Goal: Find specific page/section: Find specific page/section

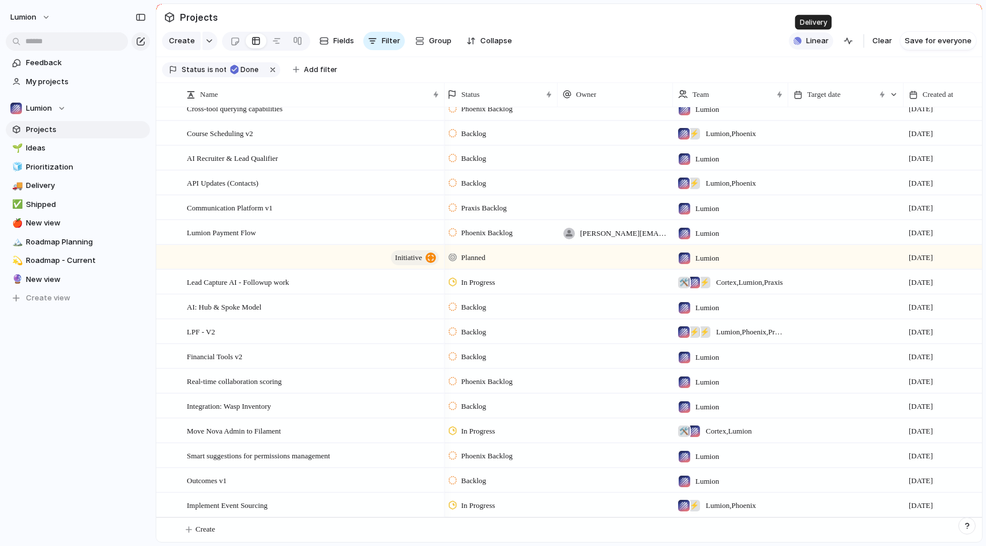
click at [819, 39] on span "Linear" at bounding box center [817, 41] width 22 height 12
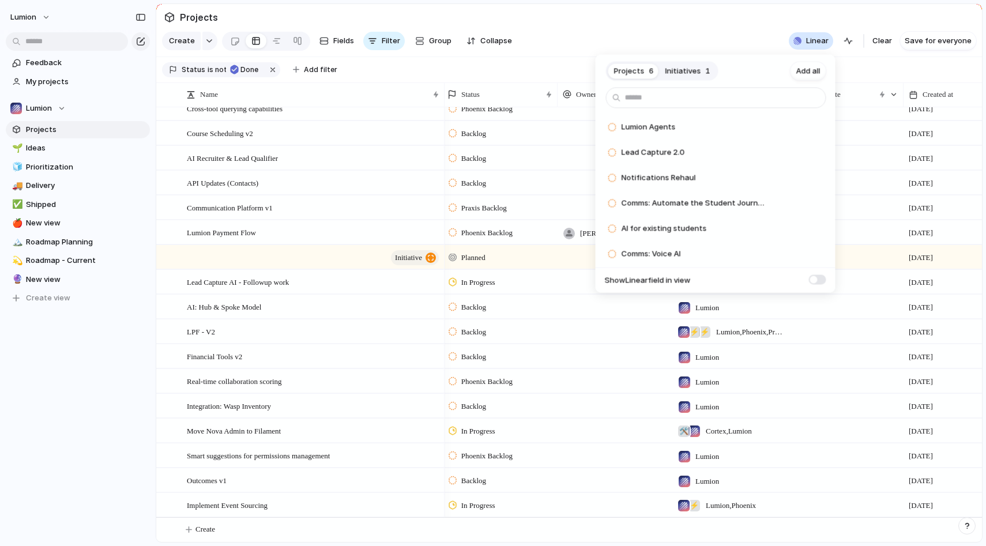
click at [691, 70] on span "Initiatives" at bounding box center [683, 71] width 36 height 12
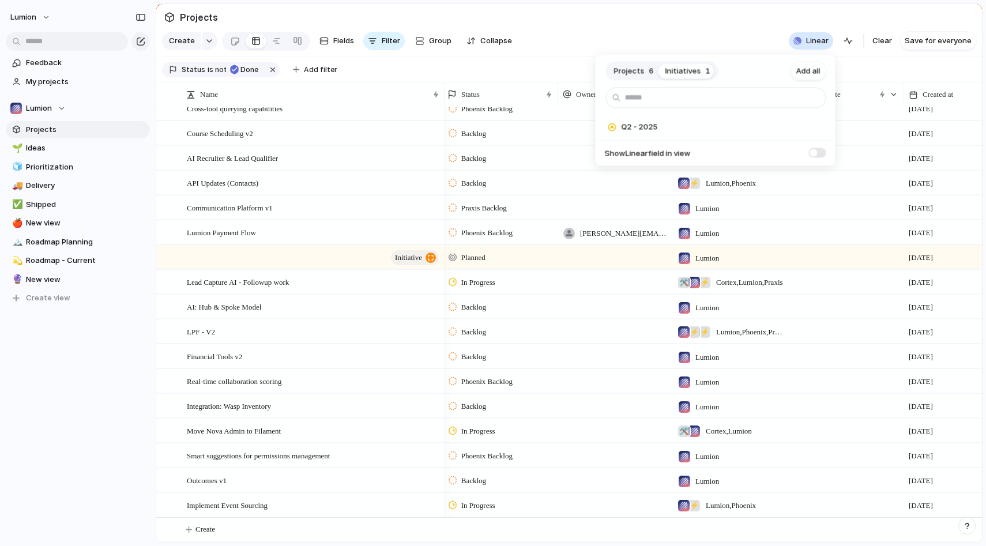
click at [631, 67] on span "Projects" at bounding box center [629, 71] width 31 height 12
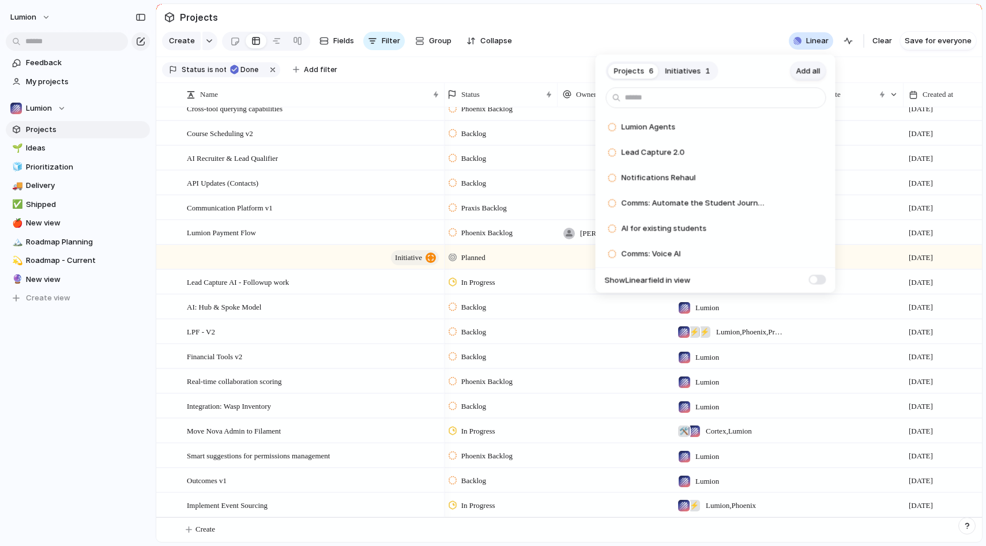
click at [820, 71] on button "Add all" at bounding box center [809, 71] width 36 height 18
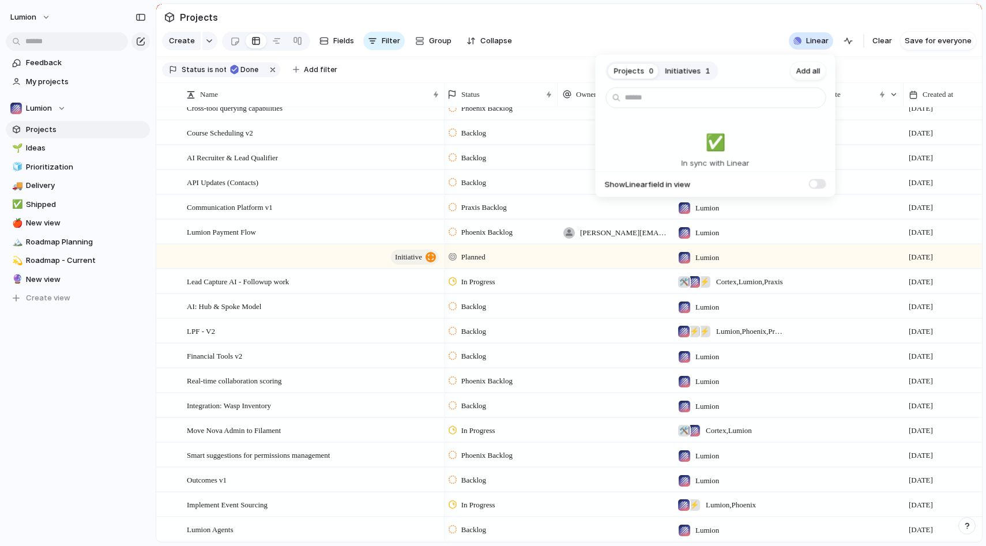
click at [693, 21] on div "Projects 0 Initiatives 1 Add all ✅️ In sync with Linear Show Linear field in vi…" at bounding box center [493, 273] width 986 height 546
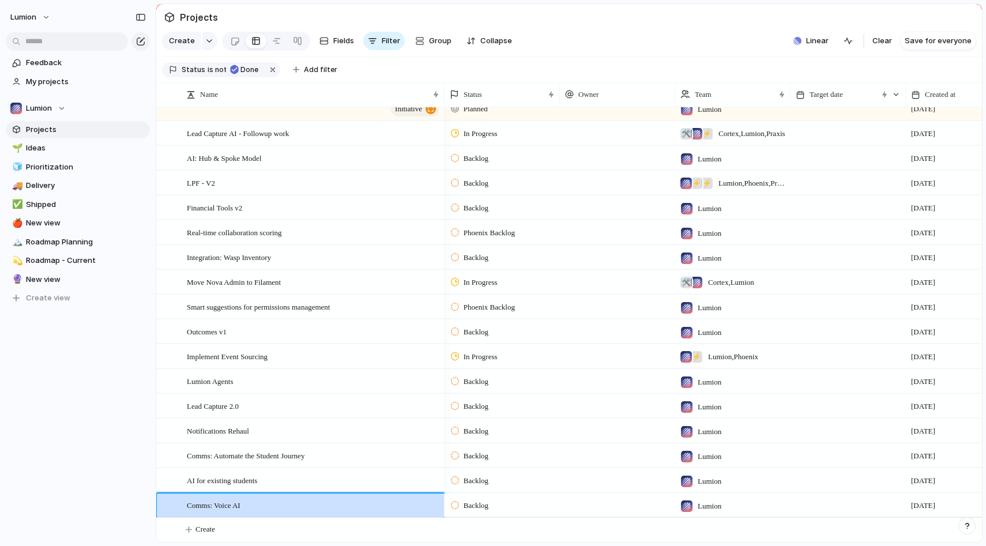
click at [236, 505] on span "Comms: Voice AI" at bounding box center [214, 504] width 54 height 13
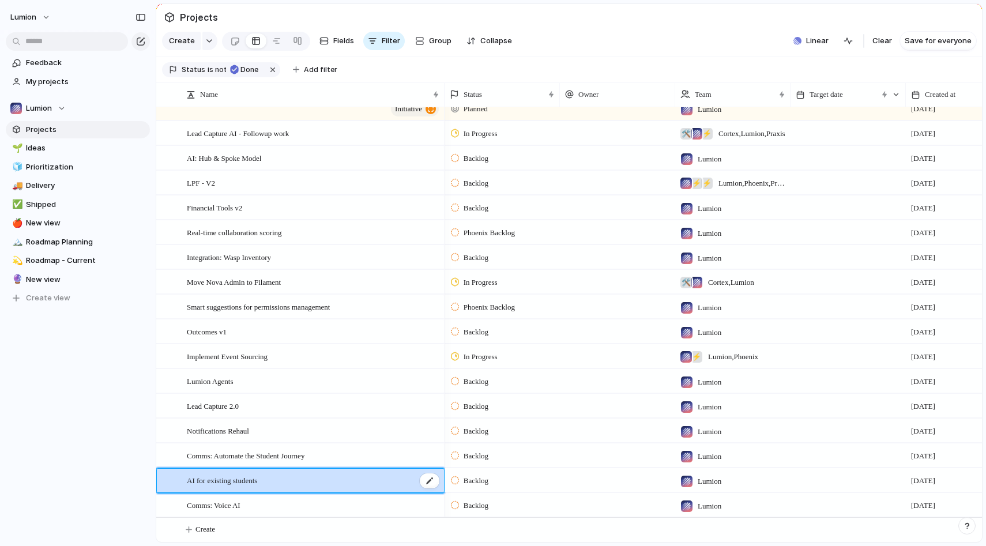
click at [242, 476] on span "AI for existing students" at bounding box center [222, 479] width 70 height 13
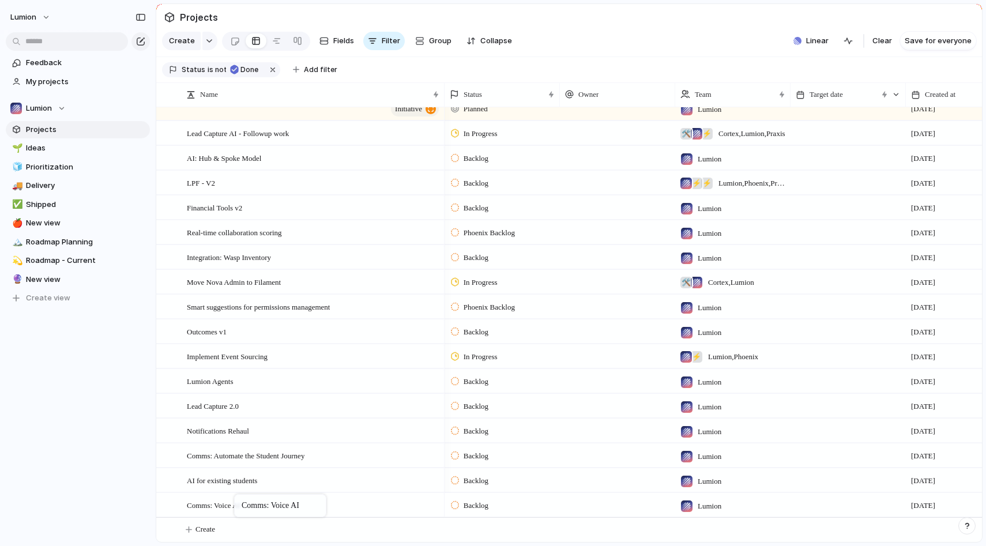
drag, startPoint x: 250, startPoint y: 503, endPoint x: 239, endPoint y: 497, distance: 12.4
drag, startPoint x: 99, startPoint y: 468, endPoint x: 246, endPoint y: 497, distance: 150.3
click at [246, 497] on div "Lumion Feedback My projects Lumion Projects 🌱 Ideas 🧊 Prioritization 🚚 Delivery…" at bounding box center [493, 273] width 986 height 546
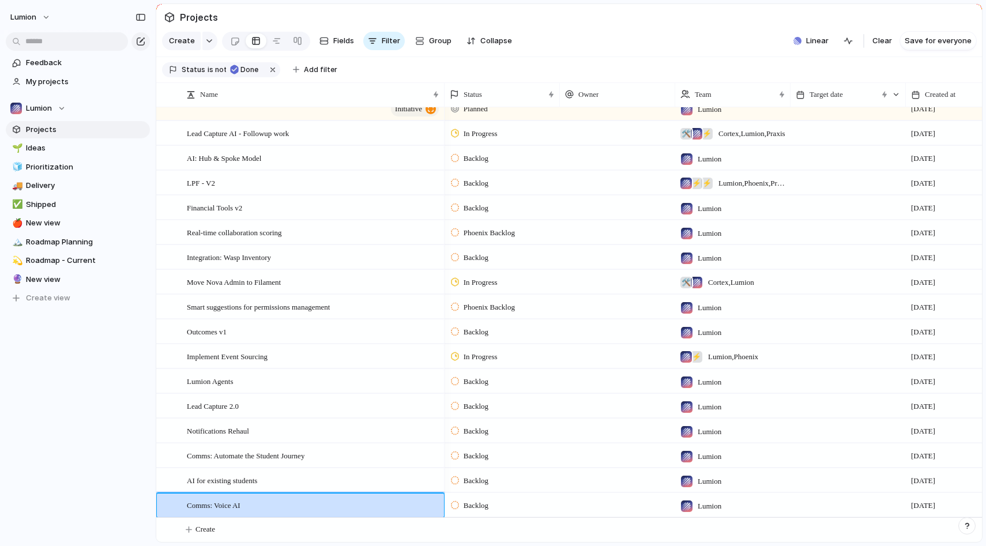
click at [251, 509] on div "Comms: Voice AI" at bounding box center [314, 506] width 254 height 24
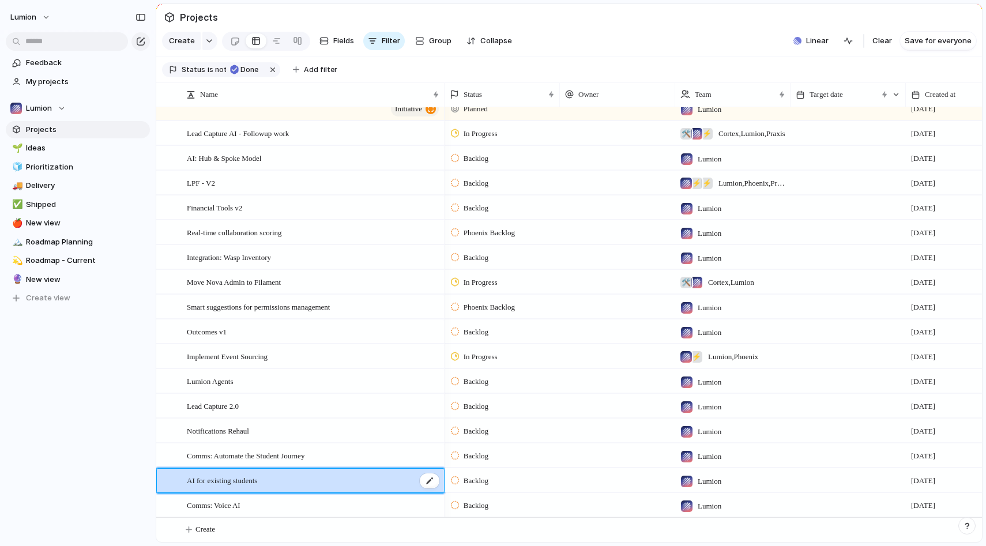
click at [257, 474] on span "AI for existing students" at bounding box center [222, 479] width 70 height 13
click at [266, 502] on div "Comms: Voice AI" at bounding box center [314, 506] width 254 height 24
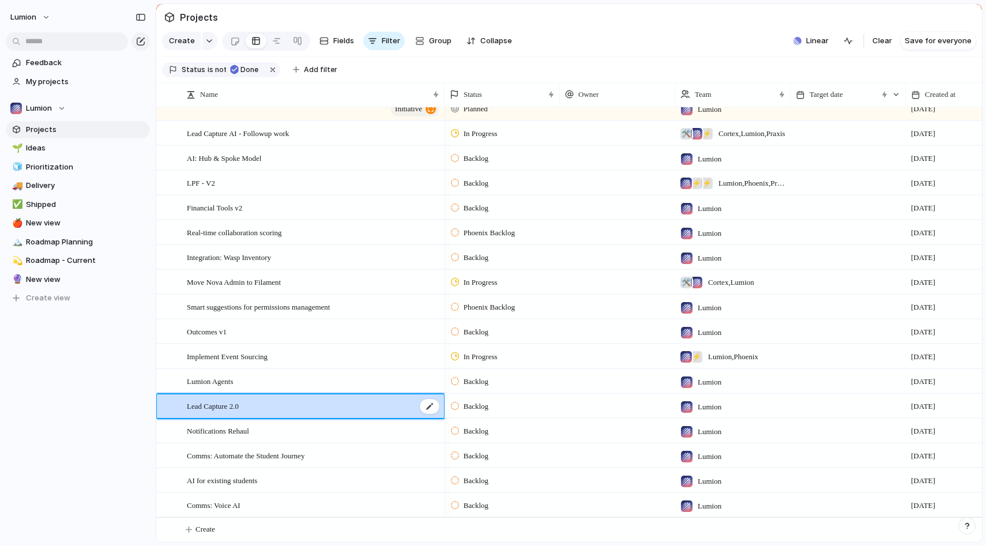
click at [261, 409] on div "Lead Capture 2.0" at bounding box center [314, 406] width 254 height 24
click at [261, 506] on div "Comms: Voice AI" at bounding box center [314, 506] width 254 height 24
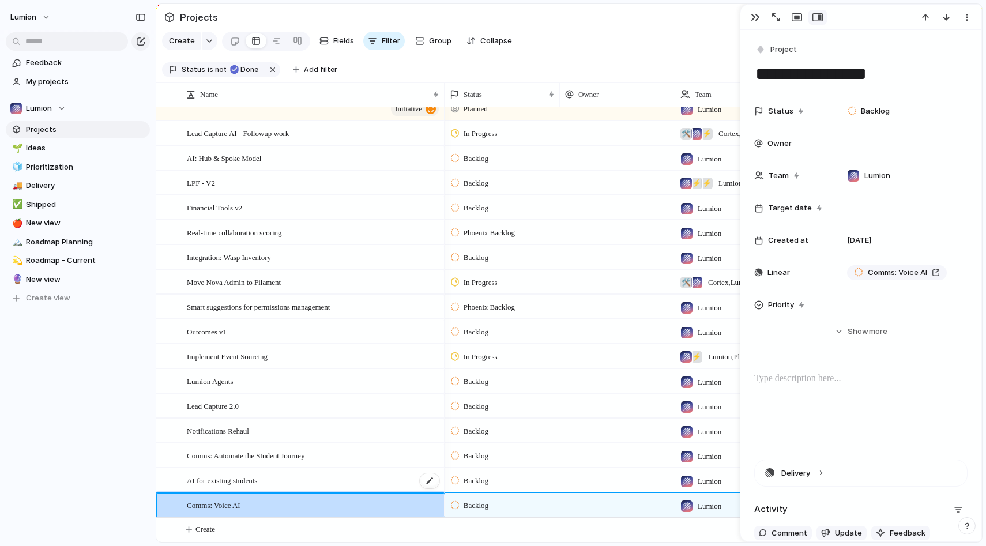
click at [257, 480] on span "AI for existing students" at bounding box center [222, 479] width 70 height 13
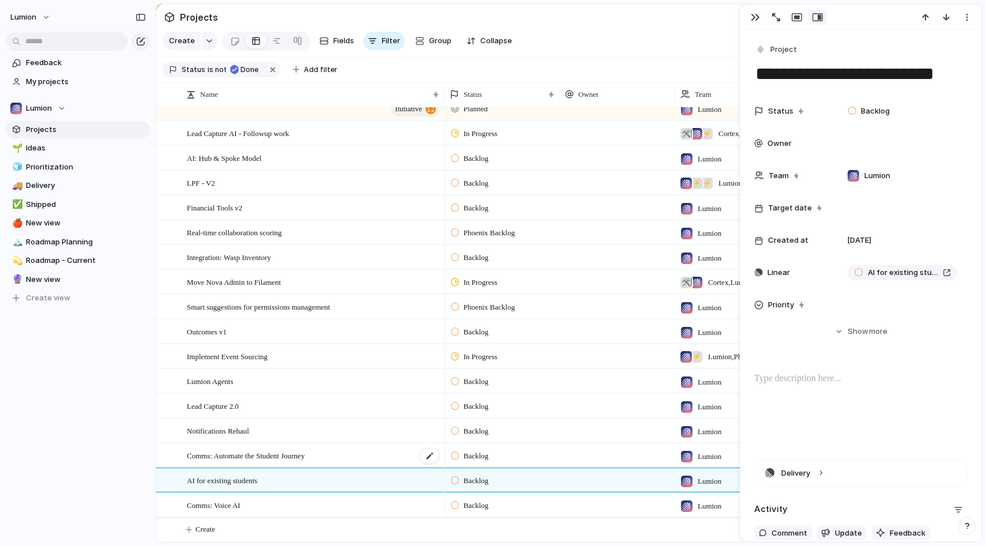
click at [281, 445] on div "Comms: Automate the Student Journey" at bounding box center [314, 456] width 254 height 24
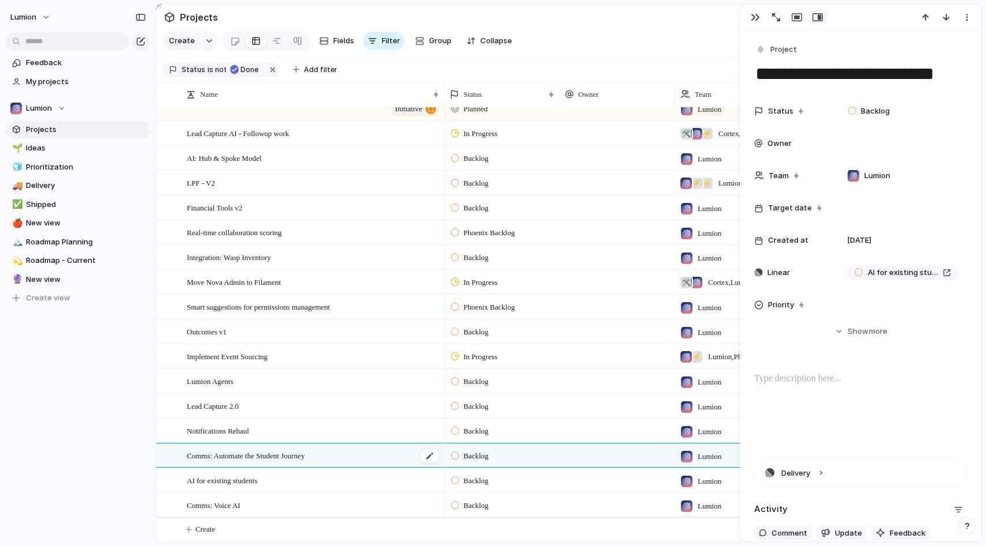
type textarea "**********"
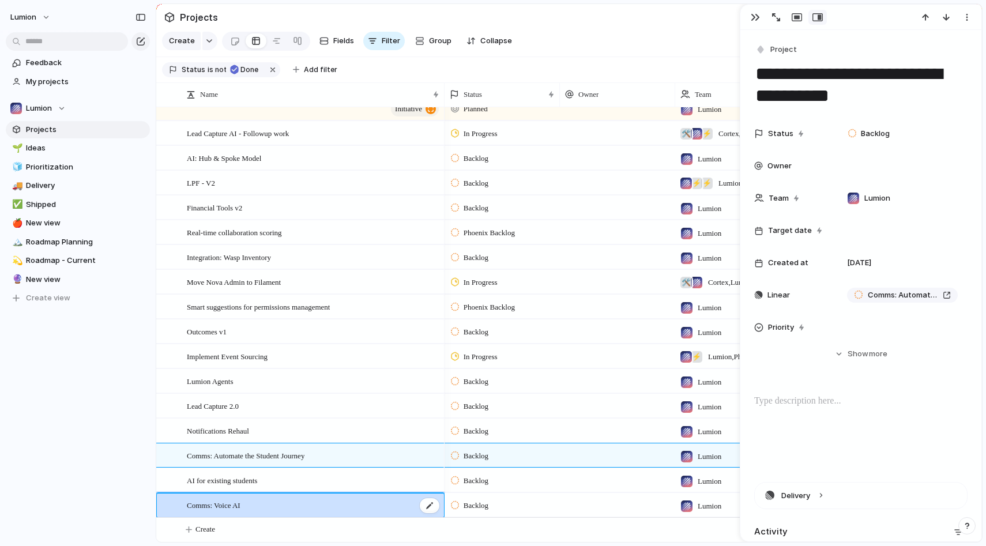
click at [286, 500] on div "Comms: Voice AI" at bounding box center [314, 506] width 254 height 24
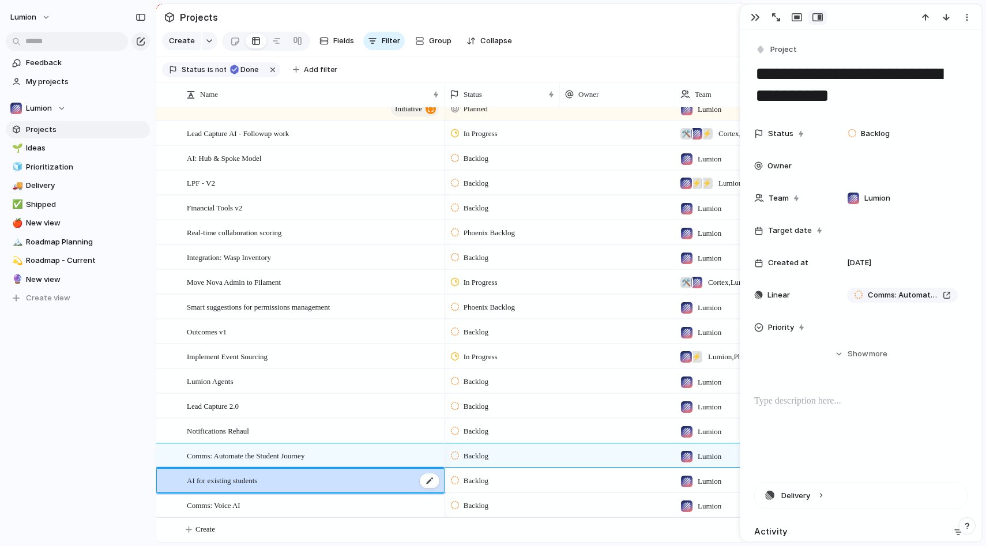
click at [284, 479] on div "AI for existing students" at bounding box center [314, 481] width 254 height 24
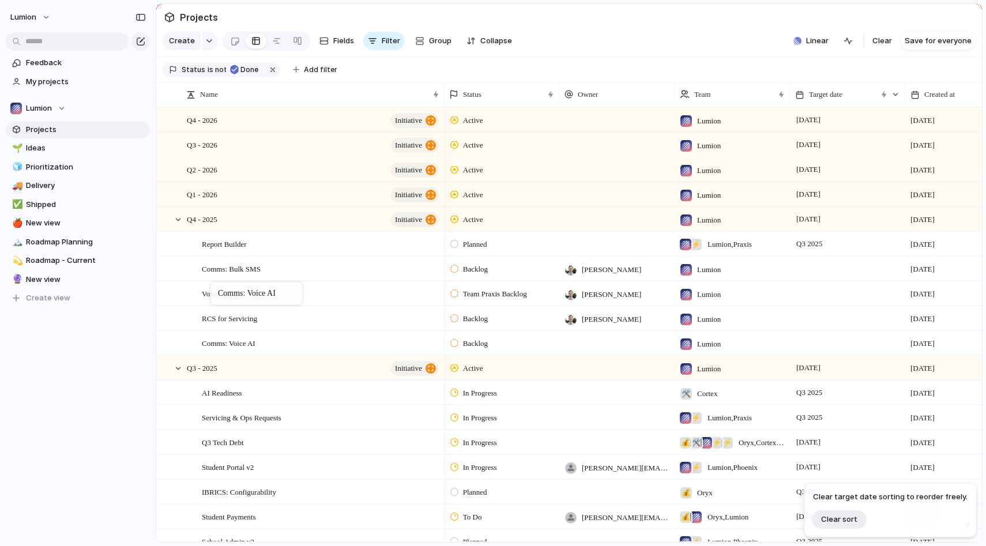
drag, startPoint x: 255, startPoint y: 506, endPoint x: 216, endPoint y: 284, distance: 225.4
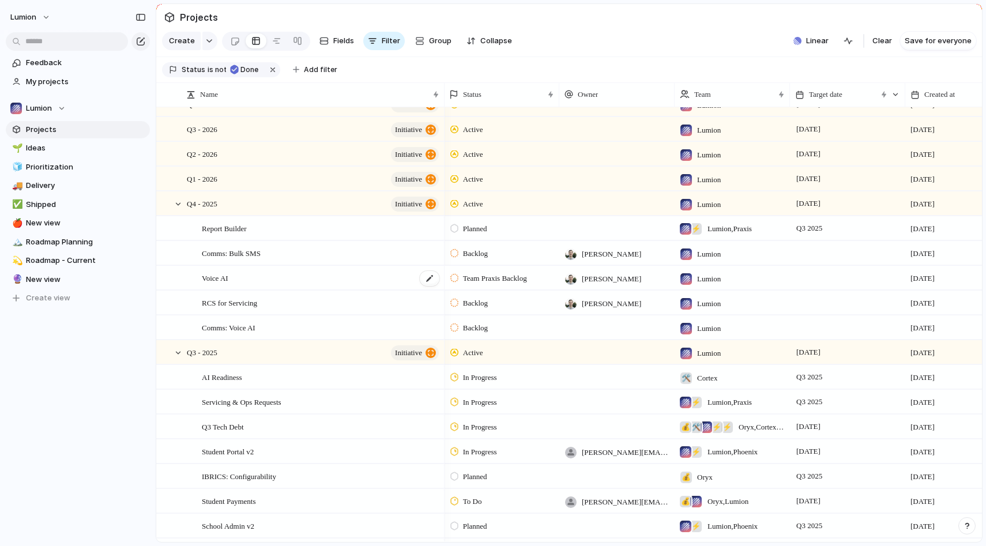
click at [377, 277] on div "Voice AI" at bounding box center [321, 278] width 239 height 24
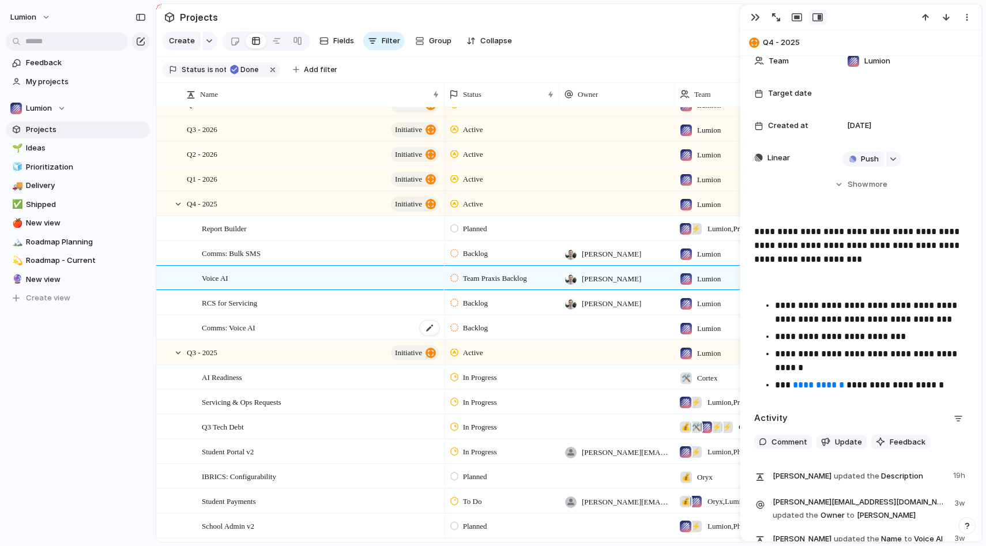
click at [283, 327] on div "Comms: Voice AI" at bounding box center [321, 328] width 239 height 24
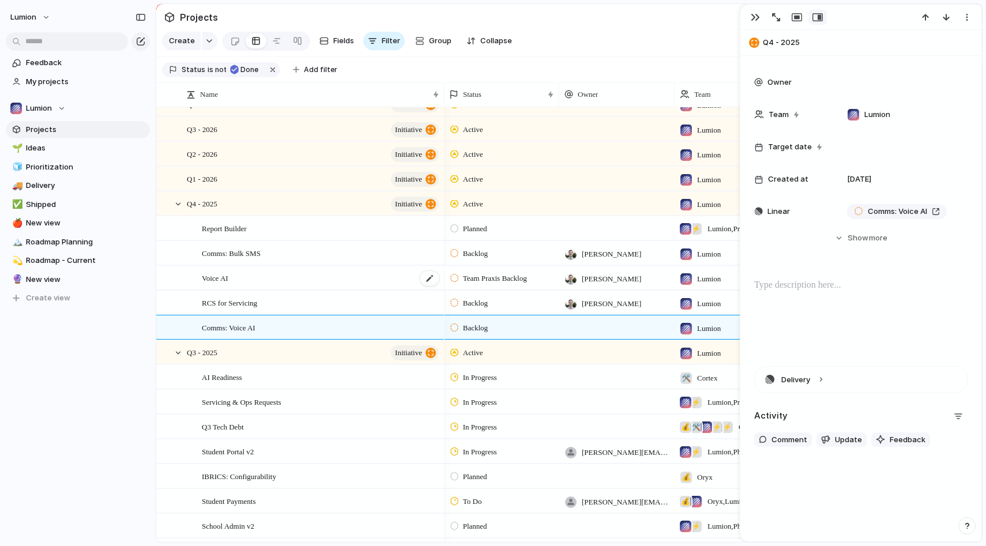
click at [284, 274] on div "Voice AI" at bounding box center [321, 278] width 239 height 24
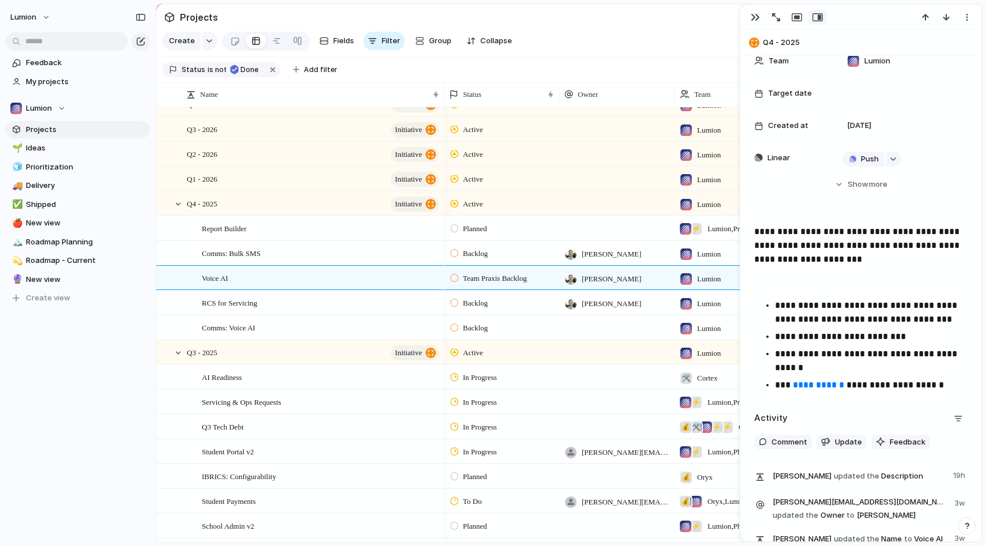
click at [856, 315] on p "**********" at bounding box center [871, 313] width 193 height 28
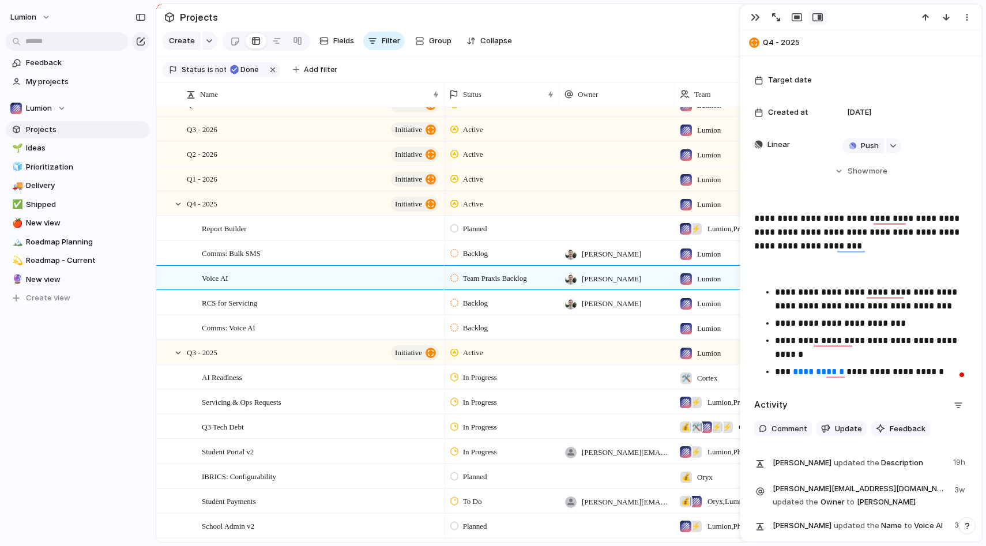
click at [826, 310] on p "**********" at bounding box center [871, 299] width 193 height 28
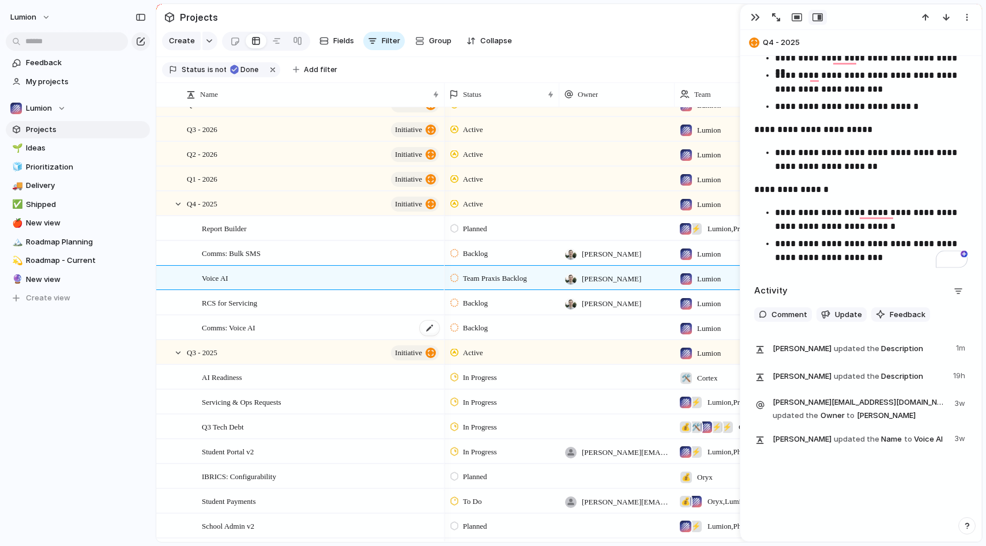
click at [299, 328] on div "Comms: Voice AI" at bounding box center [321, 328] width 239 height 24
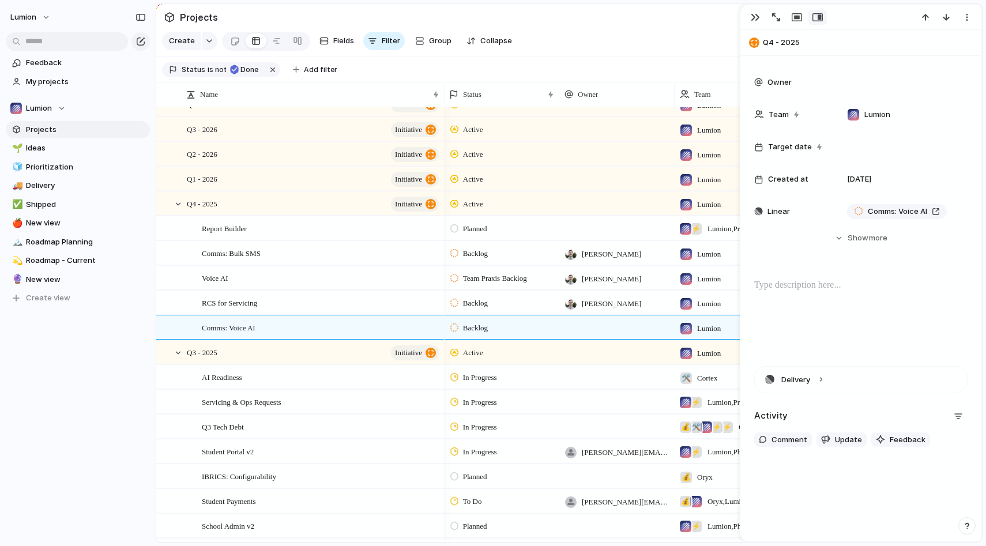
click at [866, 300] on div at bounding box center [860, 316] width 213 height 74
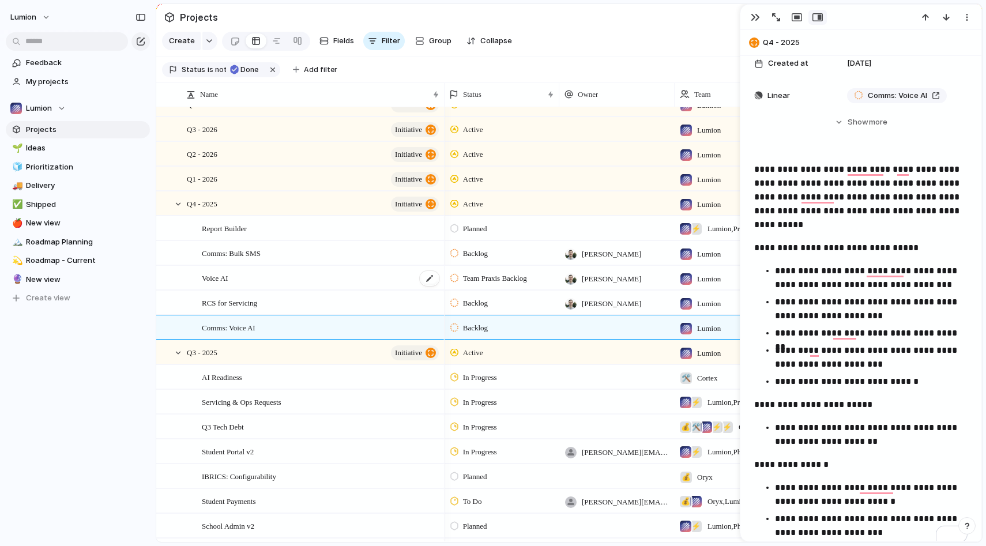
click at [266, 289] on div "Voice AI" at bounding box center [321, 278] width 239 height 24
type textarea "********"
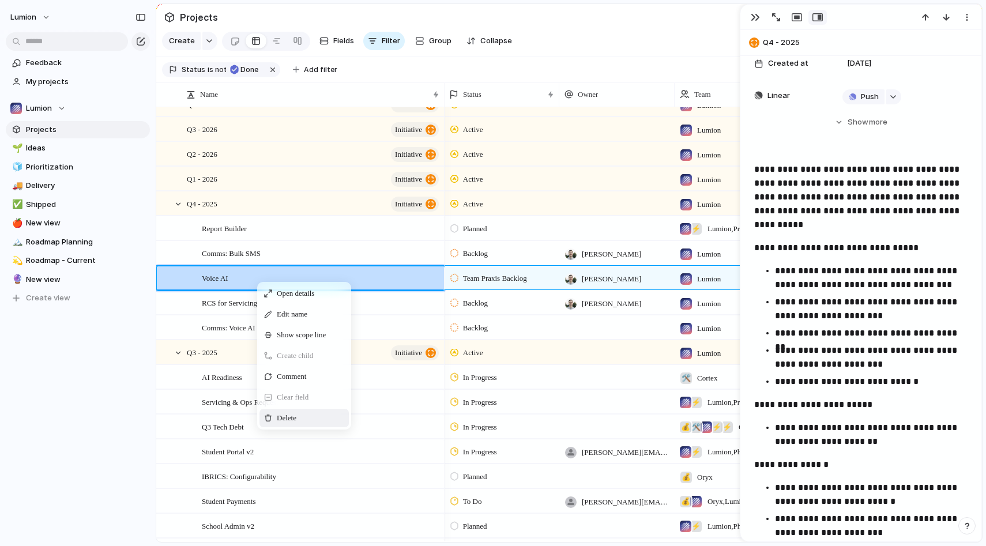
click at [318, 411] on div "Delete" at bounding box center [304, 418] width 89 height 18
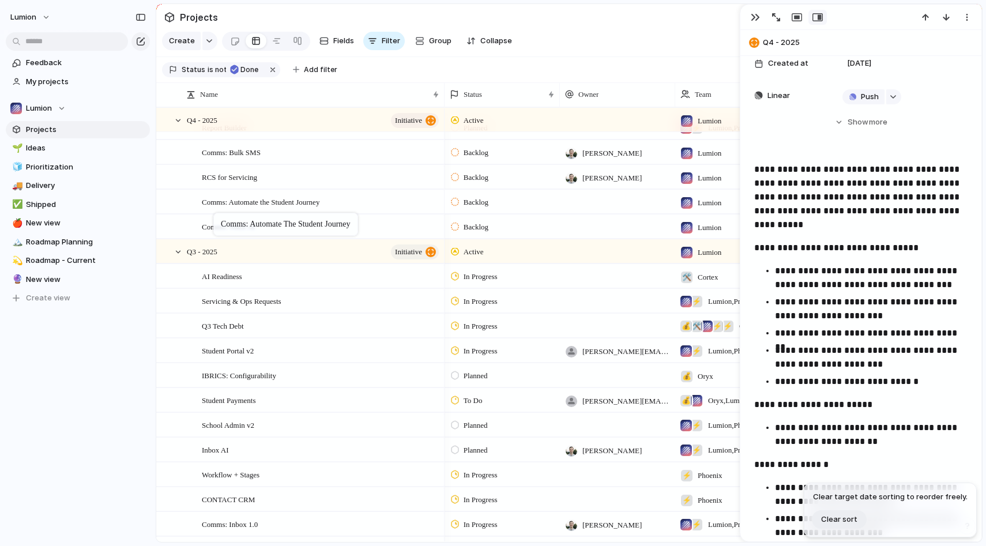
drag, startPoint x: 268, startPoint y: 482, endPoint x: 217, endPoint y: 206, distance: 280.3
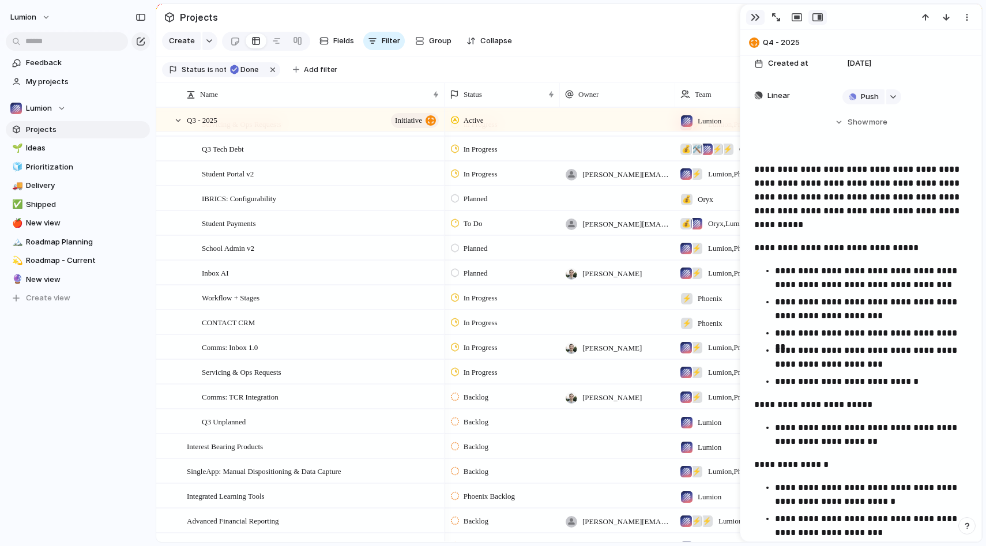
click at [755, 16] on div "button" at bounding box center [755, 17] width 9 height 9
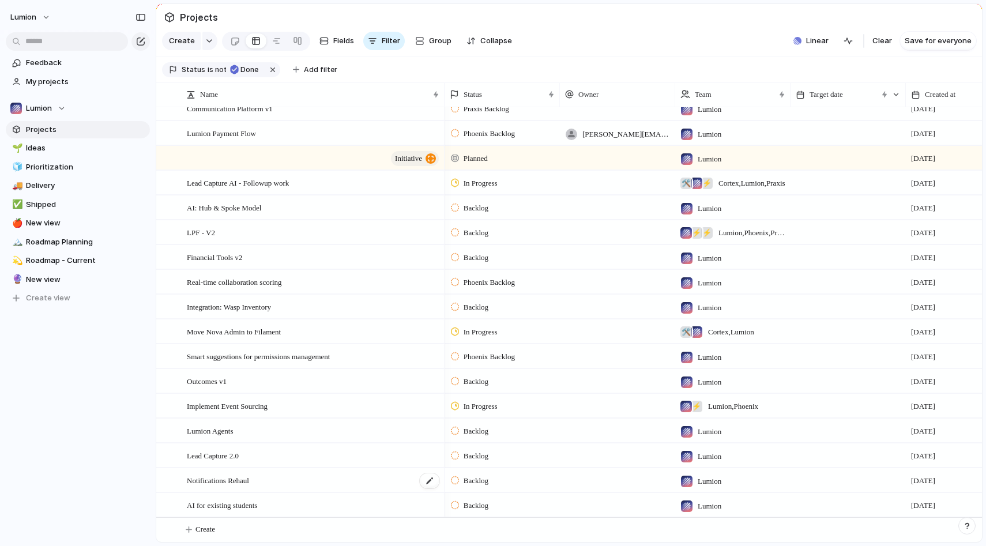
click at [269, 485] on div "Notifications Rehaul" at bounding box center [314, 481] width 254 height 24
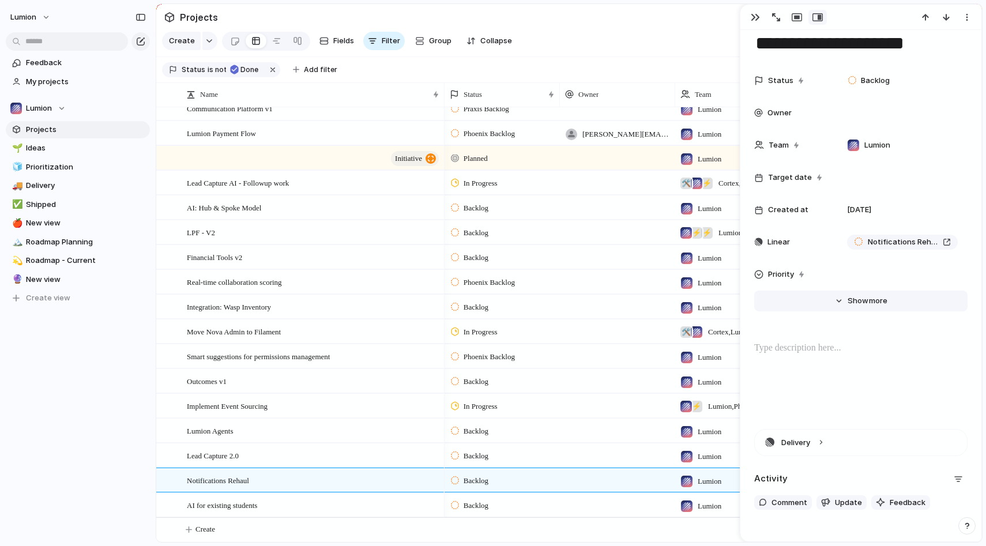
click at [851, 303] on span "Show" at bounding box center [858, 301] width 21 height 12
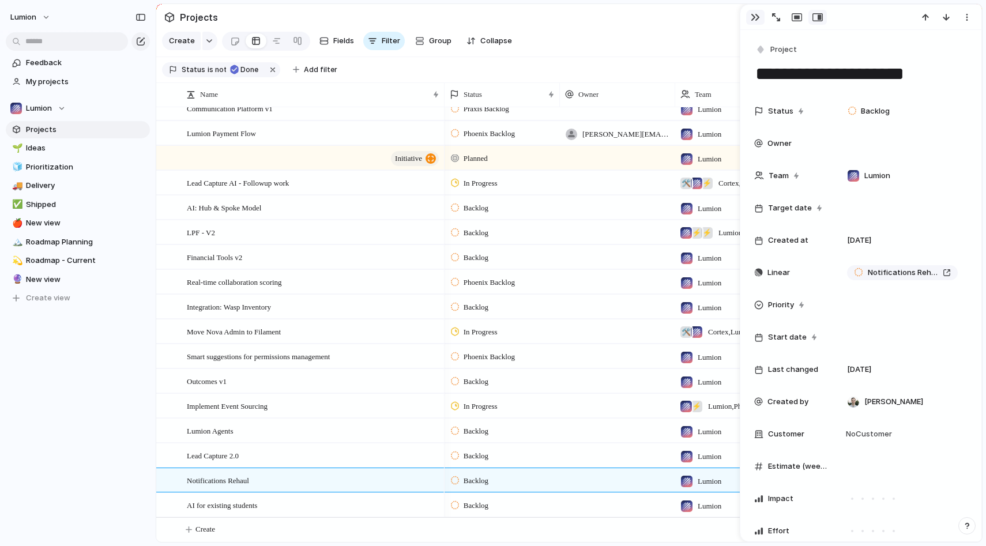
click at [758, 20] on div "button" at bounding box center [755, 17] width 9 height 9
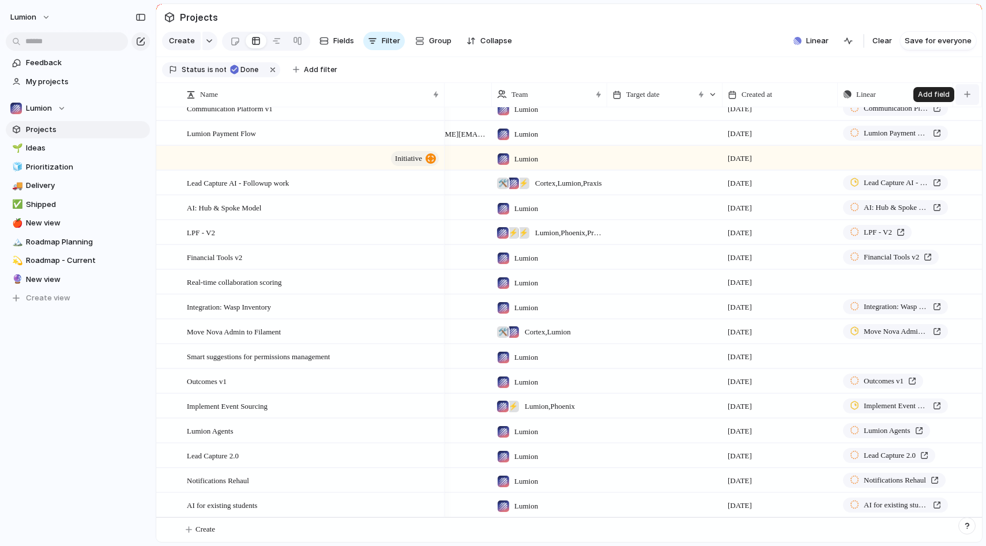
click at [969, 95] on div "button" at bounding box center [967, 94] width 6 height 6
type input "**********"
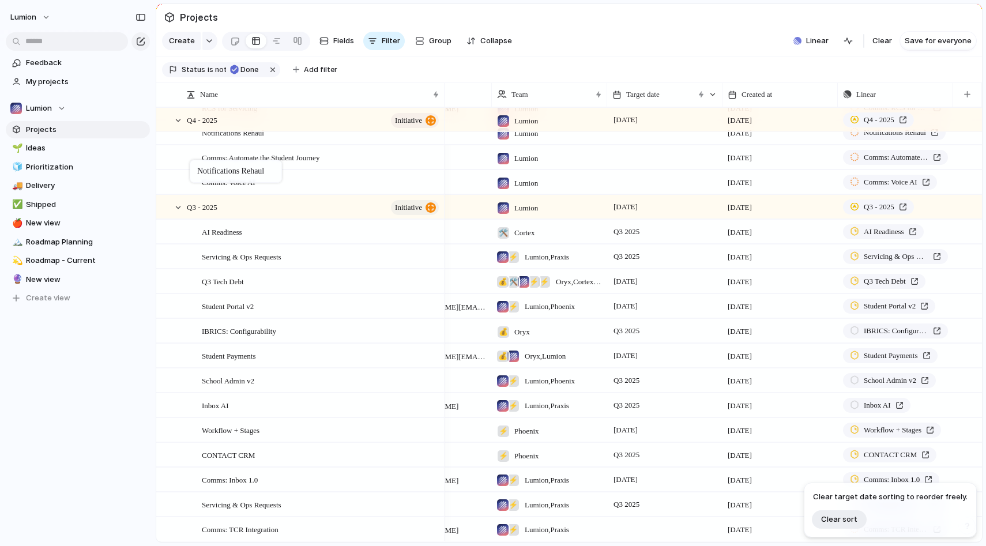
drag, startPoint x: 252, startPoint y: 481, endPoint x: 196, endPoint y: 159, distance: 326.6
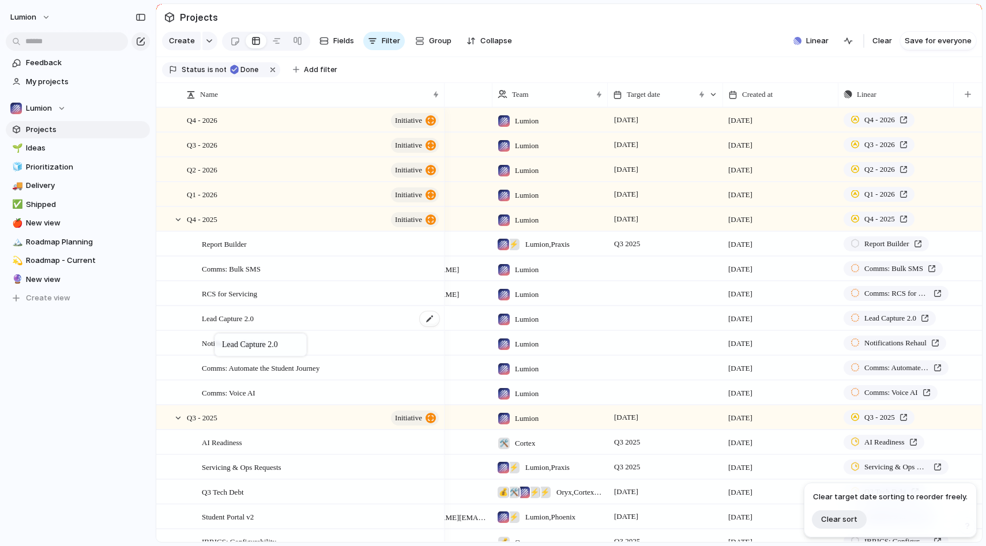
drag, startPoint x: 216, startPoint y: 482, endPoint x: 215, endPoint y: 308, distance: 173.6
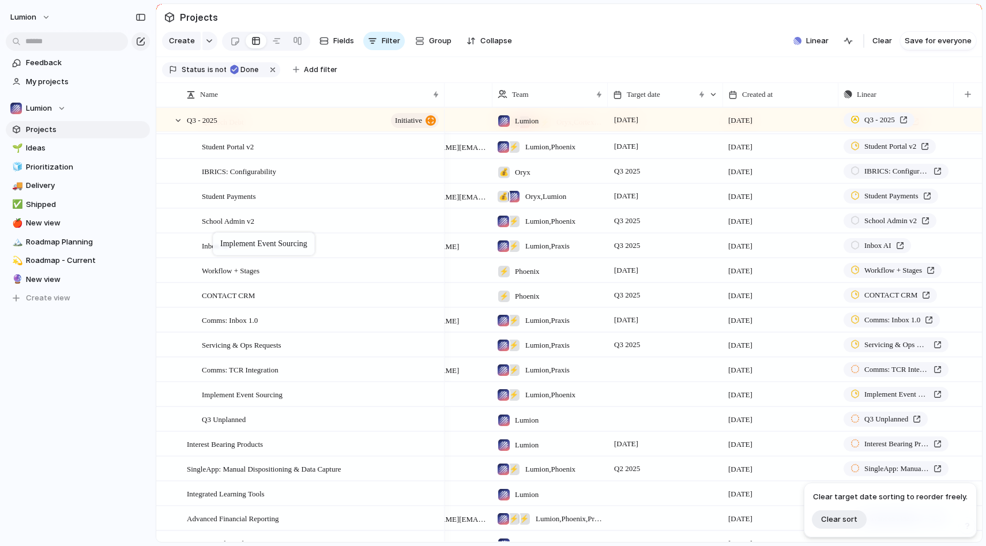
drag, startPoint x: 223, startPoint y: 457, endPoint x: 219, endPoint y: 236, distance: 220.3
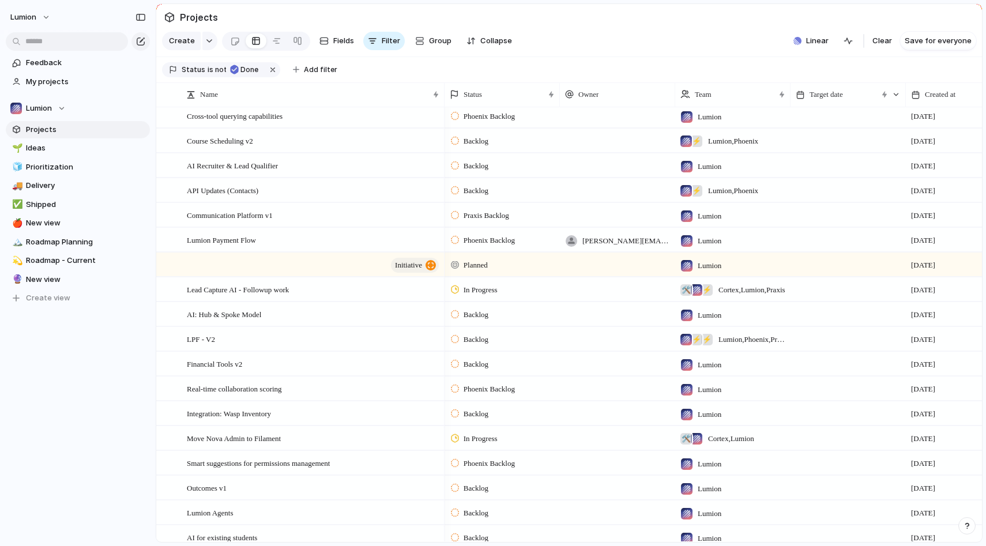
click at [458, 219] on div at bounding box center [455, 215] width 8 height 10
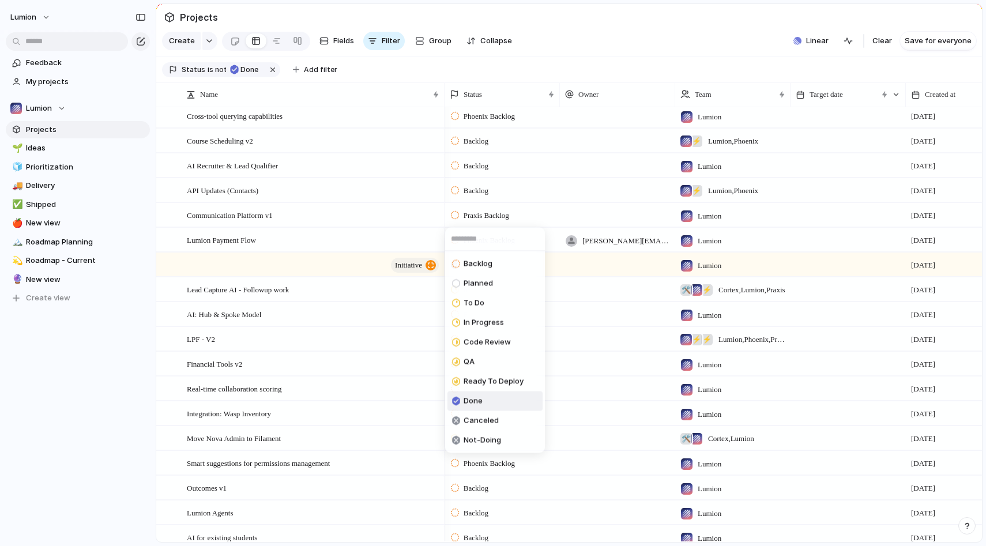
click at [484, 397] on li "Done" at bounding box center [494, 402] width 95 height 20
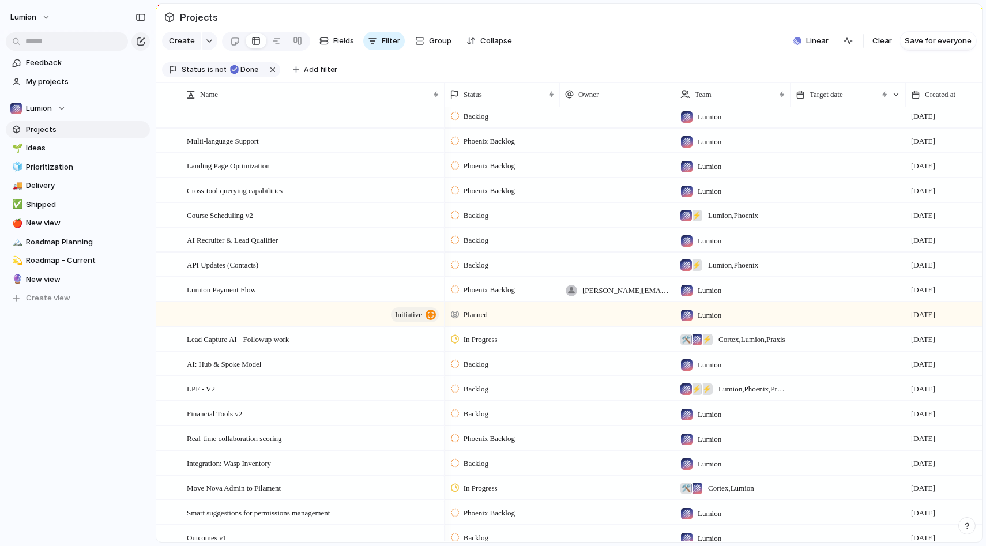
click at [456, 289] on div at bounding box center [455, 289] width 8 height 10
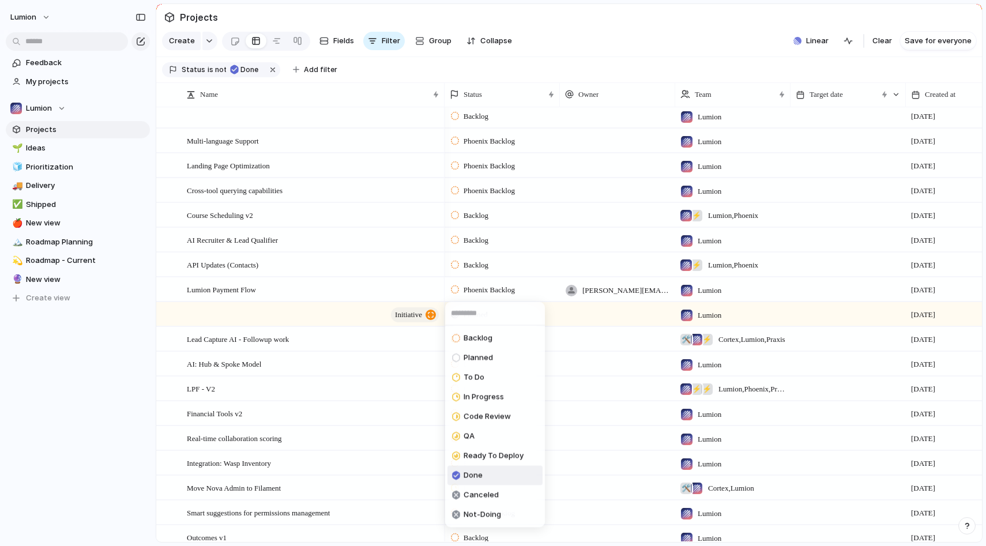
click at [475, 470] on span "Done" at bounding box center [473, 476] width 19 height 12
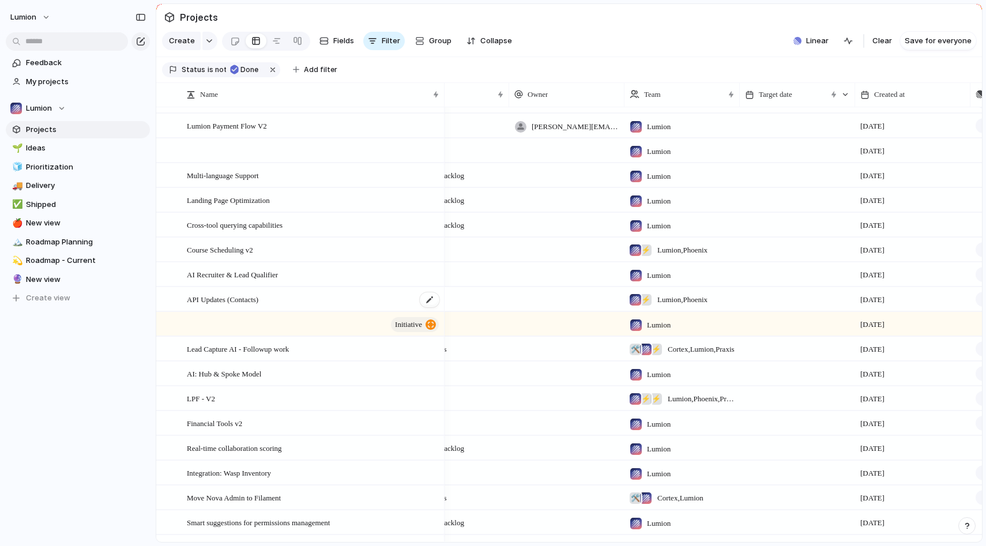
click at [243, 292] on span "API Updates (Contacts)" at bounding box center [223, 298] width 72 height 13
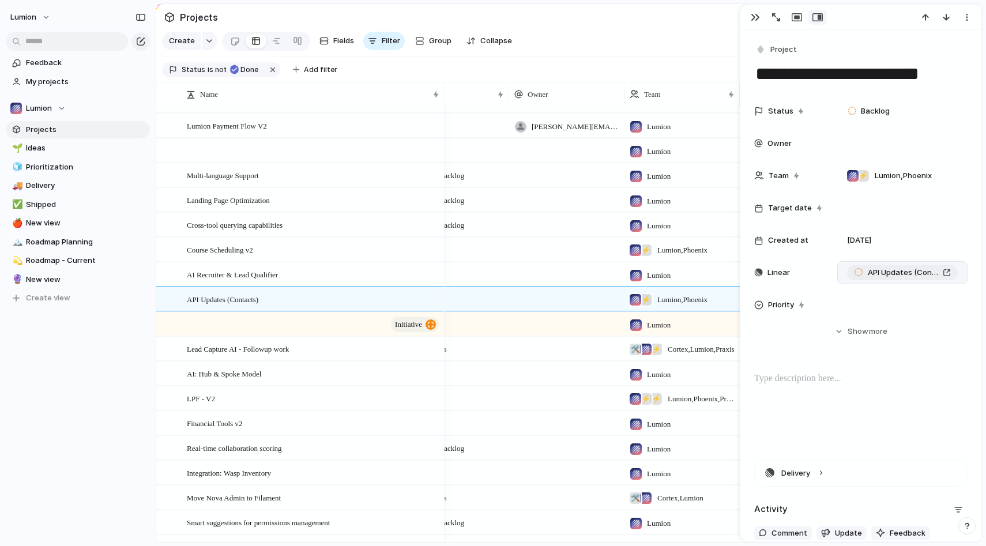
click at [949, 274] on div "API Updates (Contacts)" at bounding box center [902, 273] width 97 height 12
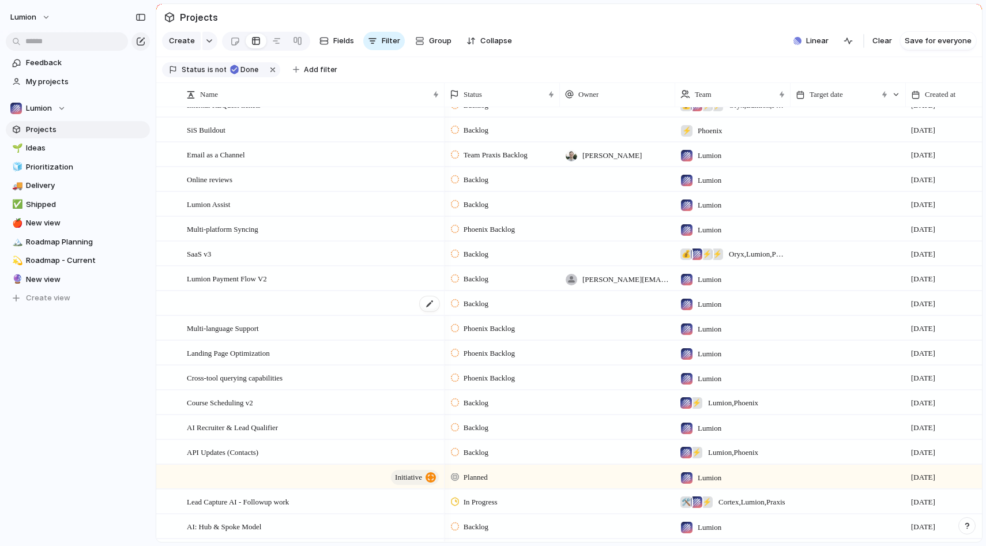
click at [226, 304] on div at bounding box center [314, 304] width 254 height 24
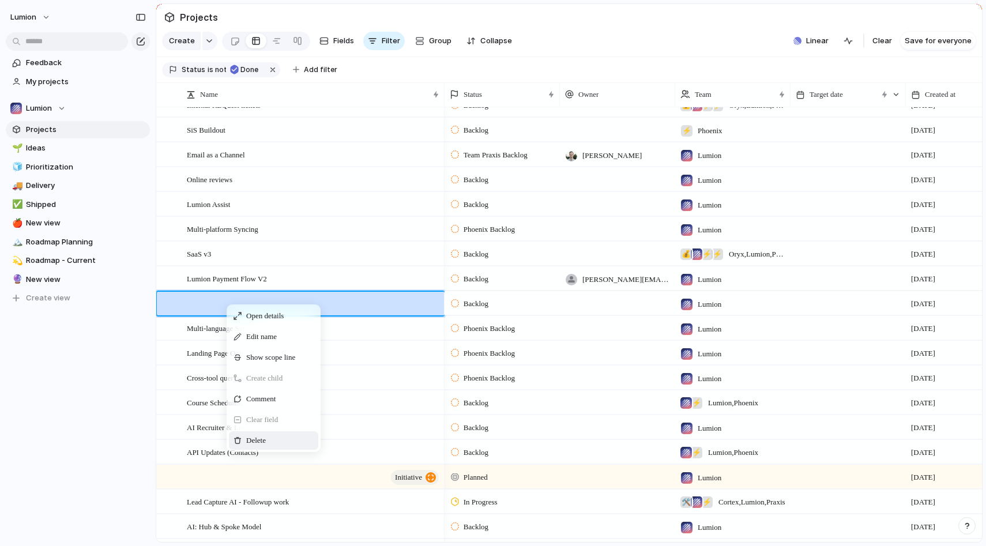
click at [272, 437] on div "Delete" at bounding box center [273, 440] width 89 height 18
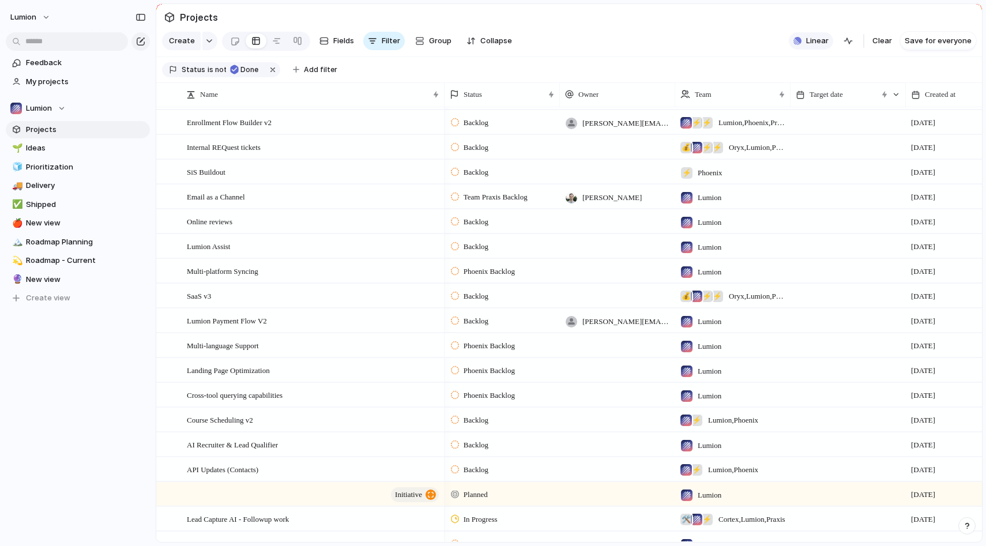
click at [813, 48] on button "Linear" at bounding box center [811, 40] width 44 height 17
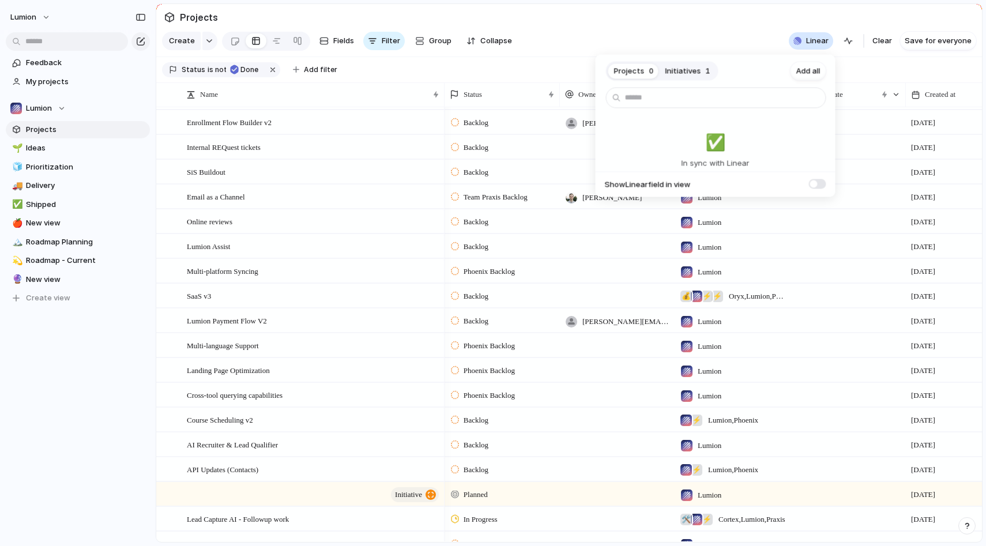
click at [813, 42] on div "Projects 0 Initiatives 1 Add all ✅️ In sync with Linear Show Linear field in vi…" at bounding box center [493, 273] width 986 height 546
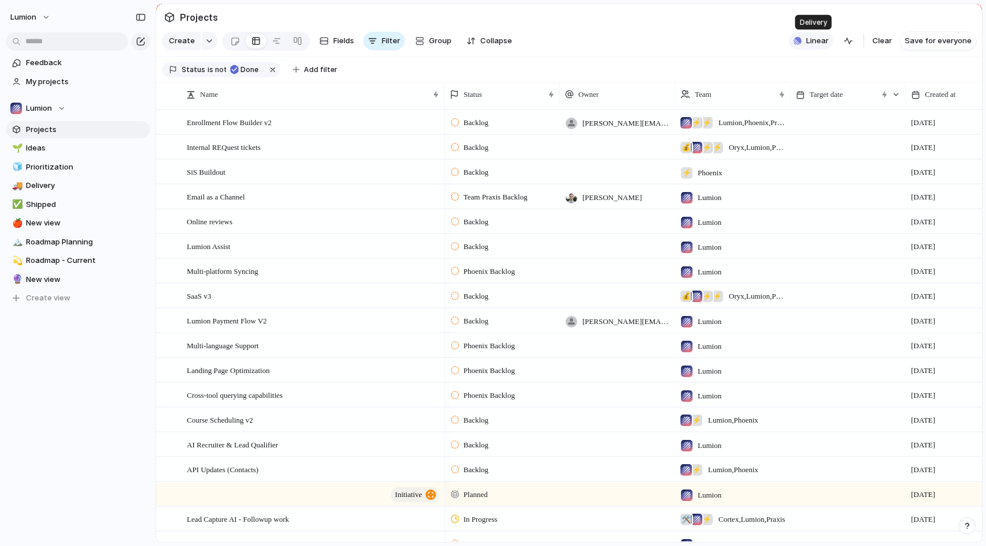
click at [813, 42] on span "Linear" at bounding box center [817, 41] width 22 height 12
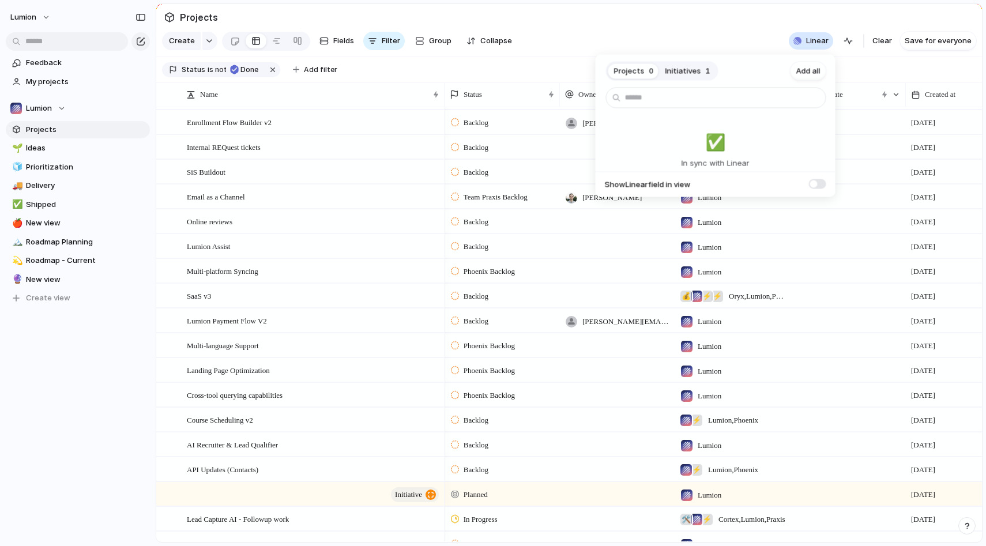
click at [667, 73] on span "Initiatives" at bounding box center [683, 71] width 36 height 12
click at [807, 73] on span "Add all" at bounding box center [808, 71] width 24 height 12
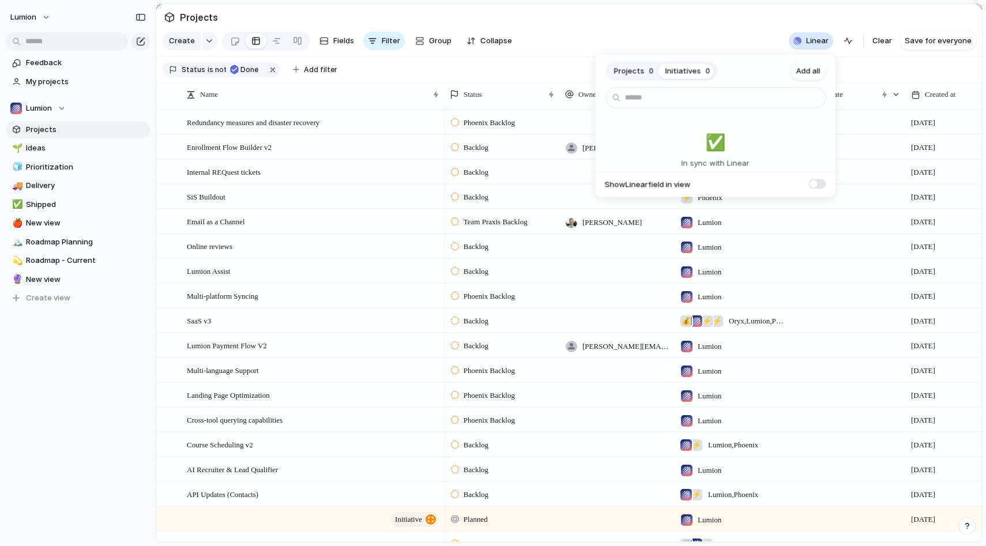
drag, startPoint x: 562, startPoint y: 191, endPoint x: 561, endPoint y: 136, distance: 55.4
click at [561, 170] on div "Projects 0 Initiatives 0 Add all ✅️ In sync with Linear Show Linear field in vi…" at bounding box center [493, 273] width 986 height 546
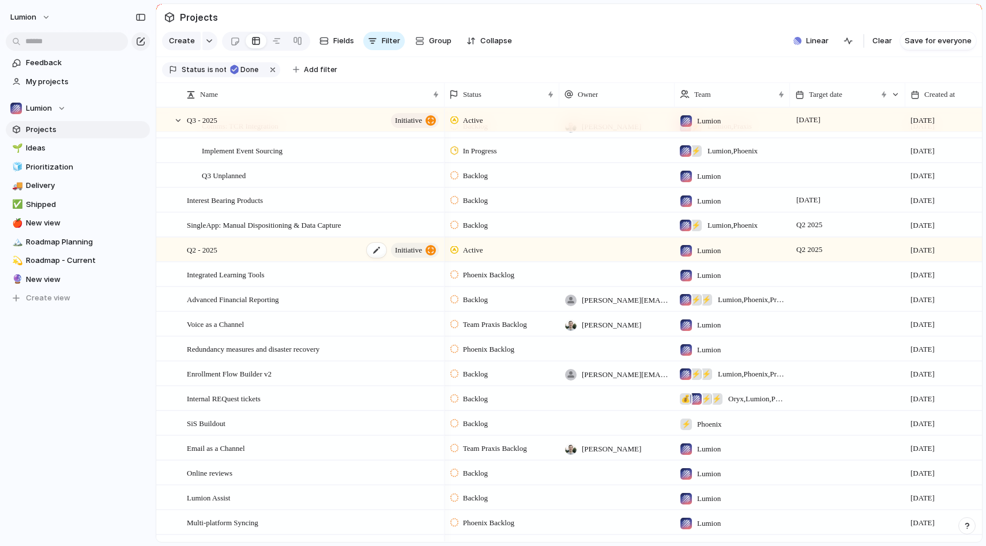
click at [266, 247] on div "Q2 - 2025 initiative" at bounding box center [314, 250] width 254 height 24
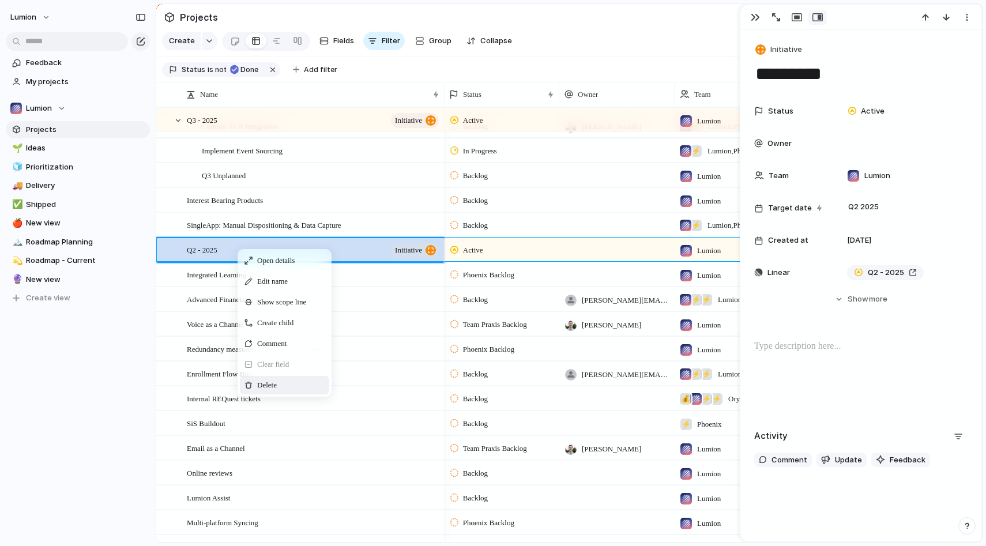
click at [284, 392] on div "Delete" at bounding box center [284, 385] width 89 height 18
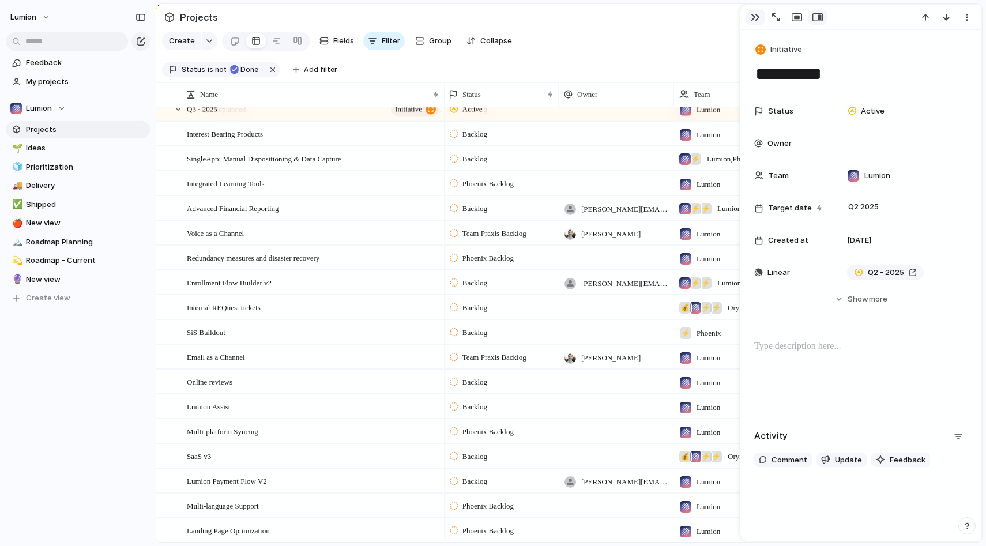
click at [758, 19] on div "button" at bounding box center [755, 17] width 9 height 9
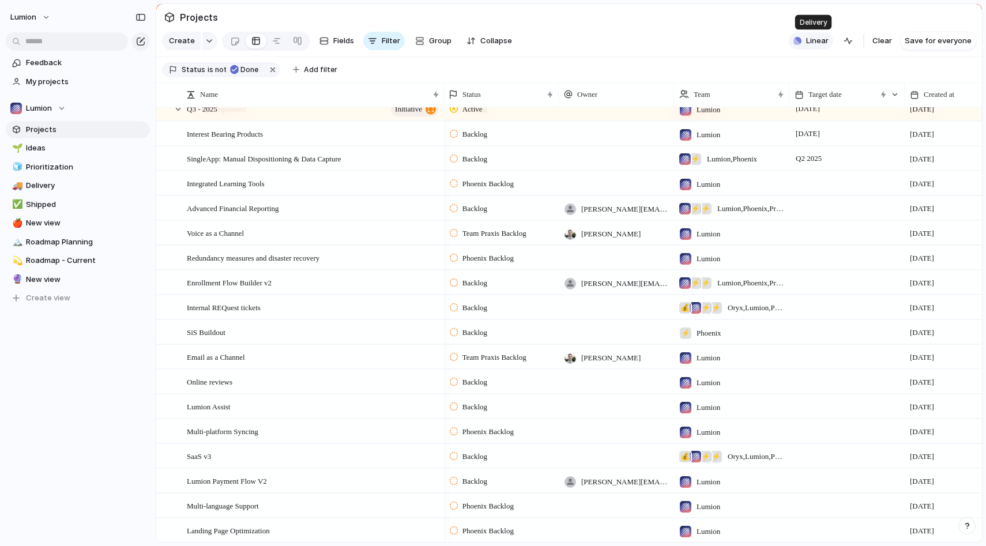
click at [819, 40] on span "Linear" at bounding box center [817, 41] width 22 height 12
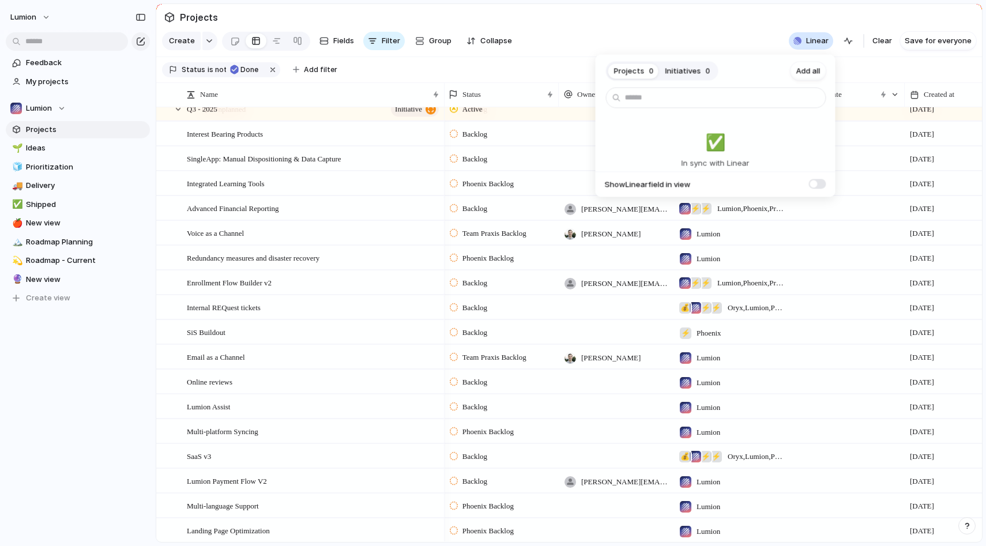
click at [819, 40] on div "Projects 0 Initiatives 0 Add all ✅️ In sync with Linear Show Linear field in vi…" at bounding box center [493, 273] width 986 height 546
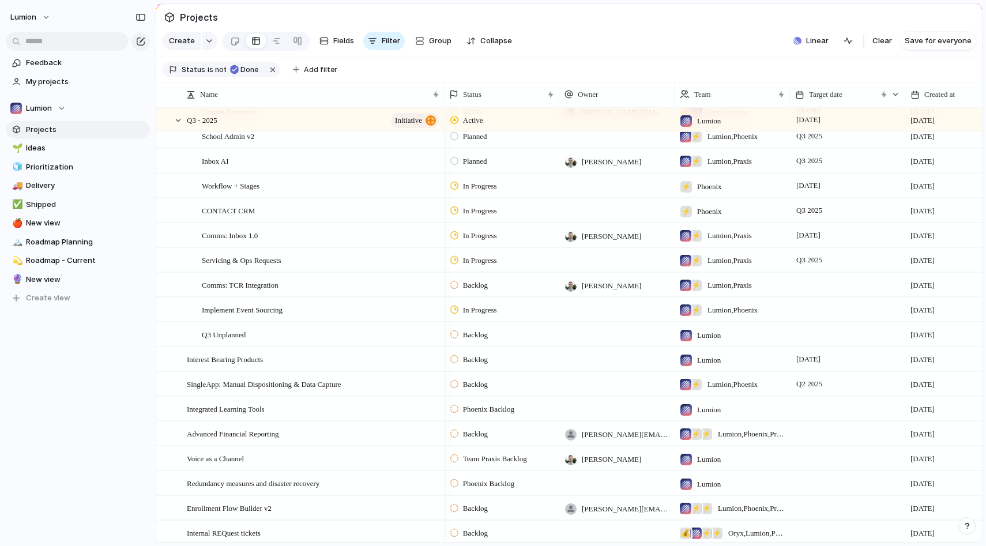
click at [457, 337] on div at bounding box center [454, 334] width 8 height 10
click at [479, 408] on span "In Progress" at bounding box center [483, 413] width 40 height 12
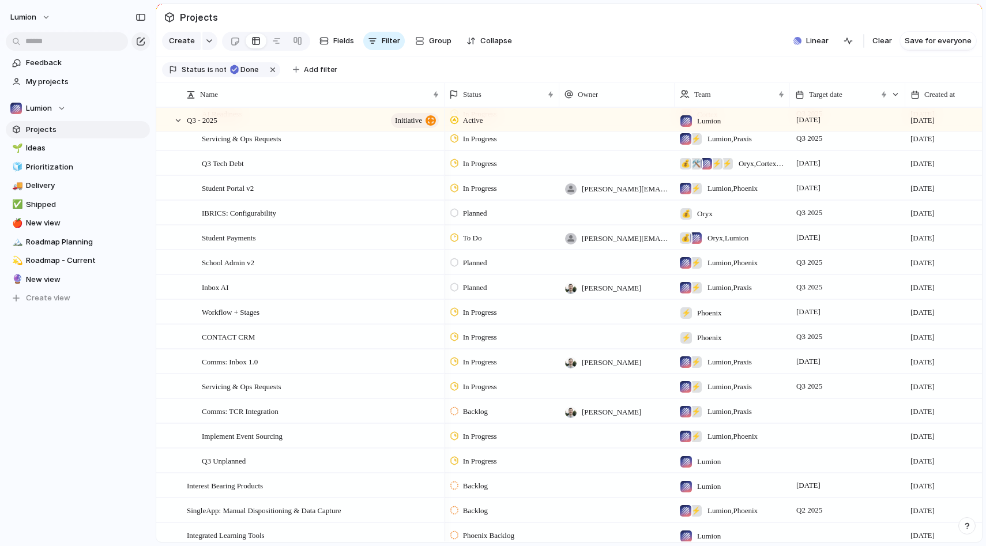
click at [454, 288] on div at bounding box center [454, 287] width 8 height 10
click at [445, 266] on div "Backlog Planned To Do In Progress Code Review QA Ready To Deploy Done Canceled …" at bounding box center [493, 273] width 986 height 546
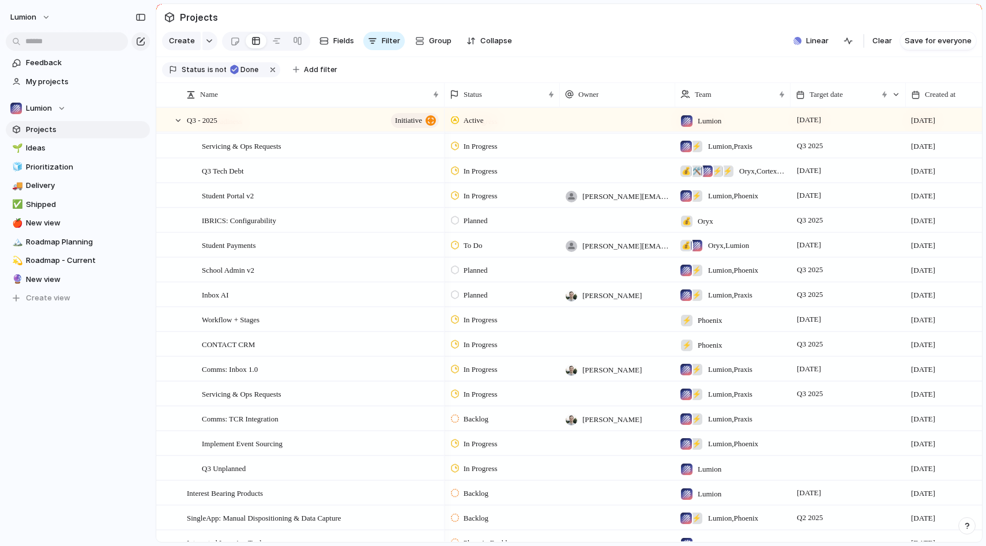
click at [482, 242] on span "To Do" at bounding box center [473, 246] width 19 height 12
click at [489, 354] on span "In Progress" at bounding box center [484, 353] width 40 height 12
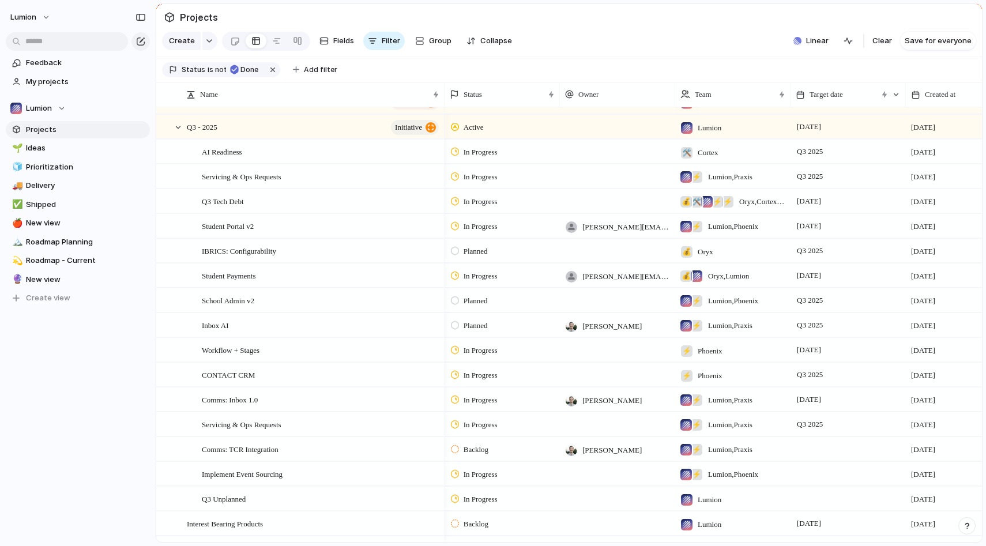
click at [600, 304] on div at bounding box center [617, 300] width 115 height 24
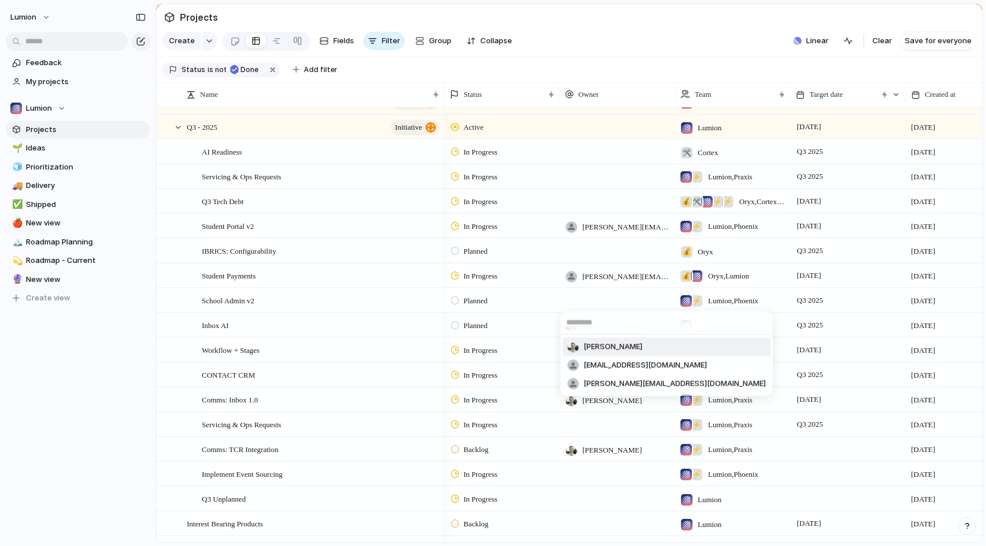
click at [600, 304] on div "[PERSON_NAME] [EMAIL_ADDRESS][DOMAIN_NAME] [PERSON_NAME][EMAIL_ADDRESS][DOMAIN_…" at bounding box center [493, 273] width 986 height 546
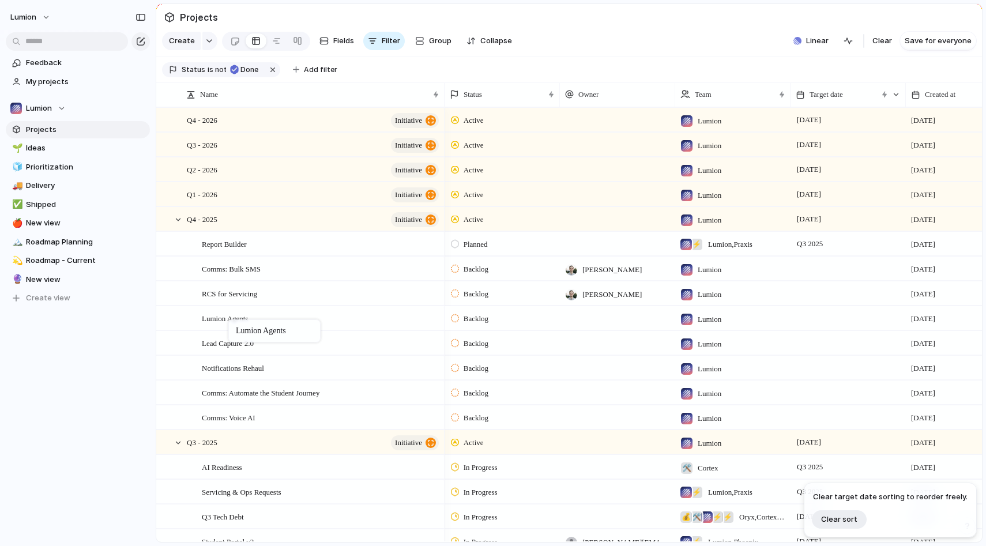
drag, startPoint x: 274, startPoint y: 484, endPoint x: 234, endPoint y: 321, distance: 167.6
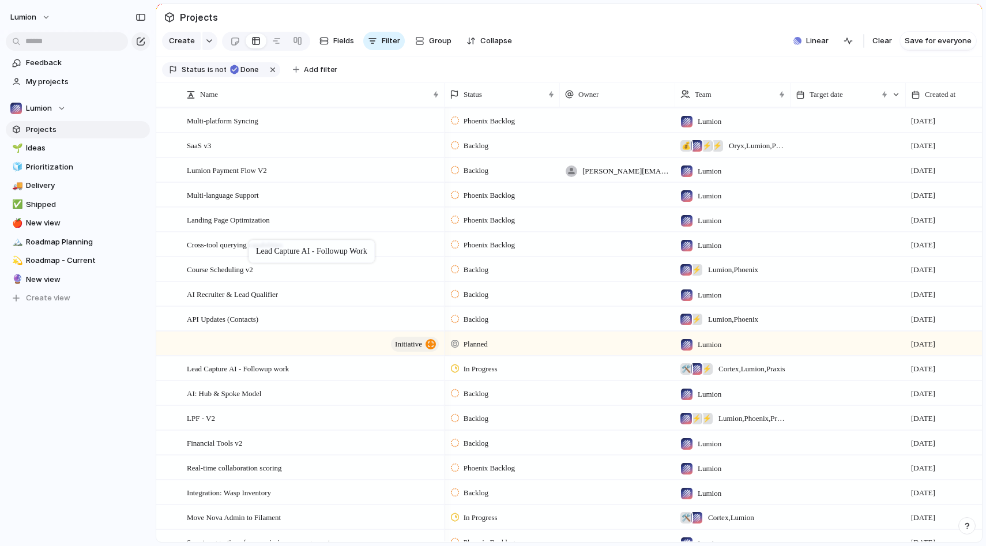
drag, startPoint x: 277, startPoint y: 371, endPoint x: 254, endPoint y: 240, distance: 132.9
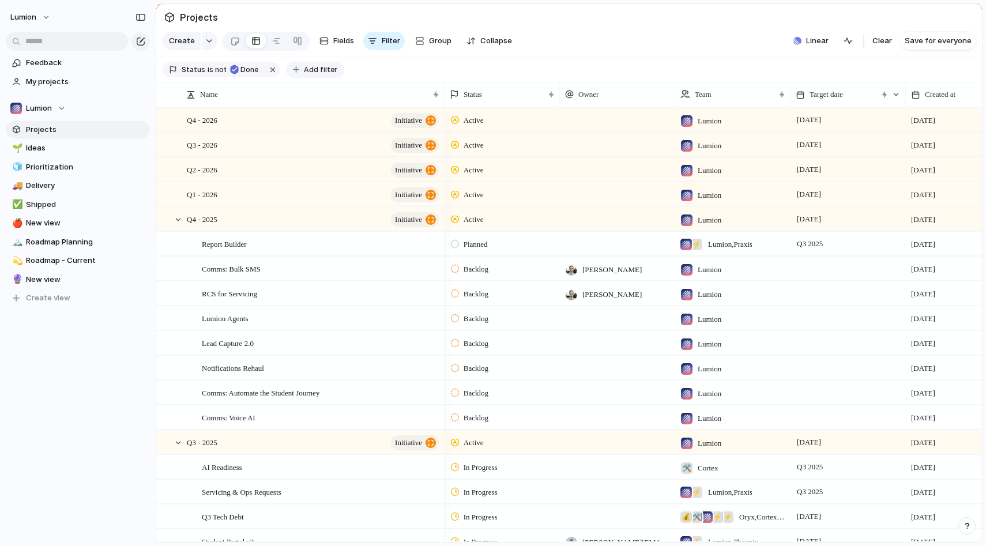
click at [310, 68] on span "Add filter" at bounding box center [320, 70] width 33 height 10
type input "*"
click at [314, 66] on span "Add filter" at bounding box center [320, 70] width 33 height 10
type input "****"
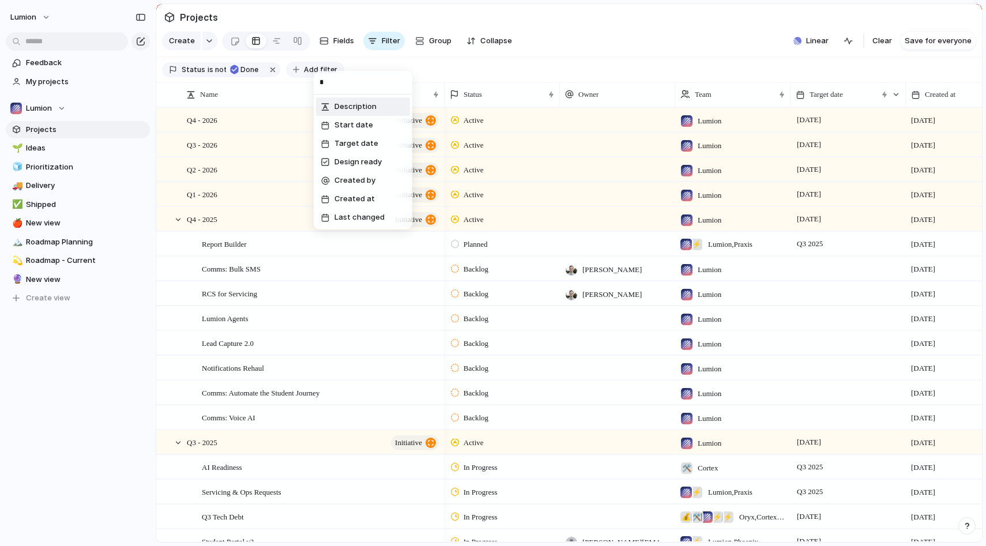
type input "**"
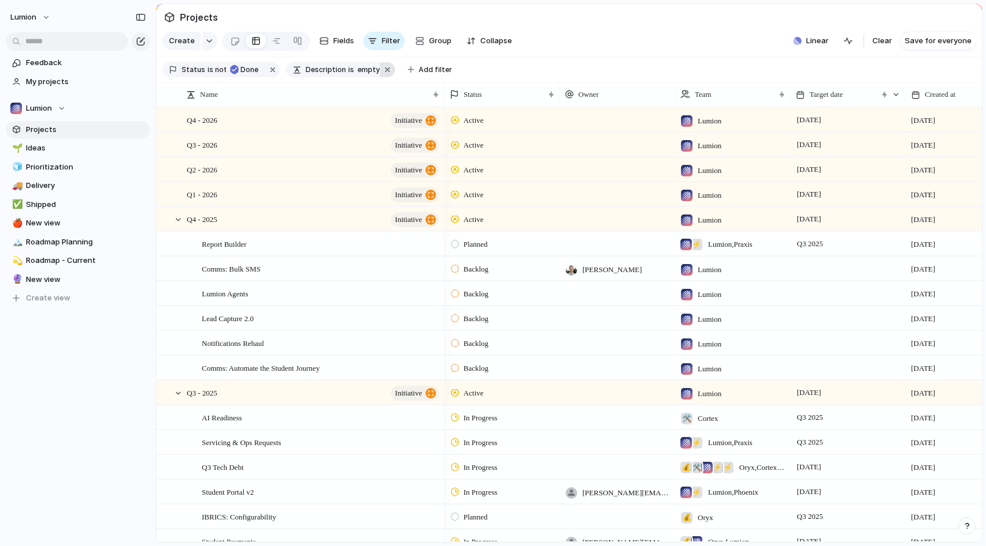
click at [381, 70] on button "button" at bounding box center [387, 69] width 15 height 15
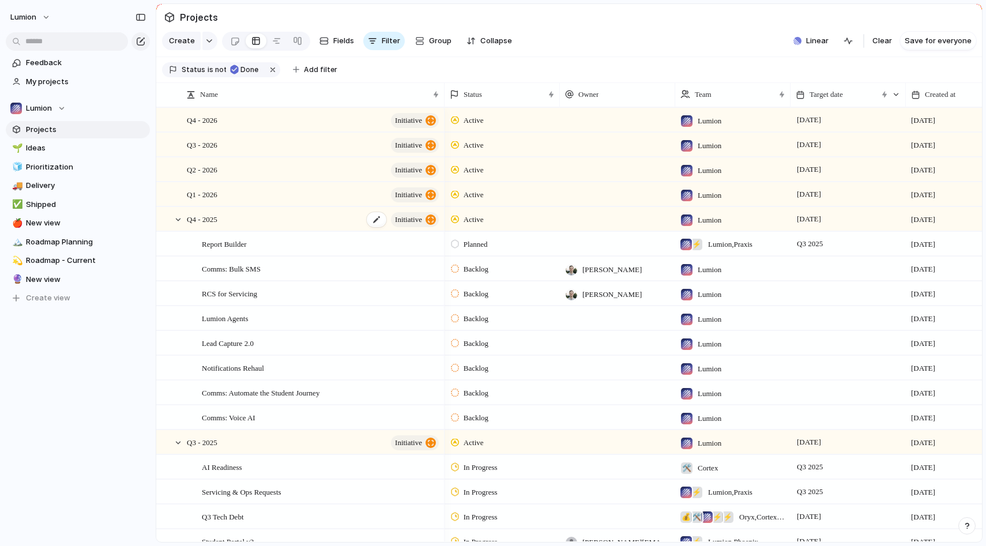
click at [234, 222] on div "Q4 - 2025 initiative" at bounding box center [314, 220] width 254 height 24
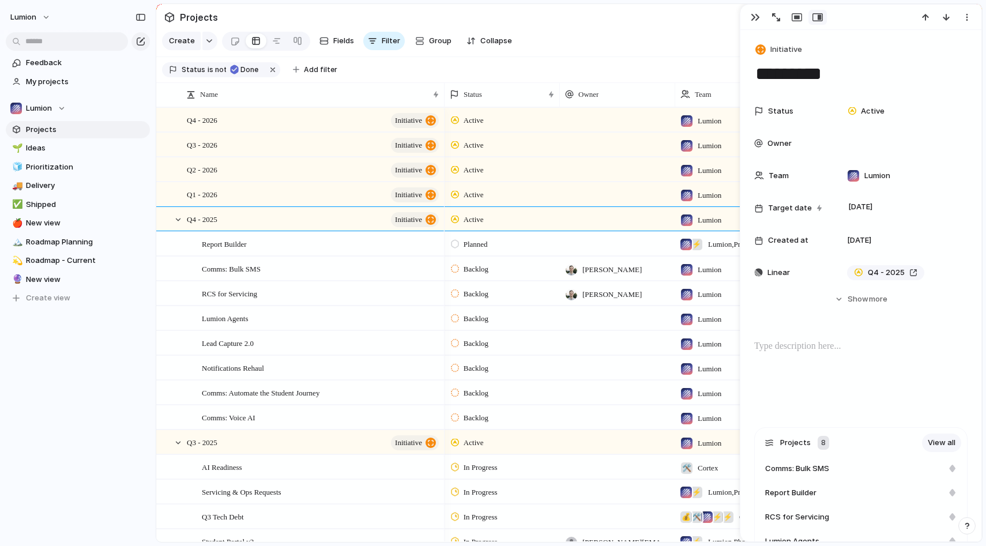
click at [807, 356] on div at bounding box center [860, 377] width 213 height 74
click at [311, 395] on span "Comms: Automate the Student Journey" at bounding box center [261, 392] width 118 height 13
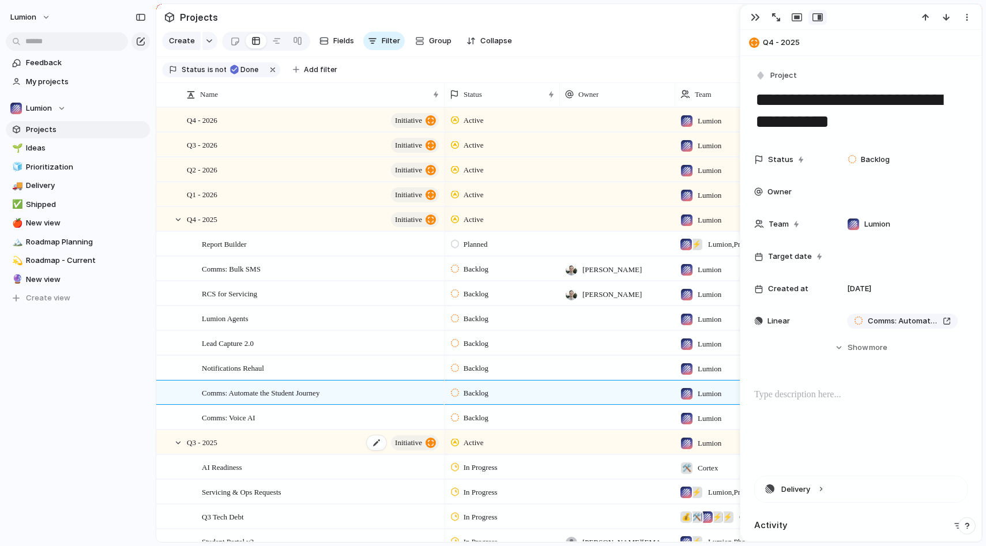
click at [277, 450] on div "Q3 - 2025 initiative" at bounding box center [314, 443] width 254 height 24
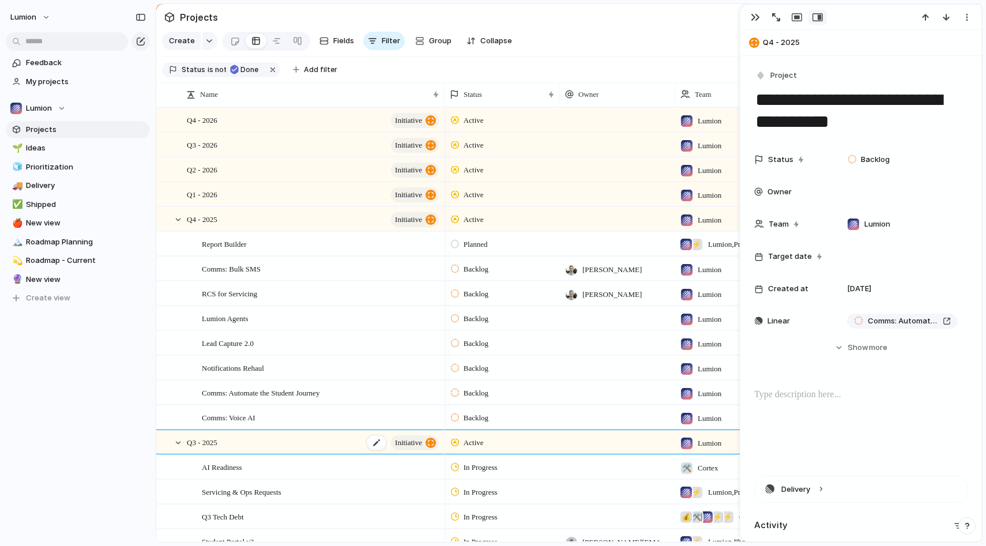
type textarea "*********"
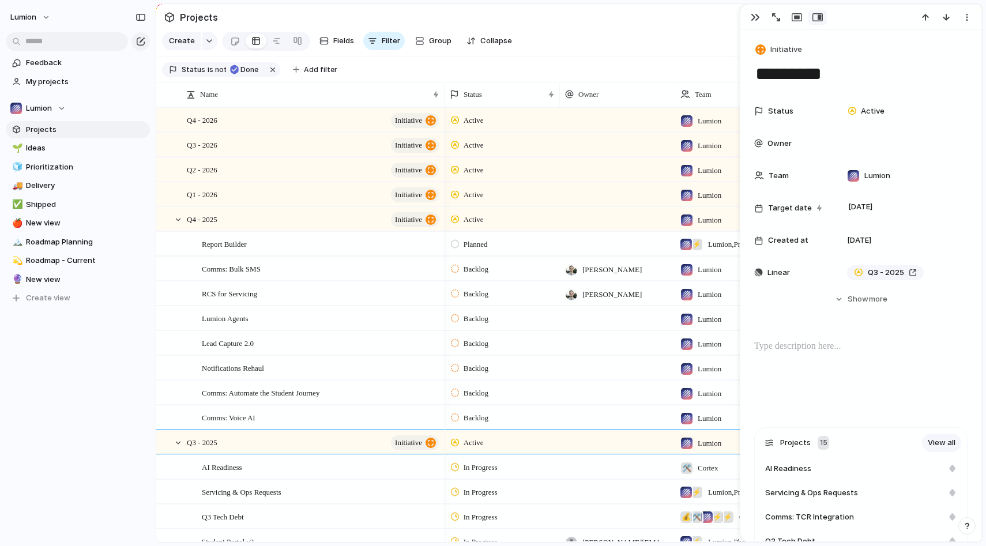
click at [786, 350] on p at bounding box center [860, 347] width 213 height 14
paste div "To enrich screen reader interactions, please activate Accessibility in Grammarl…"
click at [770, 345] on p "*******" at bounding box center [860, 347] width 213 height 14
click at [877, 351] on p "*******" at bounding box center [860, 347] width 213 height 14
click at [224, 194] on div "Q1 - 2026 initiative" at bounding box center [314, 195] width 254 height 24
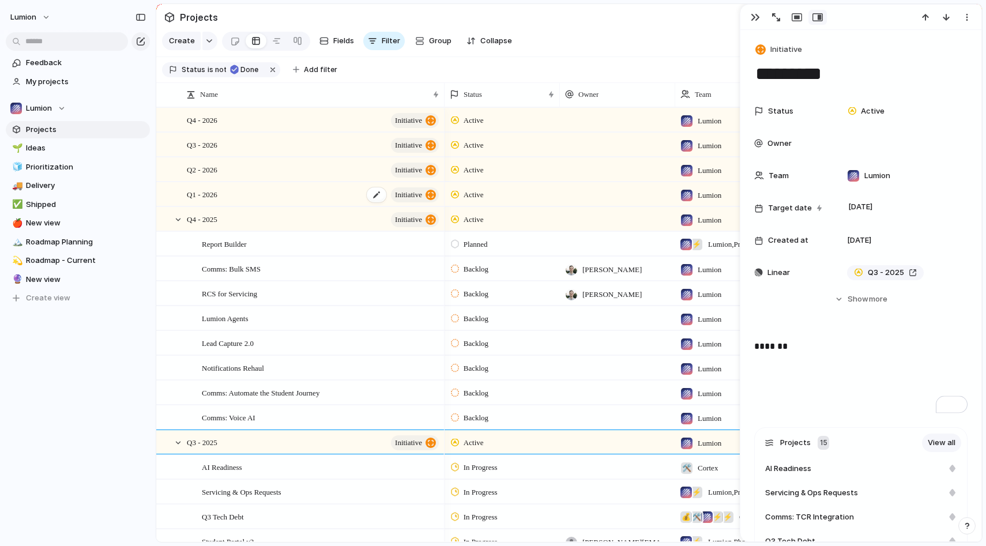
type textarea "*********"
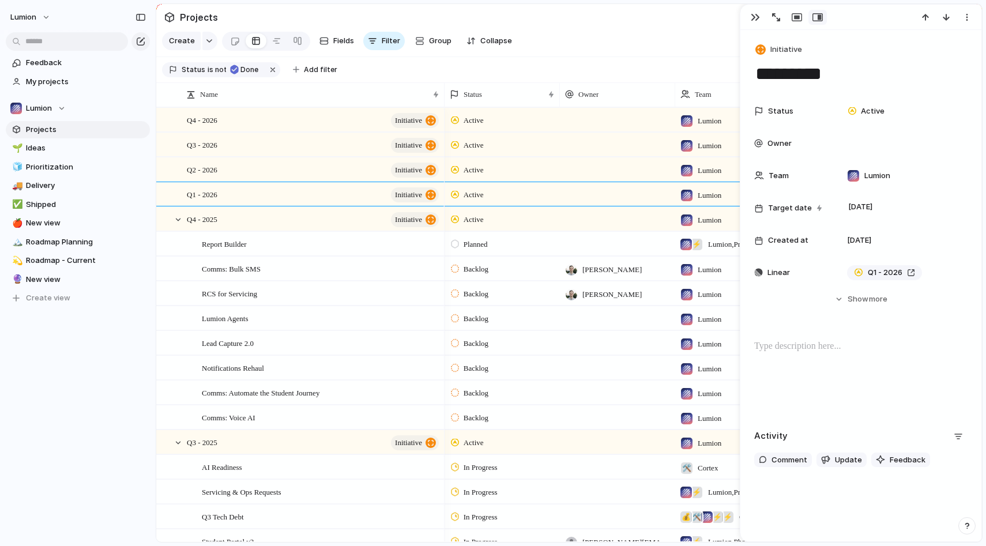
click at [806, 352] on p at bounding box center [860, 347] width 213 height 14
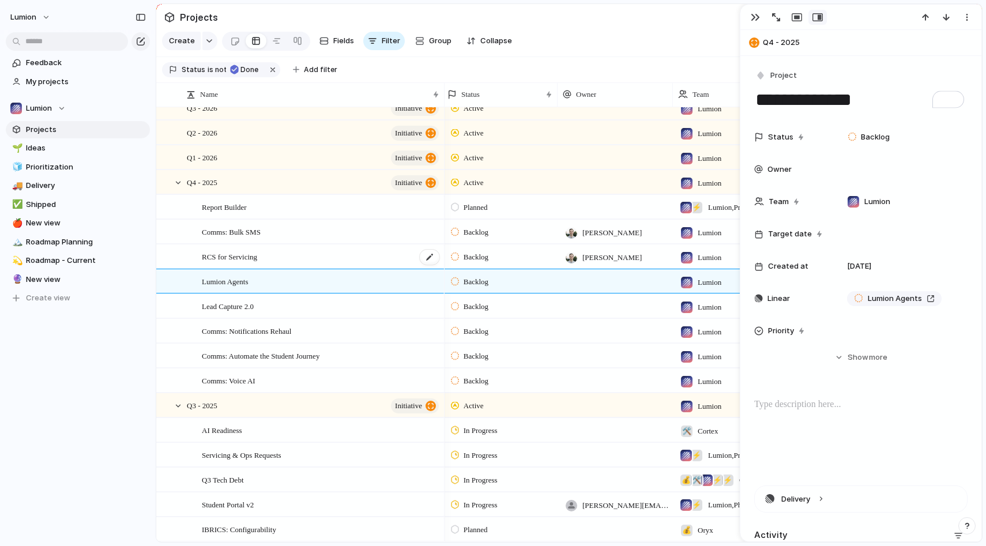
scroll to position [0, 2]
click at [326, 256] on div "RCS for Servicing" at bounding box center [321, 257] width 239 height 24
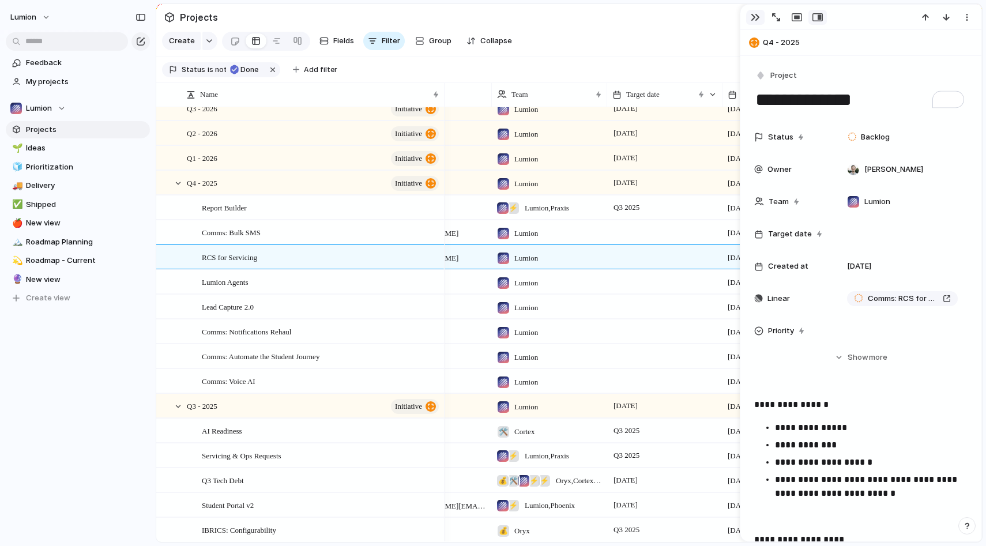
click at [751, 16] on div "button" at bounding box center [755, 17] width 9 height 9
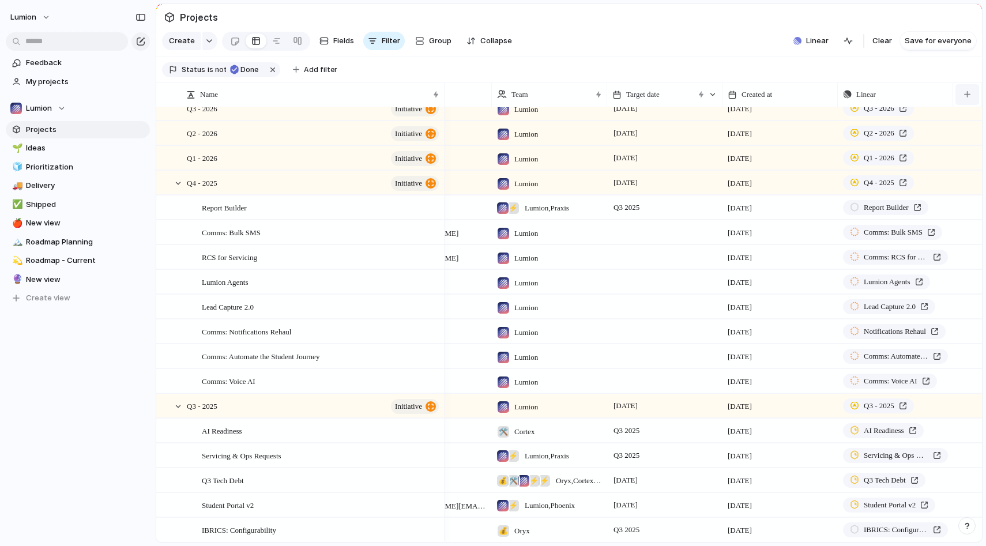
click at [964, 95] on div "button" at bounding box center [967, 94] width 6 height 6
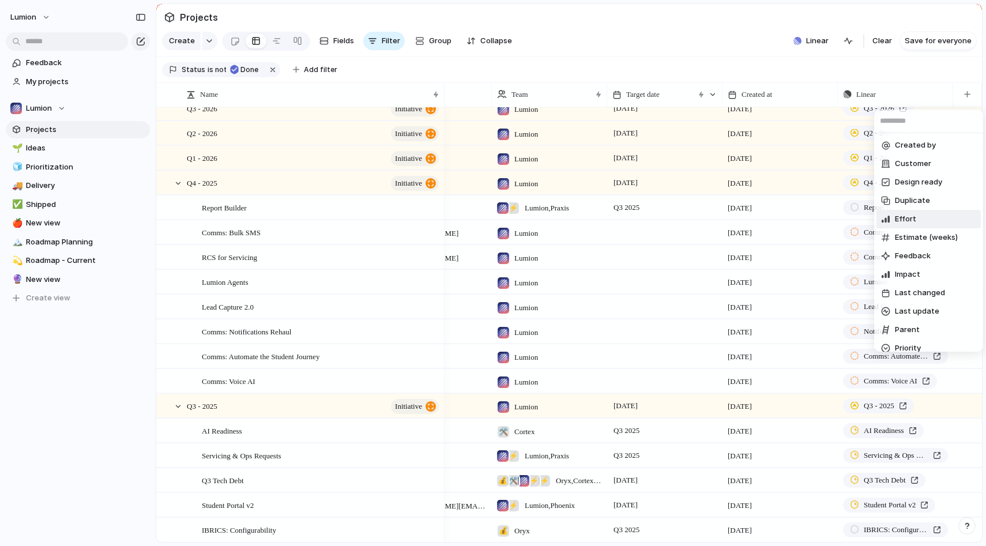
click at [927, 216] on li "Effort" at bounding box center [929, 219] width 104 height 18
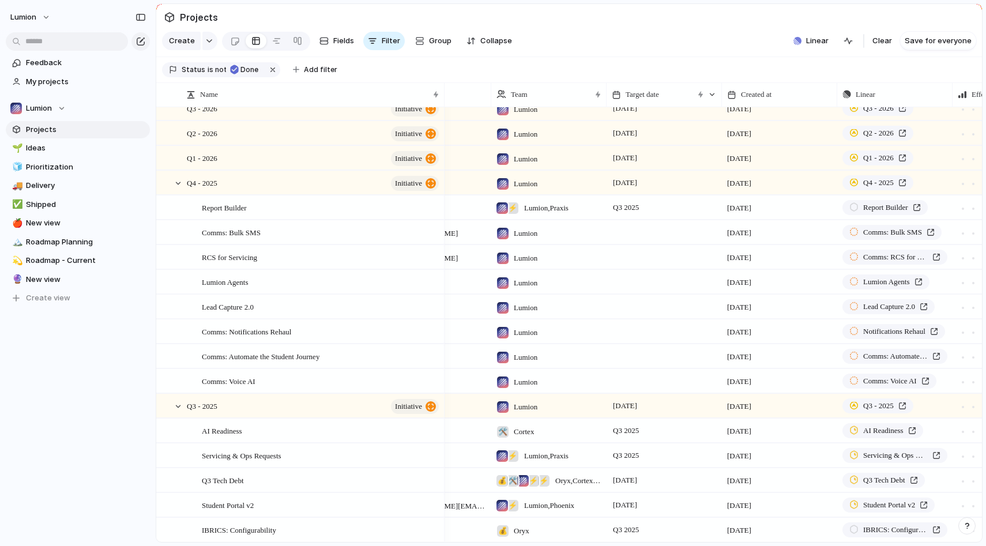
scroll to position [0, 299]
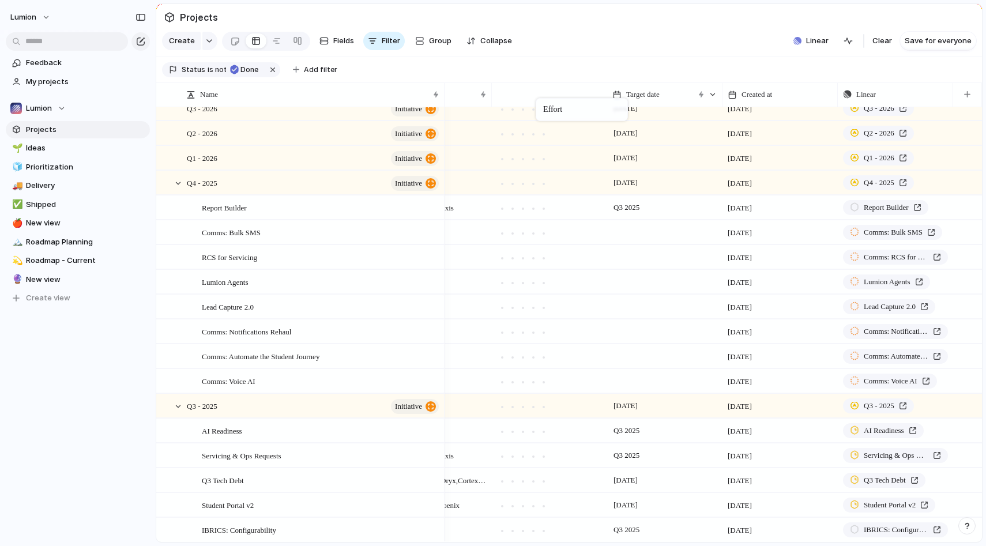
drag, startPoint x: 866, startPoint y: 95, endPoint x: 542, endPoint y: 100, distance: 323.6
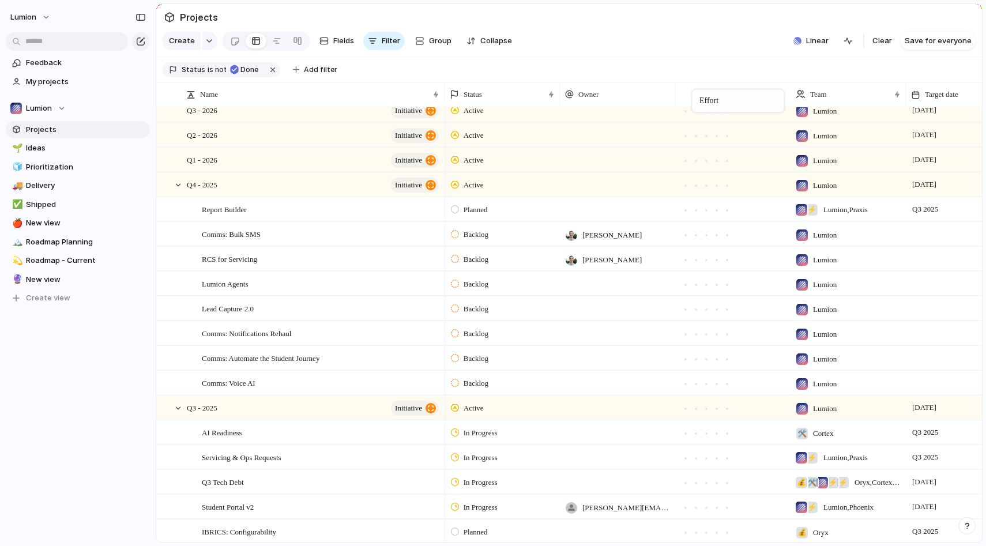
drag, startPoint x: 827, startPoint y: 98, endPoint x: 701, endPoint y: 92, distance: 125.8
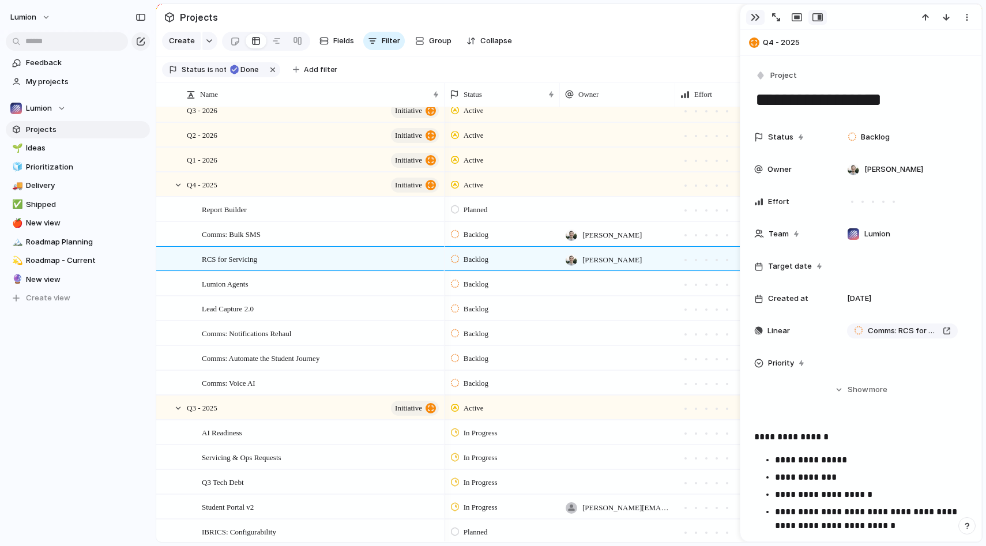
click at [753, 20] on div "button" at bounding box center [755, 17] width 9 height 9
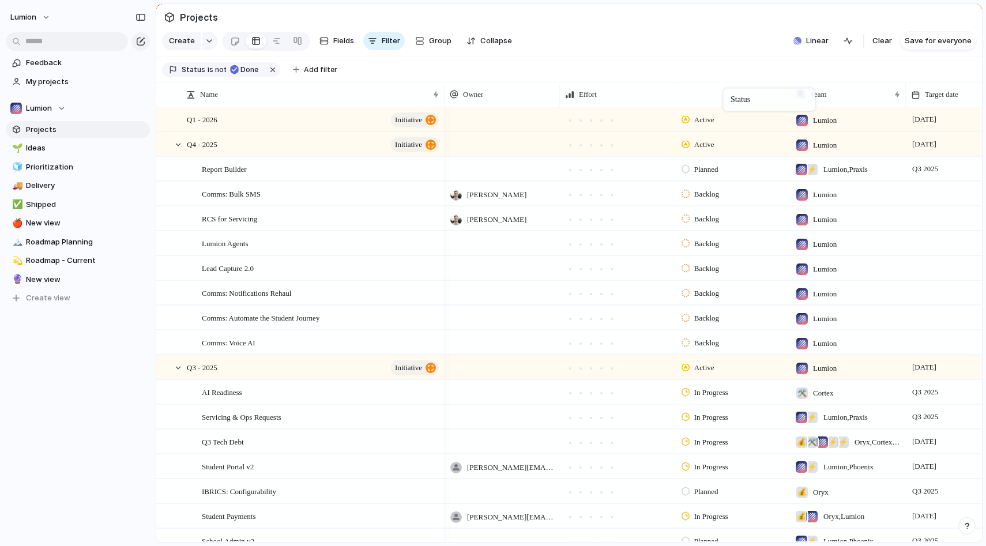
drag, startPoint x: 482, startPoint y: 89, endPoint x: 729, endPoint y: 90, distance: 246.8
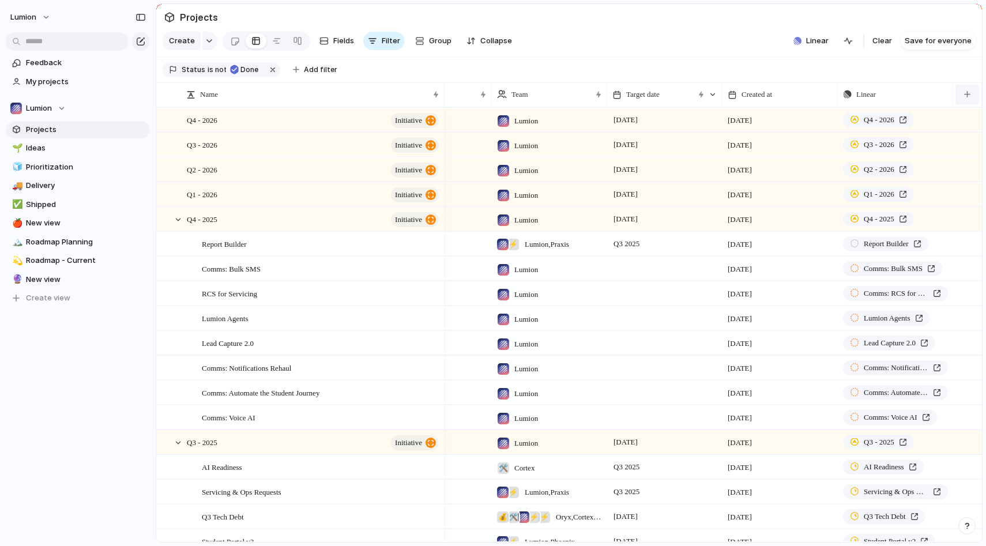
click at [968, 95] on div "button" at bounding box center [967, 94] width 6 height 6
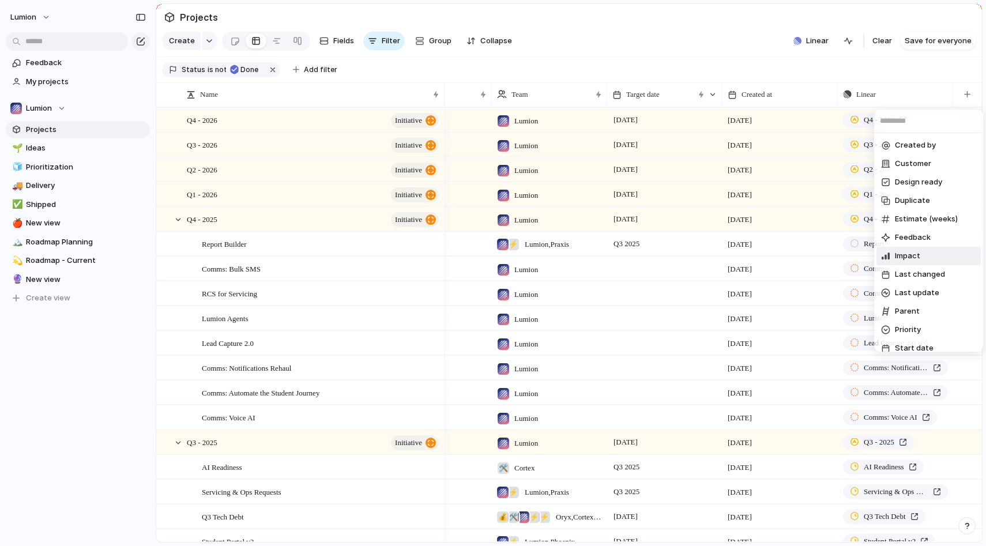
click at [949, 260] on li "Impact" at bounding box center [929, 256] width 104 height 18
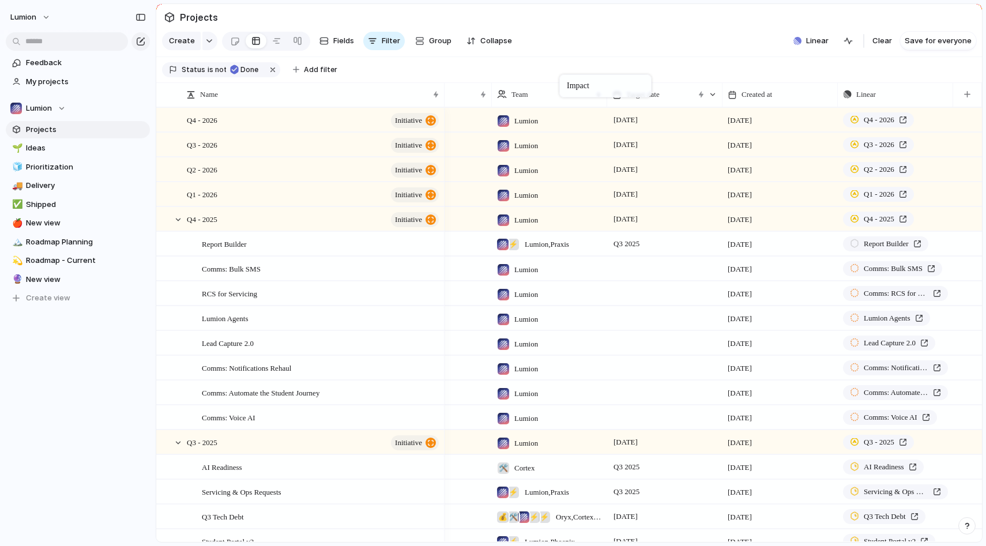
drag, startPoint x: 878, startPoint y: 91, endPoint x: 559, endPoint y: 77, distance: 319.7
click at [968, 95] on div "button" at bounding box center [967, 94] width 6 height 6
type input "**"
click at [923, 161] on li "Impact" at bounding box center [927, 164] width 101 height 18
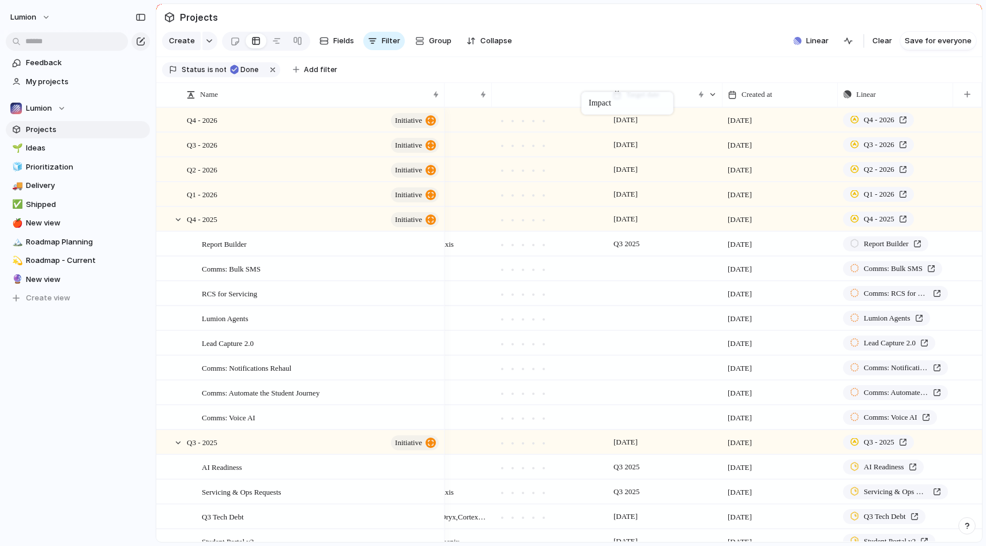
drag, startPoint x: 878, startPoint y: 100, endPoint x: 587, endPoint y: 94, distance: 291.3
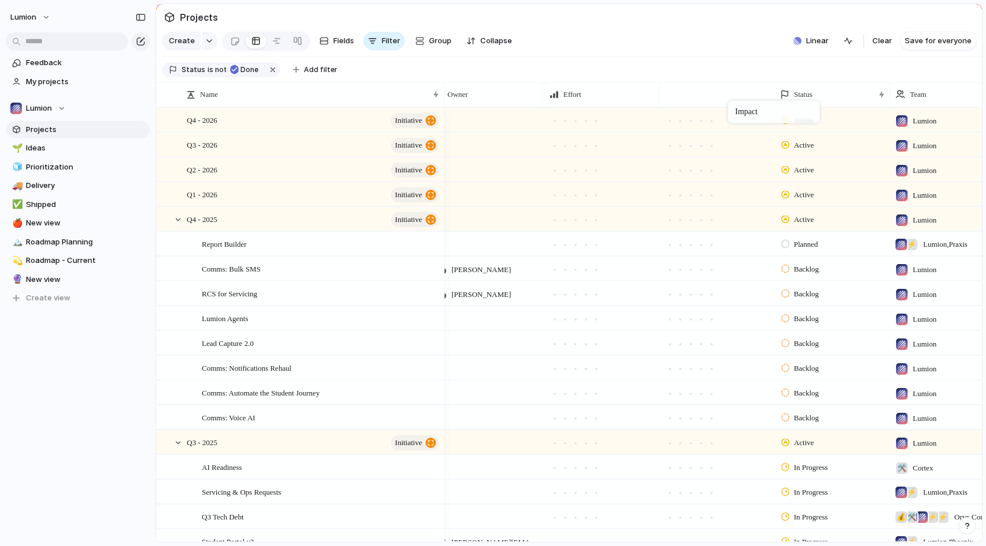
drag, startPoint x: 928, startPoint y: 99, endPoint x: 728, endPoint y: 101, distance: 200.1
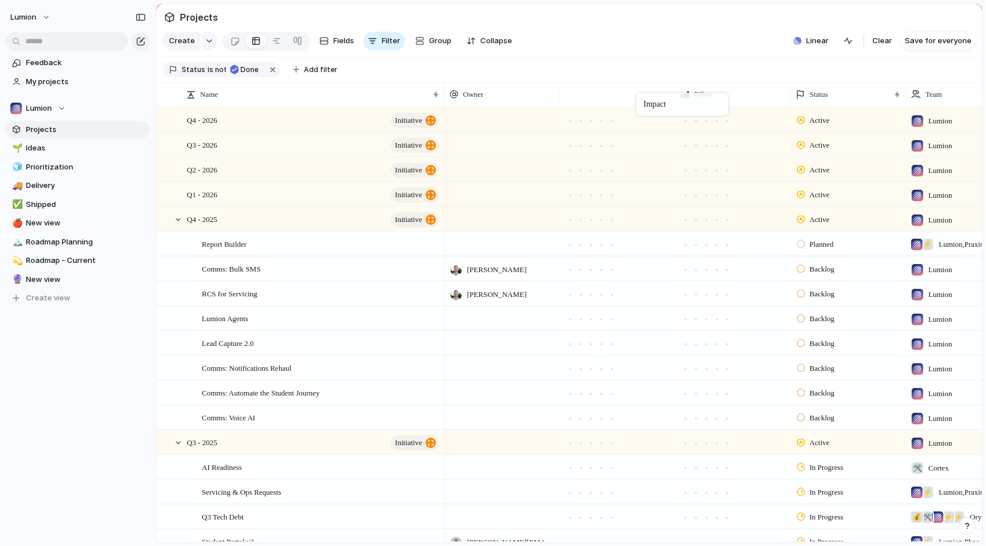
drag, startPoint x: 728, startPoint y: 93, endPoint x: 642, endPoint y: 95, distance: 86.5
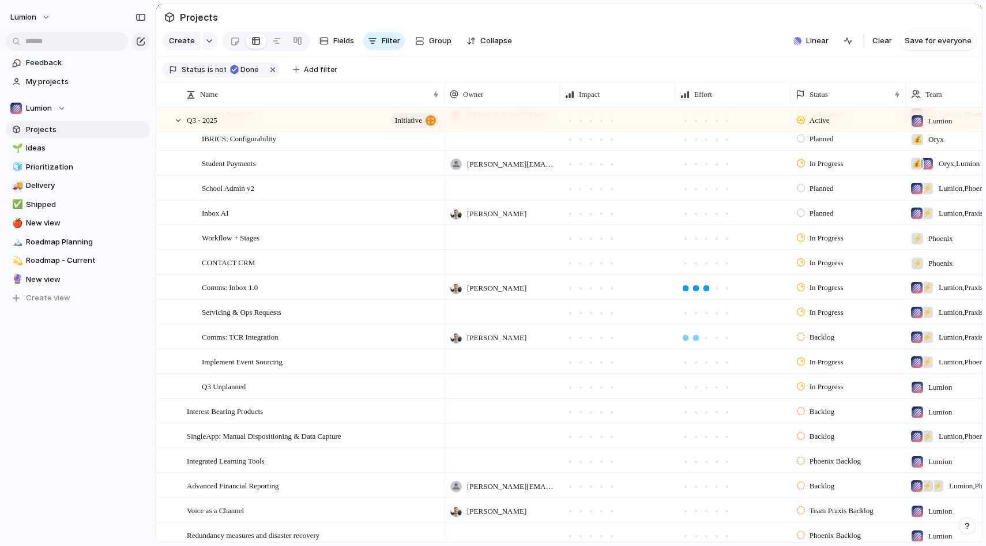
click at [691, 339] on div at bounding box center [696, 338] width 10 height 10
click at [592, 335] on div at bounding box center [591, 338] width 6 height 6
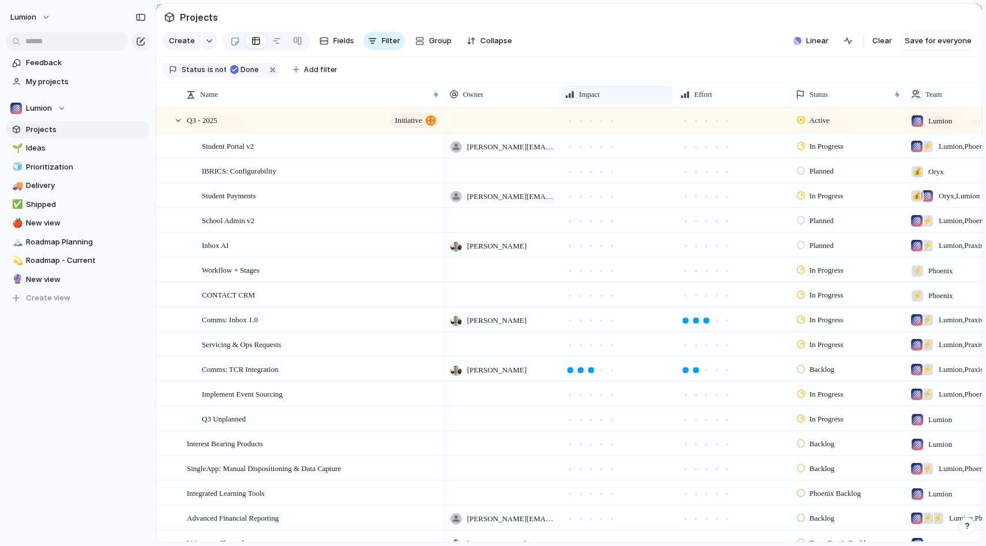
click at [595, 96] on span "Impact" at bounding box center [589, 95] width 21 height 12
click at [601, 122] on span "Modify" at bounding box center [597, 121] width 25 height 12
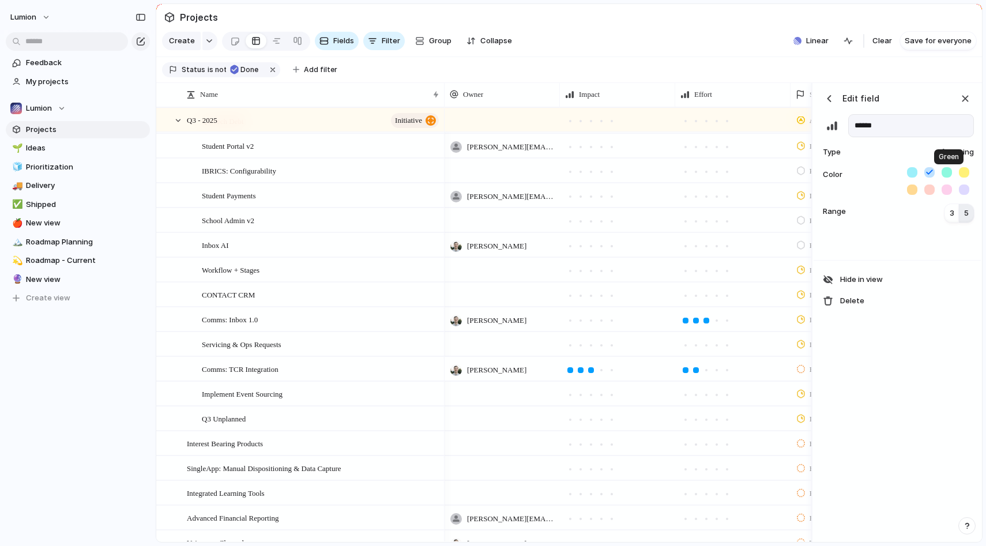
click at [948, 171] on button "button" at bounding box center [947, 172] width 10 height 10
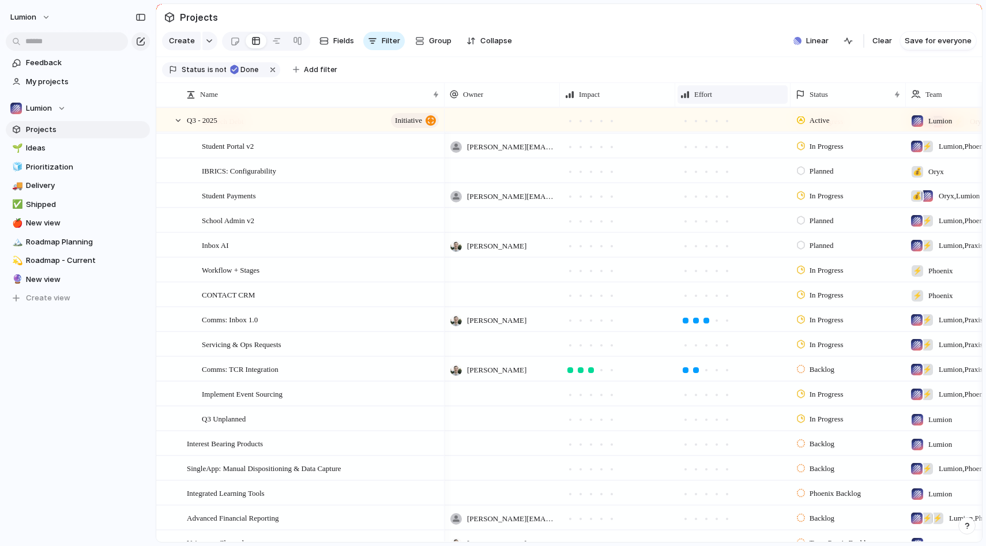
click at [710, 97] on span "Effort" at bounding box center [703, 95] width 18 height 12
click at [732, 124] on li "Modify" at bounding box center [722, 120] width 85 height 18
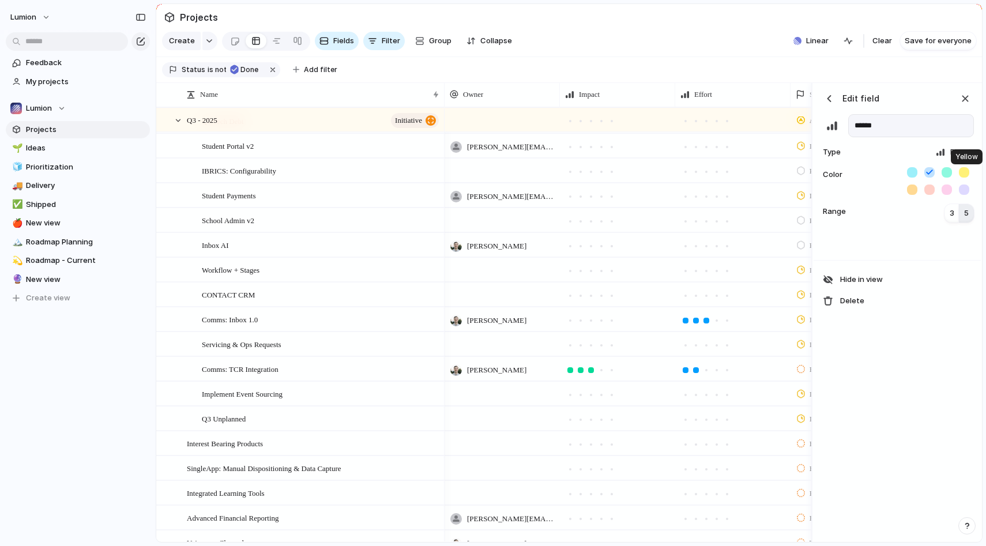
click at [964, 172] on button "button" at bounding box center [964, 172] width 10 height 10
click at [719, 57] on section "Status is not Done Add filter" at bounding box center [569, 70] width 826 height 26
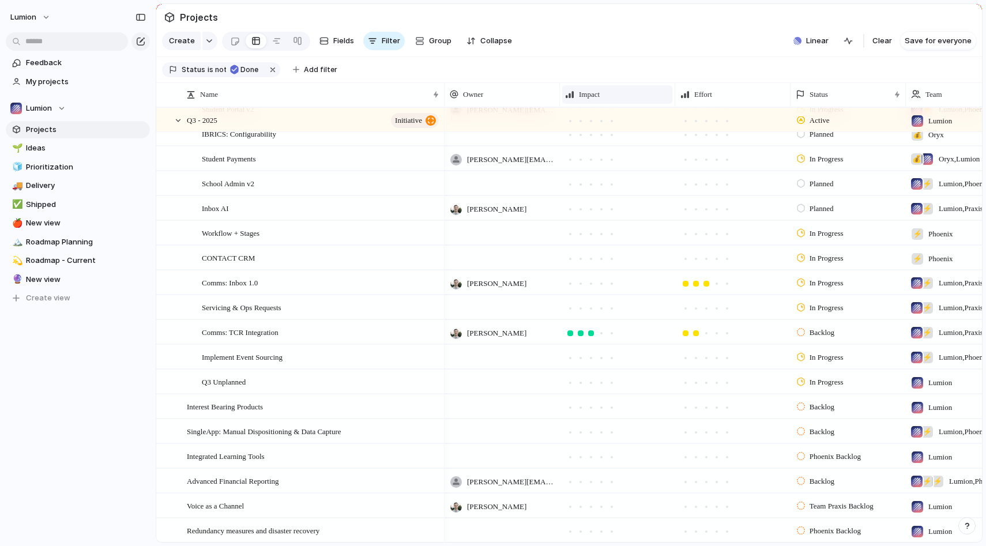
click at [597, 96] on span "Impact" at bounding box center [589, 95] width 21 height 12
click at [612, 116] on li "Modify" at bounding box center [607, 120] width 85 height 18
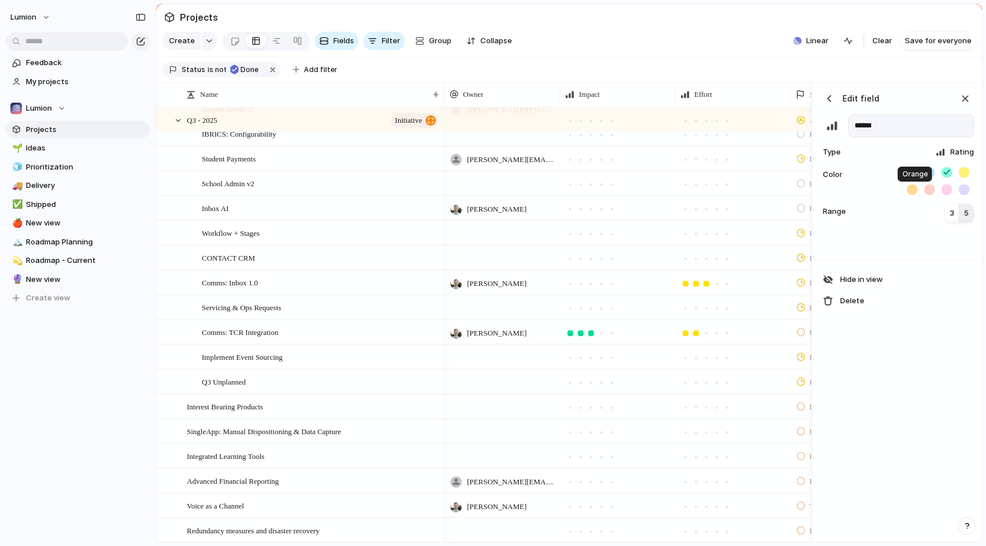
click at [913, 190] on button "button" at bounding box center [912, 190] width 10 height 10
click at [946, 191] on button "button" at bounding box center [947, 190] width 10 height 10
click at [934, 193] on div at bounding box center [931, 190] width 15 height 10
click at [931, 193] on button "button" at bounding box center [929, 190] width 10 height 10
click at [620, 39] on section "Create Fields Filter Group Zoom Collapse Linear Clear Save for everyone" at bounding box center [569, 43] width 826 height 28
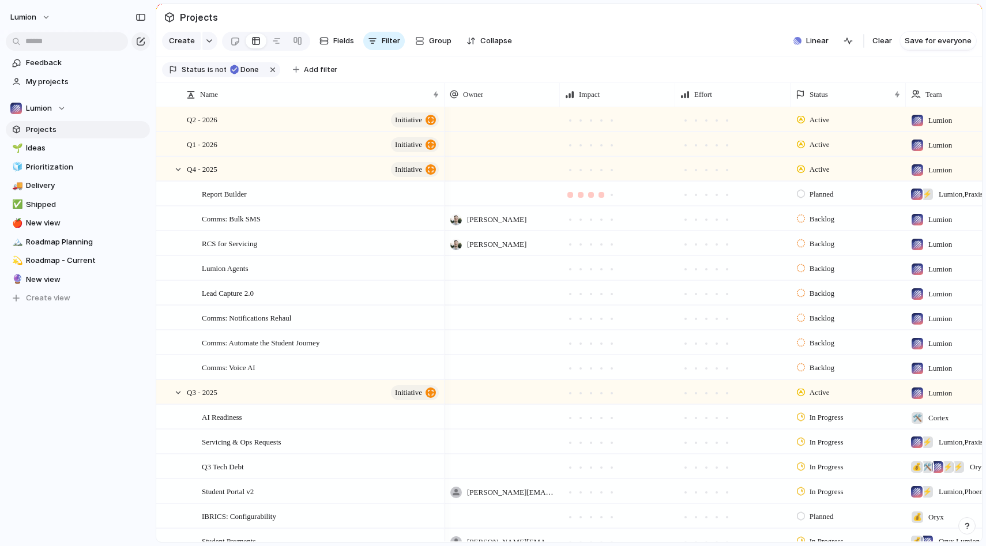
click at [604, 194] on div at bounding box center [602, 195] width 6 height 6
click at [717, 197] on div at bounding box center [717, 195] width 10 height 10
click at [601, 221] on div at bounding box center [602, 220] width 6 height 6
click at [705, 220] on div at bounding box center [707, 220] width 6 height 6
click at [600, 246] on div at bounding box center [602, 245] width 6 height 6
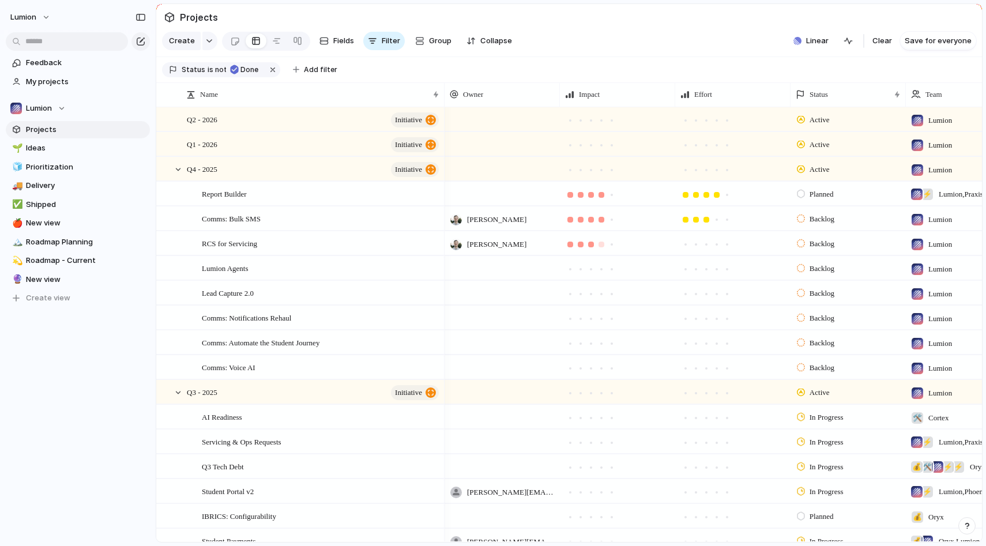
click at [593, 246] on div at bounding box center [591, 244] width 10 height 10
click at [688, 245] on div at bounding box center [686, 245] width 6 height 6
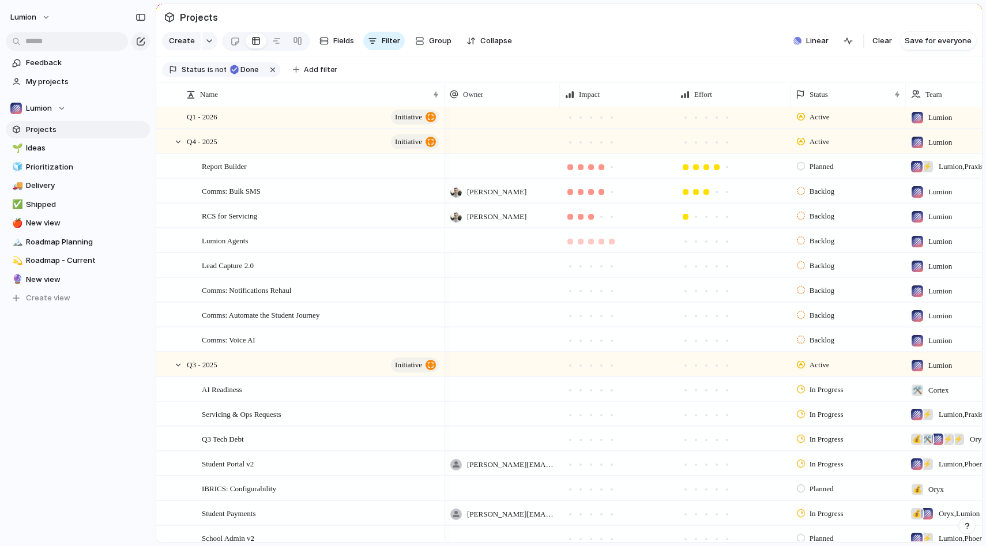
click at [611, 243] on div at bounding box center [612, 242] width 6 height 6
click at [716, 244] on div at bounding box center [717, 241] width 10 height 10
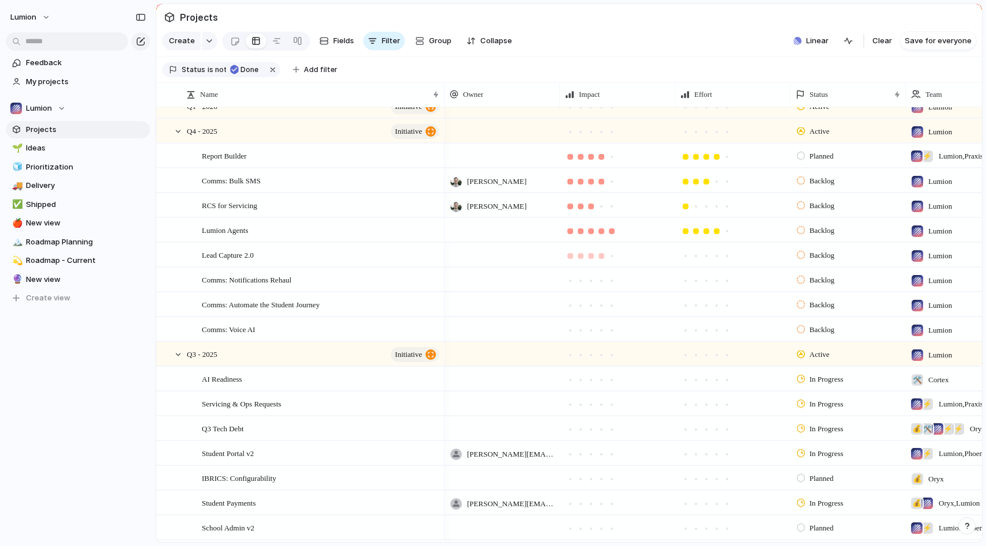
click at [600, 257] on div at bounding box center [602, 256] width 6 height 6
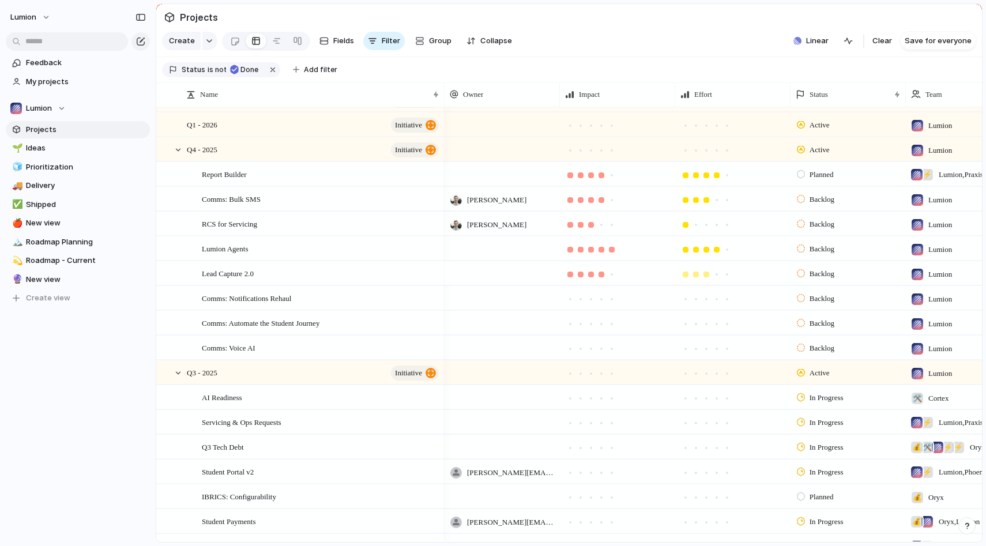
click at [706, 276] on div at bounding box center [707, 275] width 6 height 6
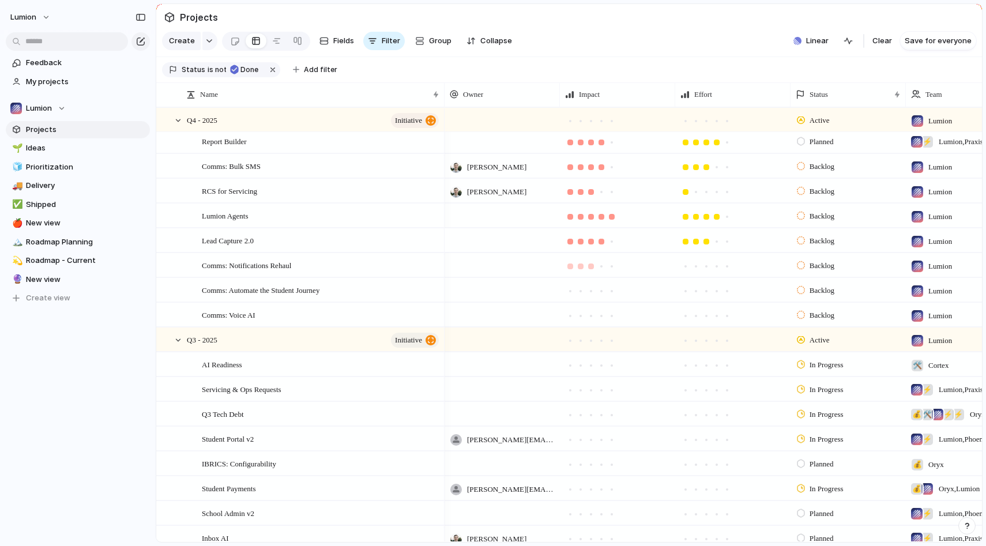
click at [593, 268] on div at bounding box center [591, 267] width 6 height 6
click at [692, 266] on div at bounding box center [696, 266] width 10 height 10
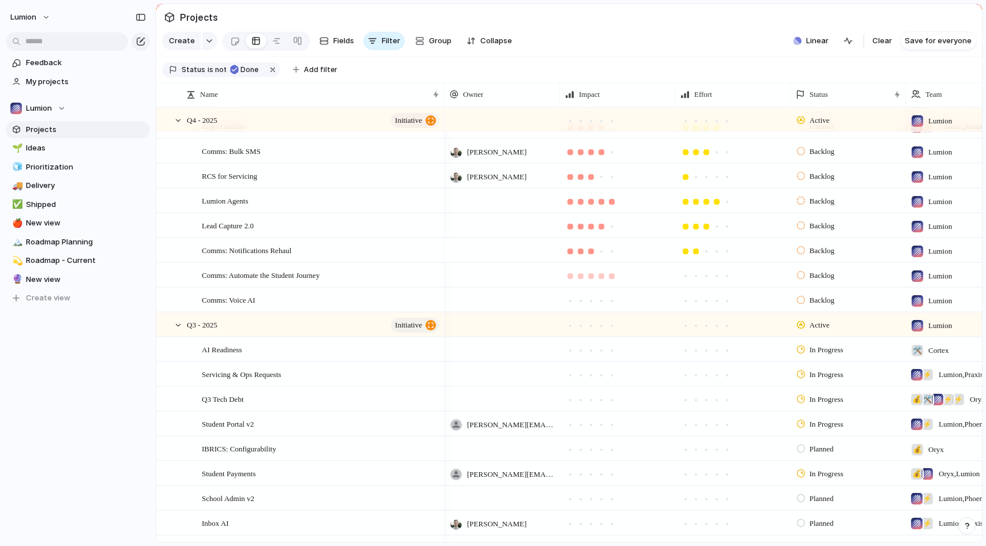
click at [611, 279] on div at bounding box center [612, 276] width 10 height 10
click at [705, 278] on div at bounding box center [707, 276] width 6 height 6
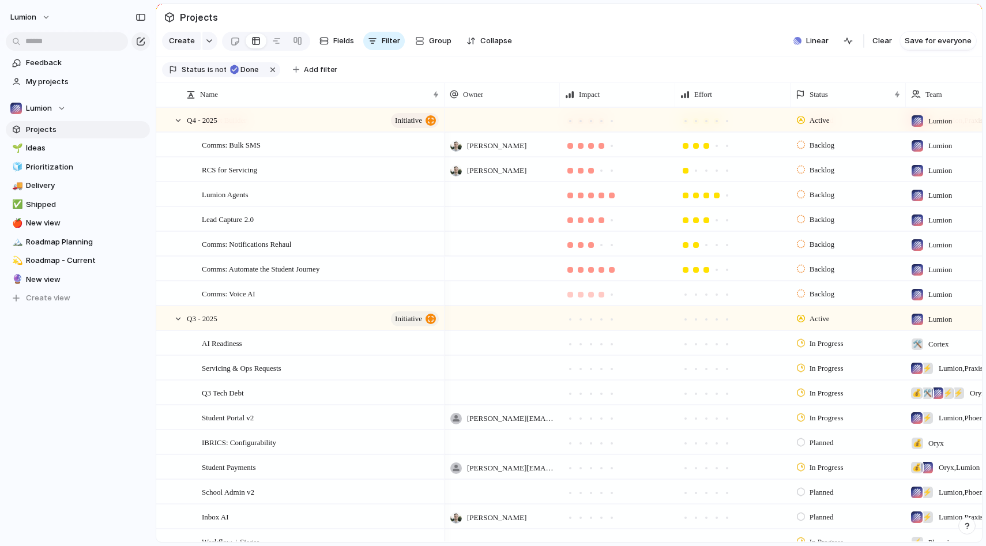
click at [601, 295] on div at bounding box center [602, 295] width 6 height 6
click at [713, 295] on div at bounding box center [717, 294] width 10 height 10
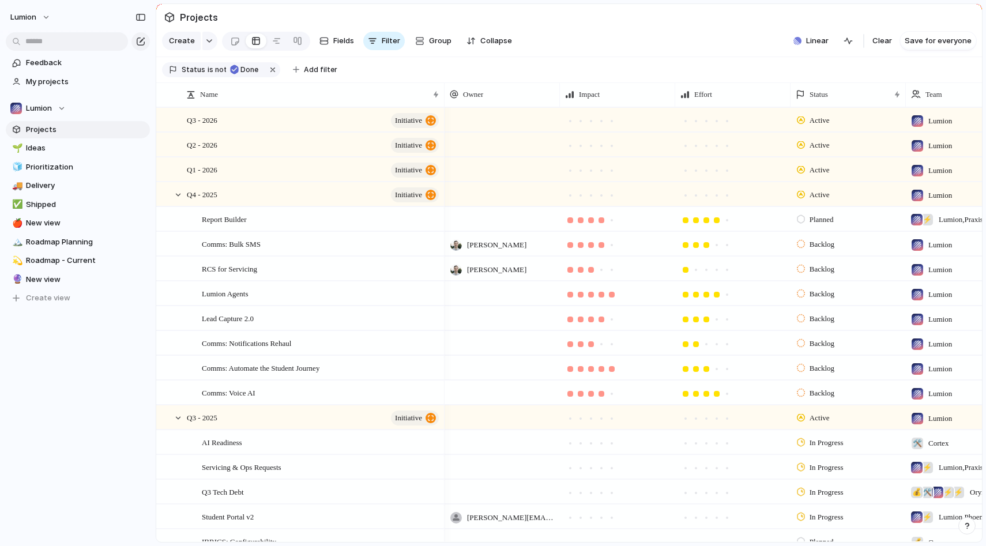
scroll to position [21, 0]
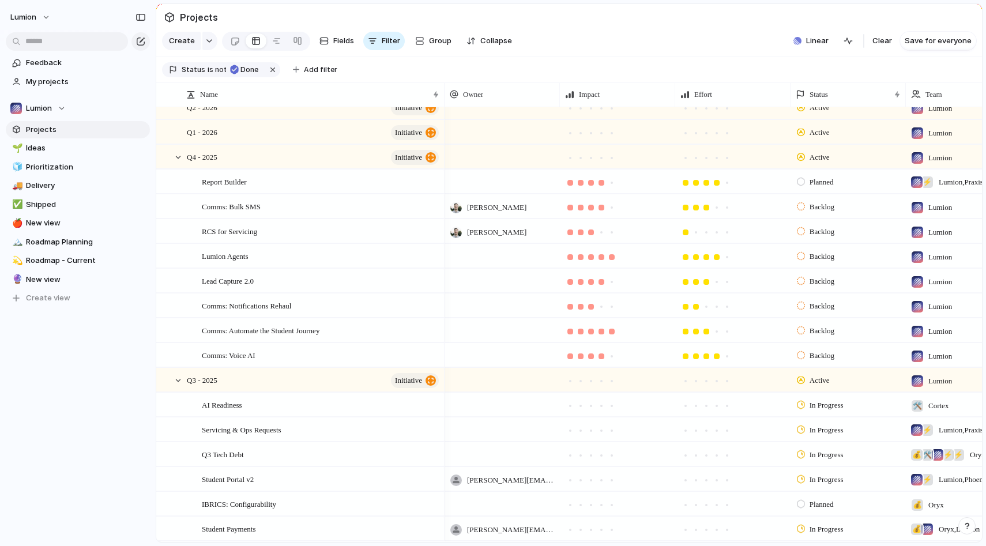
click at [483, 278] on div at bounding box center [502, 281] width 115 height 24
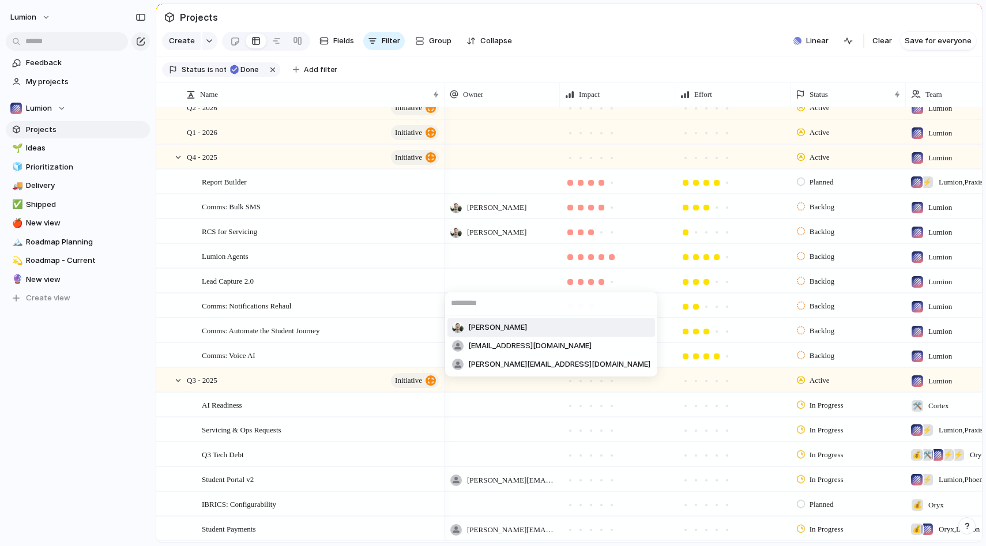
click at [497, 325] on span "[PERSON_NAME]" at bounding box center [497, 328] width 59 height 12
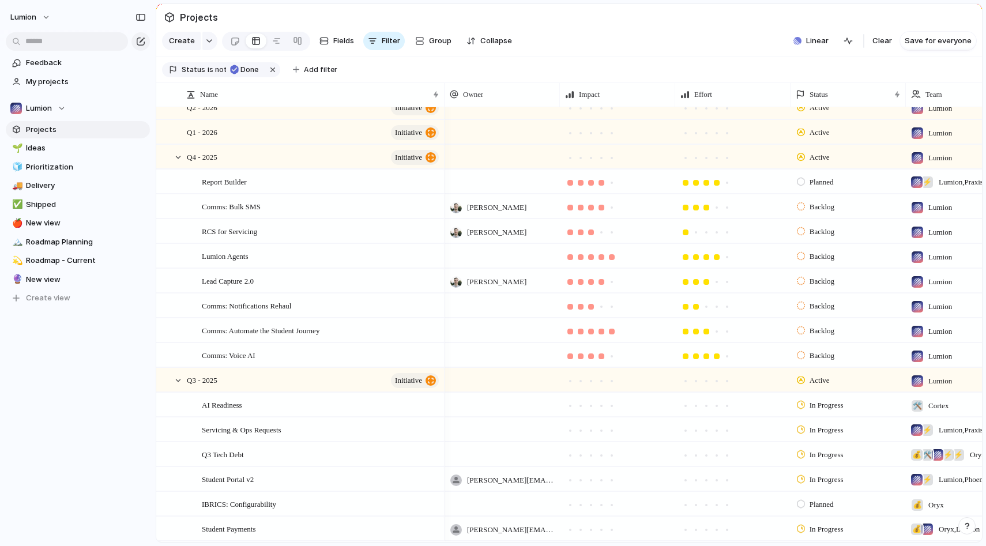
click at [490, 306] on div at bounding box center [502, 306] width 115 height 24
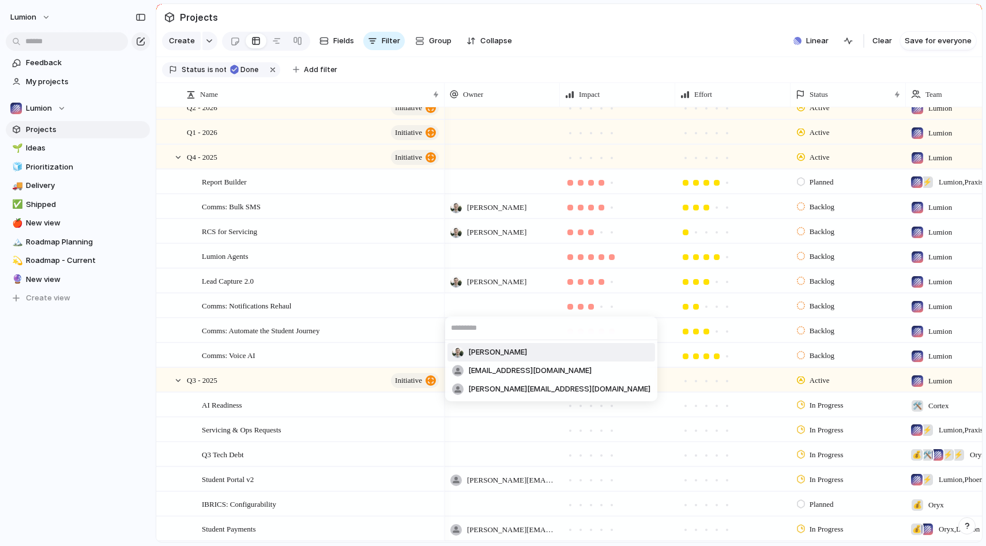
click at [500, 351] on span "[PERSON_NAME]" at bounding box center [497, 353] width 59 height 12
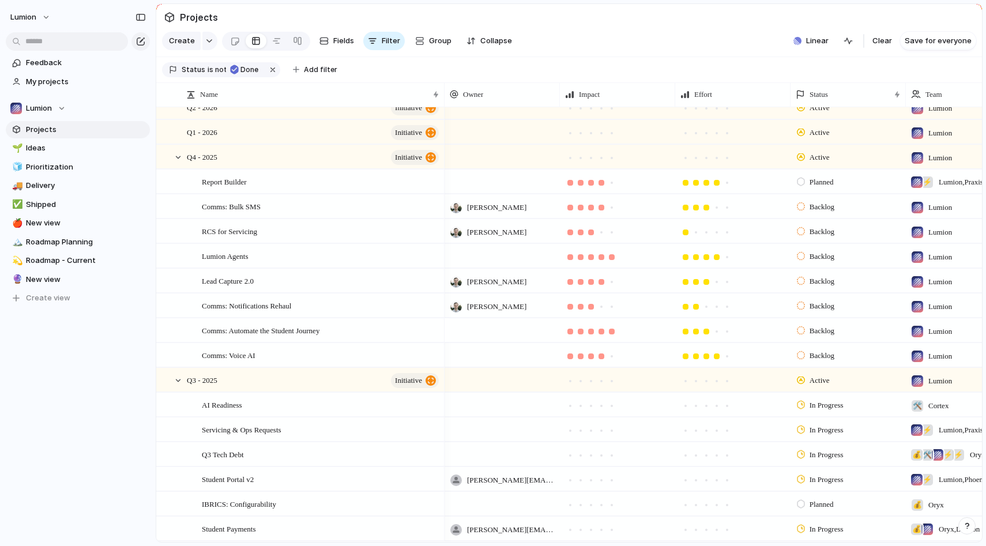
click at [491, 324] on div at bounding box center [502, 330] width 115 height 24
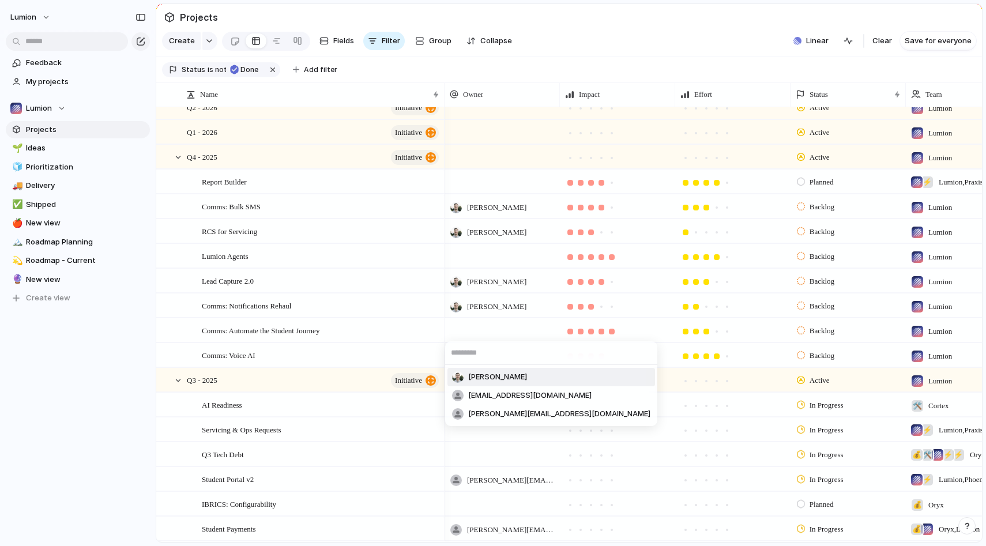
click at [488, 373] on span "[PERSON_NAME]" at bounding box center [497, 377] width 59 height 12
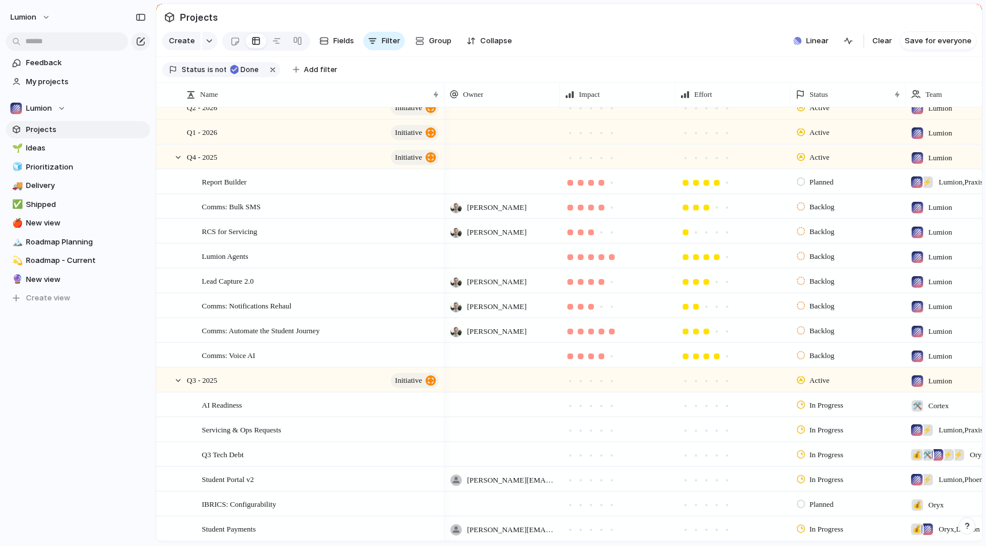
click at [488, 345] on div at bounding box center [502, 346] width 114 height 5
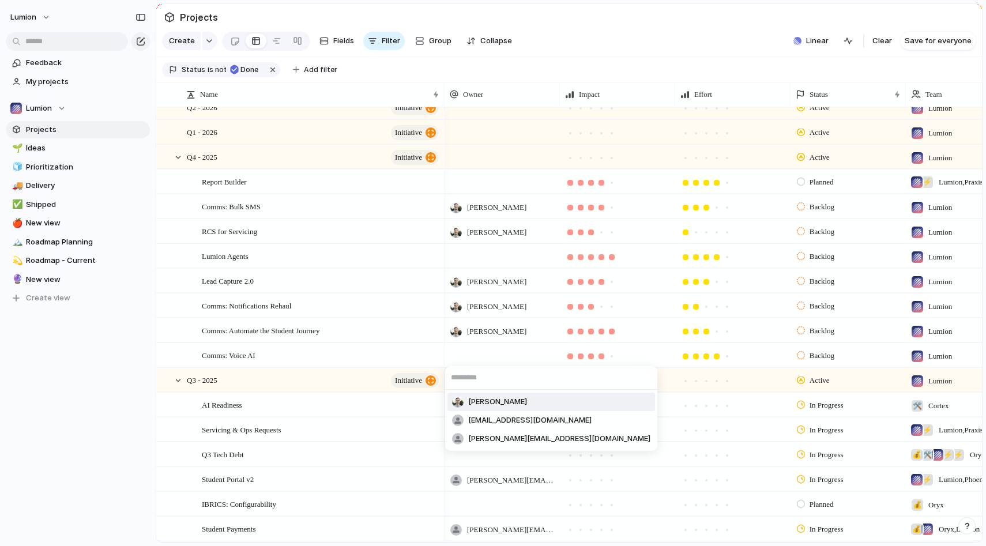
click at [494, 401] on span "[PERSON_NAME]" at bounding box center [497, 402] width 59 height 12
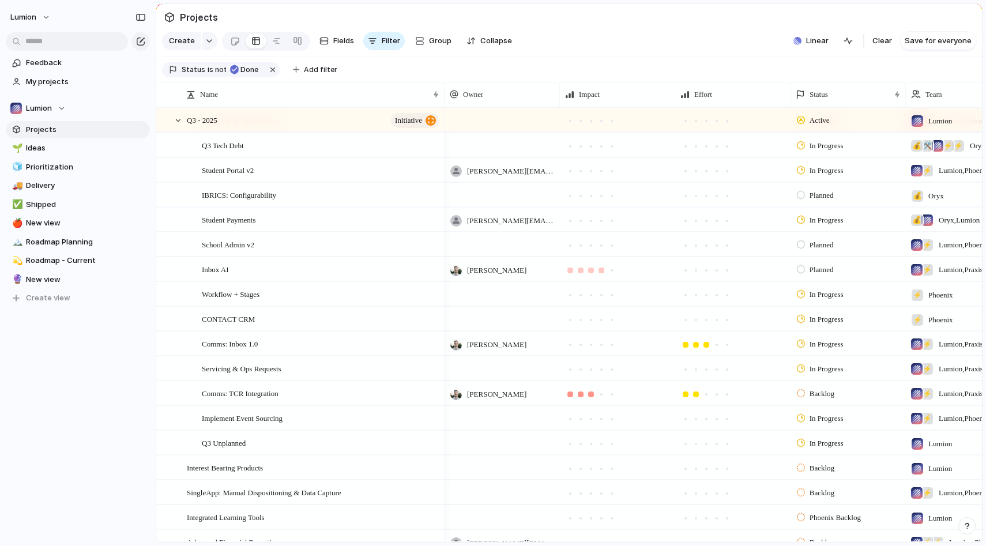
click at [599, 272] on div at bounding box center [602, 271] width 6 height 6
click at [702, 272] on div at bounding box center [706, 270] width 10 height 10
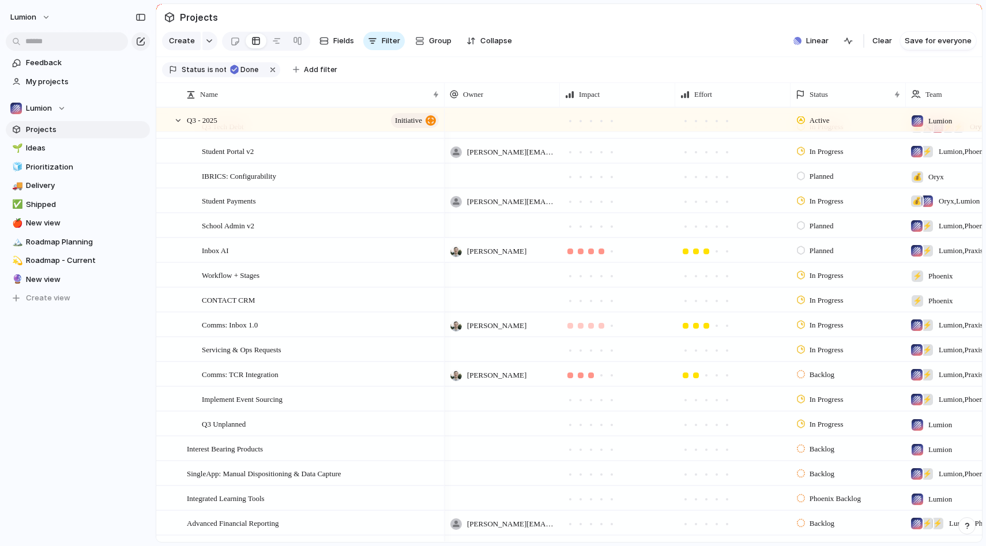
click at [601, 329] on div at bounding box center [601, 326] width 10 height 10
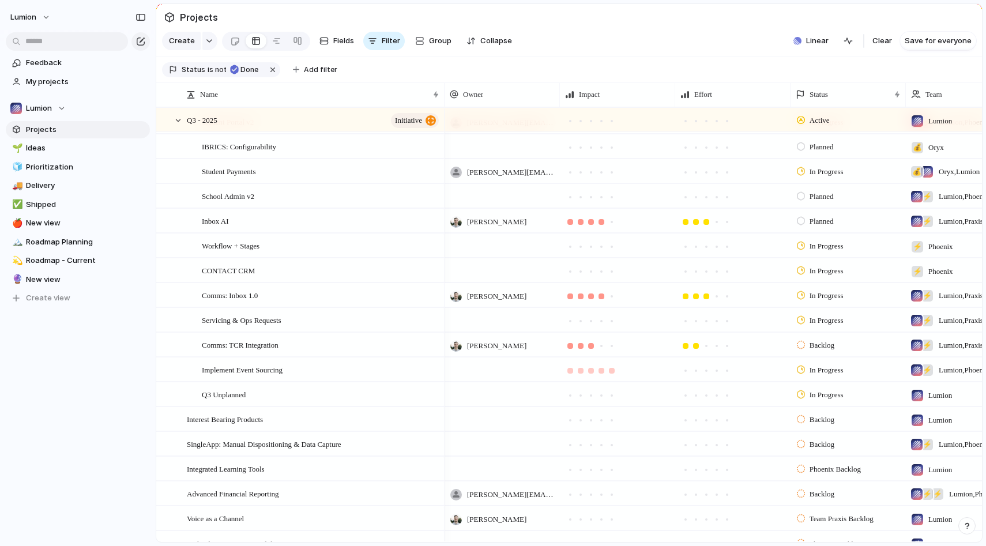
click at [615, 371] on div at bounding box center [612, 371] width 10 height 10
click at [714, 371] on div at bounding box center [717, 371] width 6 height 6
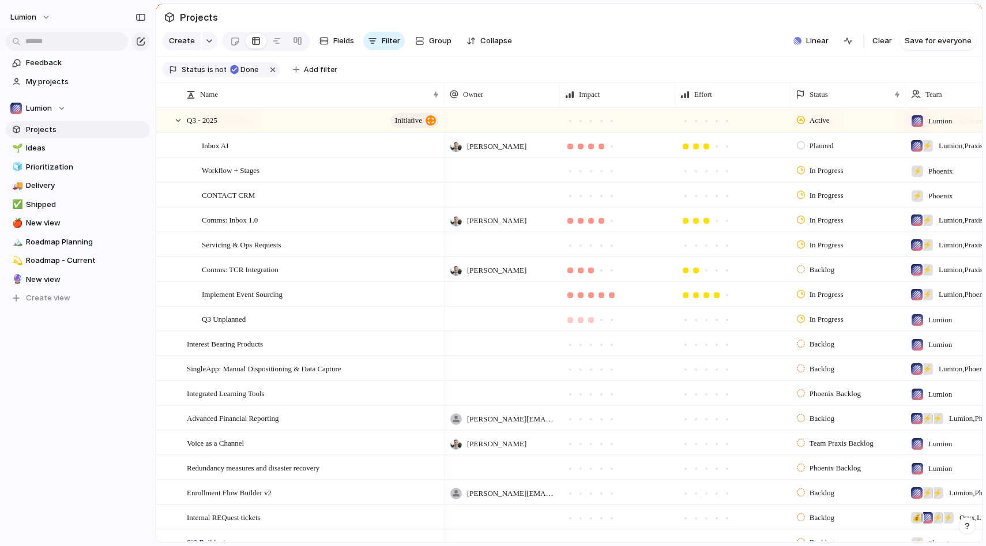
click at [587, 321] on div at bounding box center [591, 320] width 10 height 10
click at [705, 322] on div at bounding box center [707, 320] width 6 height 6
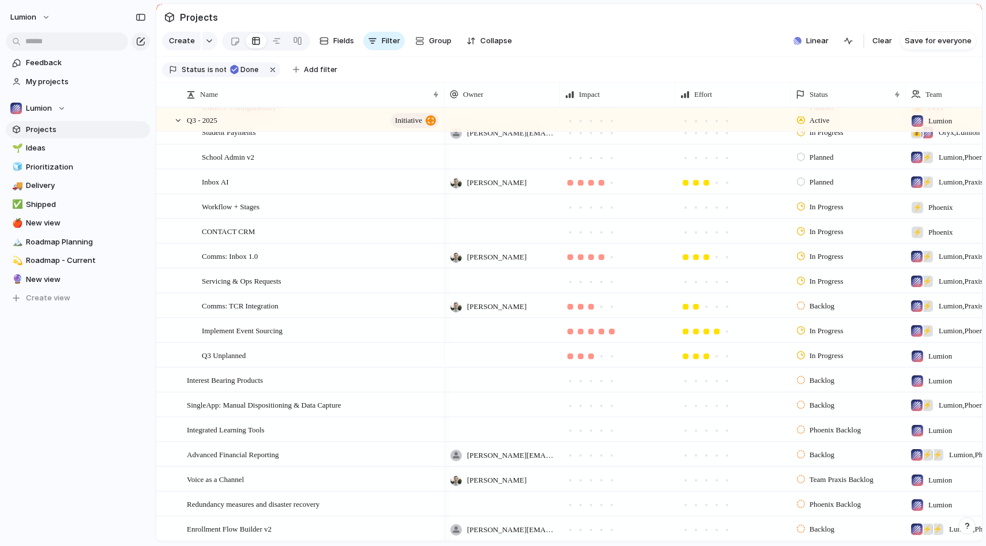
click at [538, 355] on div at bounding box center [502, 355] width 115 height 24
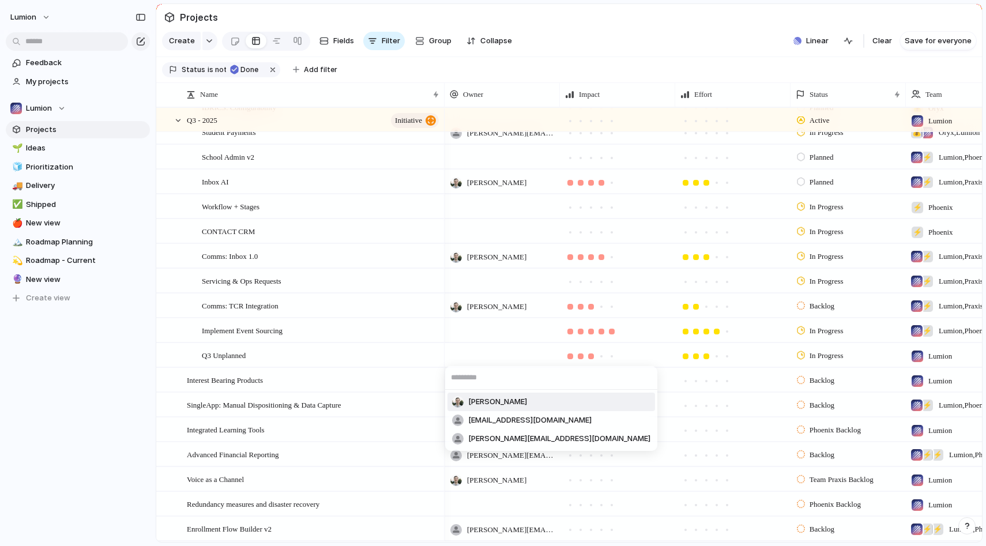
click at [409, 355] on div "[PERSON_NAME] [EMAIL_ADDRESS][DOMAIN_NAME] [PERSON_NAME][EMAIL_ADDRESS][DOMAIN_…" at bounding box center [493, 273] width 986 height 546
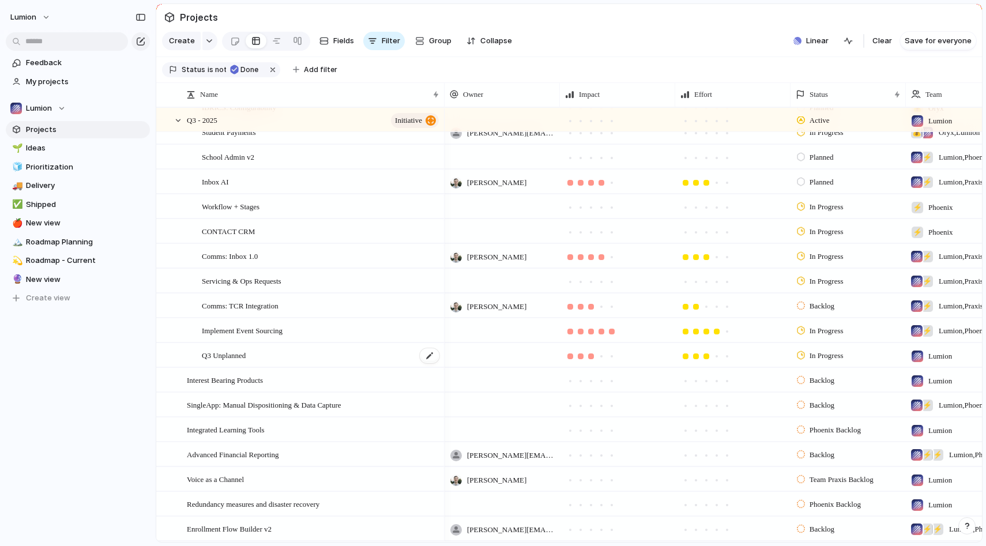
click at [392, 355] on div "Q3 Unplanned" at bounding box center [321, 356] width 239 height 24
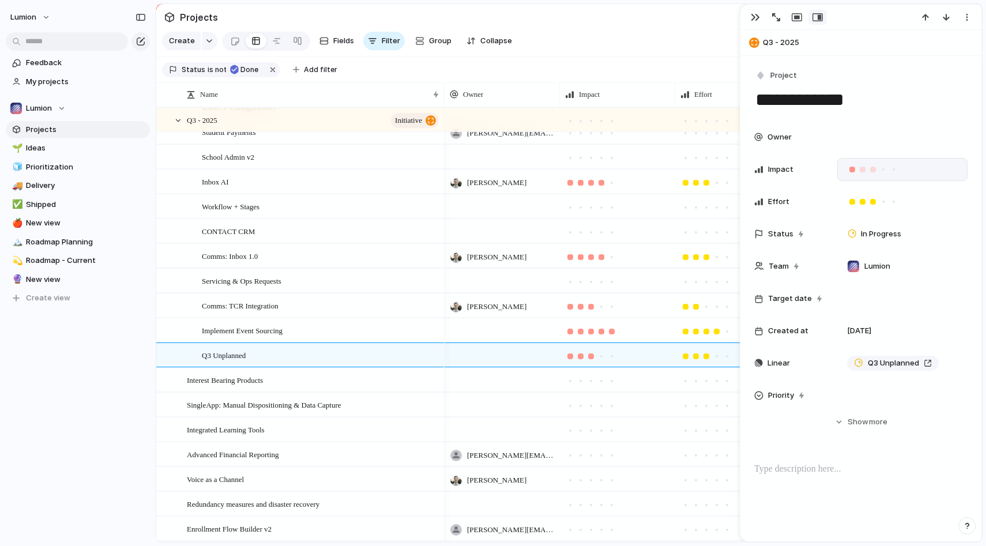
click at [851, 170] on div at bounding box center [852, 170] width 6 height 6
click at [851, 173] on div at bounding box center [852, 169] width 10 height 10
click at [858, 170] on div at bounding box center [863, 169] width 10 height 10
click at [874, 170] on div at bounding box center [873, 170] width 6 height 6
click at [493, 344] on div at bounding box center [502, 346] width 114 height 5
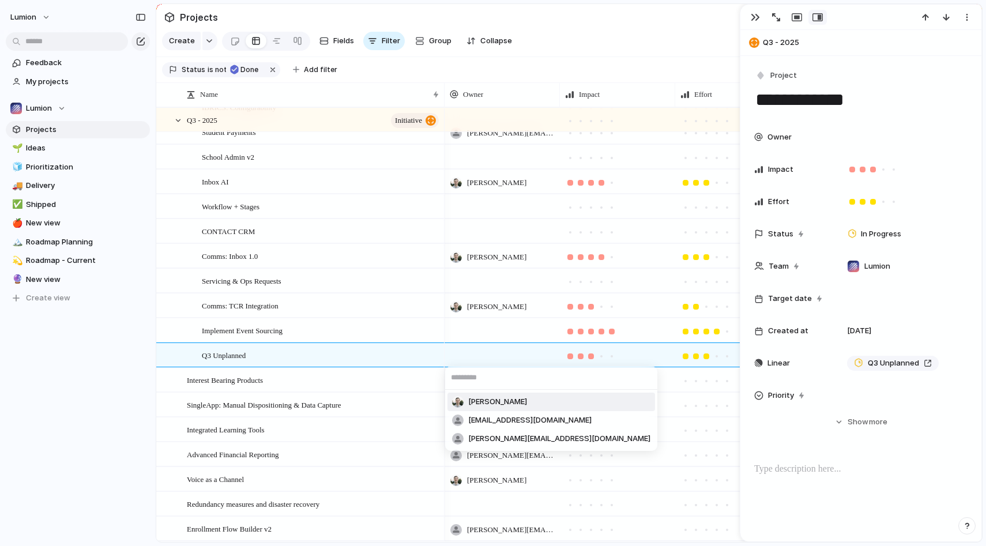
click at [511, 352] on div "[PERSON_NAME] [EMAIL_ADDRESS][DOMAIN_NAME] [PERSON_NAME][EMAIL_ADDRESS][DOMAIN_…" at bounding box center [493, 273] width 986 height 546
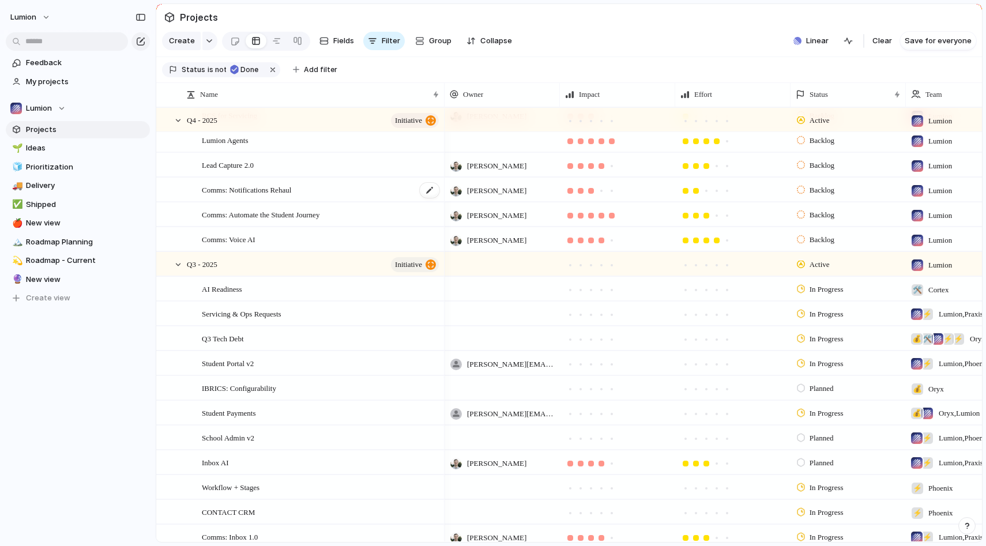
click at [316, 186] on div "Comms: Notifications Rehaul" at bounding box center [321, 190] width 239 height 24
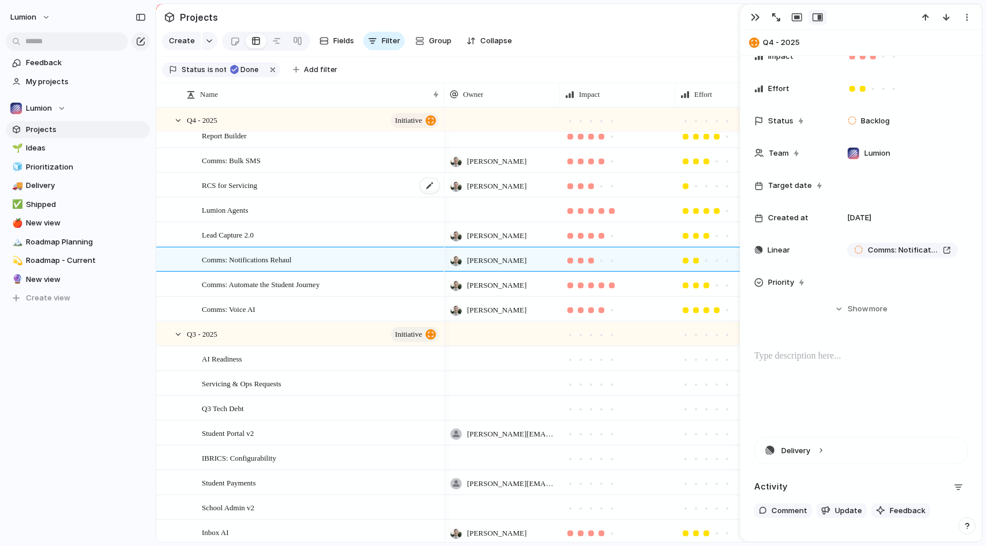
click at [310, 186] on div "RCS for Servicing" at bounding box center [321, 186] width 239 height 24
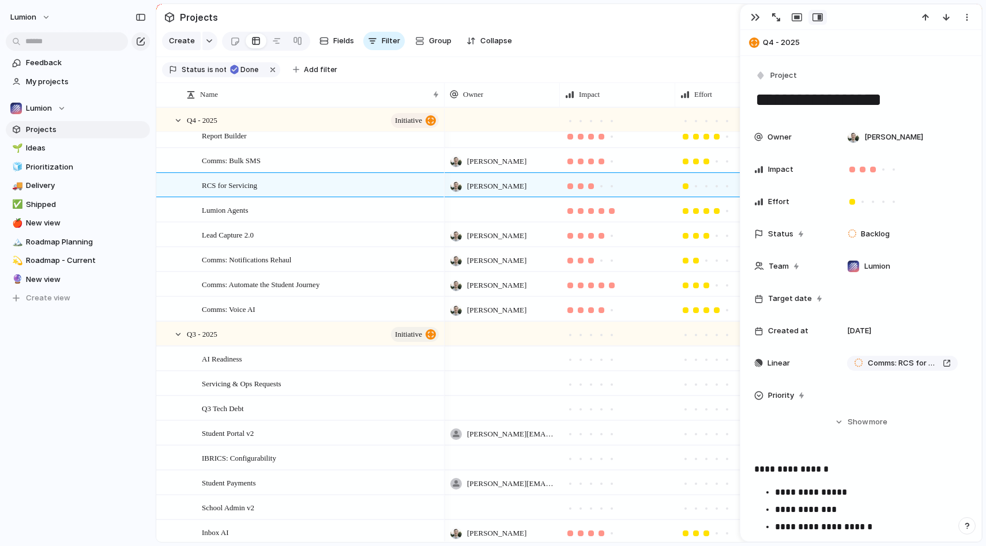
click at [321, 172] on div "Comms: Bulk SMS" at bounding box center [300, 160] width 288 height 25
click at [318, 161] on div "Comms: Bulk SMS" at bounding box center [321, 161] width 239 height 24
type textarea "**********"
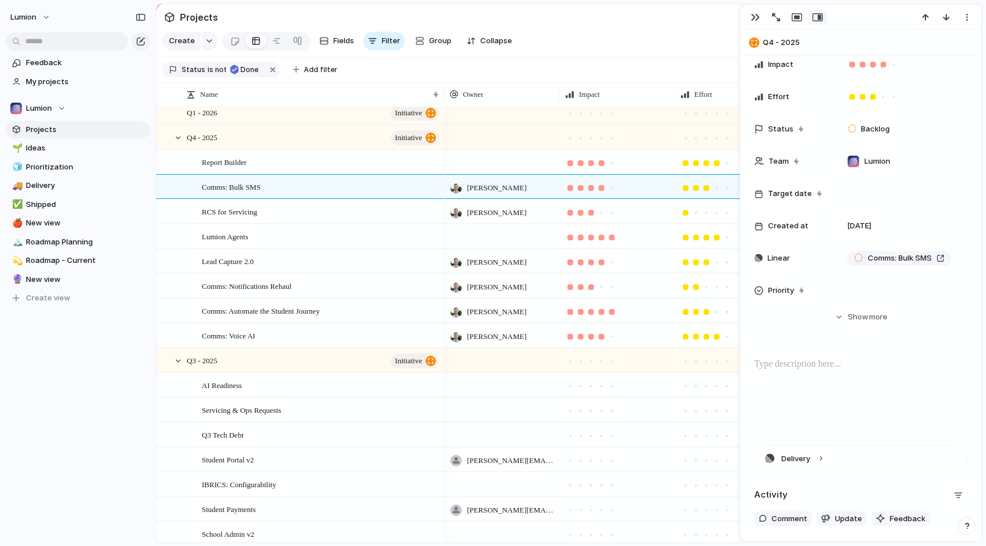
click at [814, 386] on div at bounding box center [860, 395] width 213 height 74
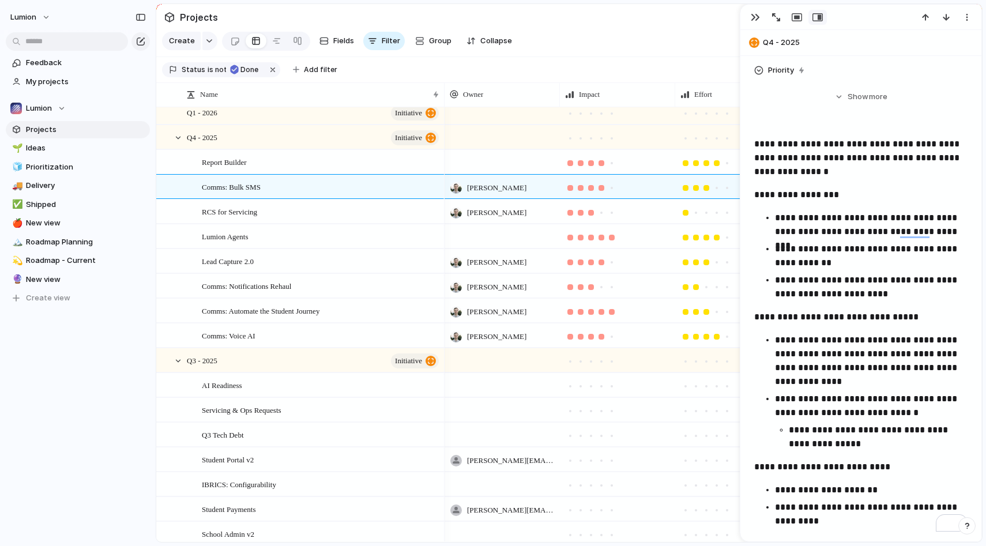
scroll to position [325, 0]
click at [832, 173] on p "**********" at bounding box center [860, 158] width 213 height 42
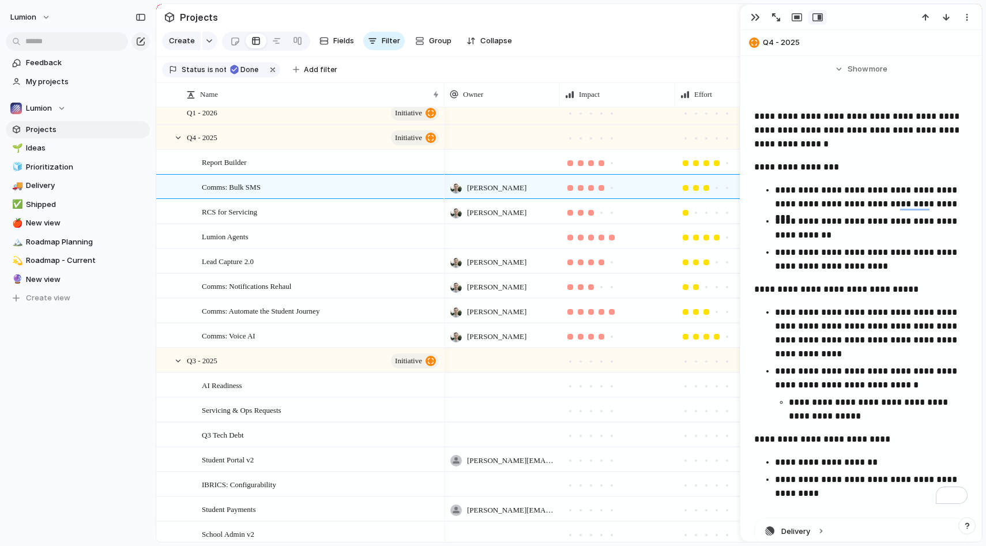
scroll to position [360, 0]
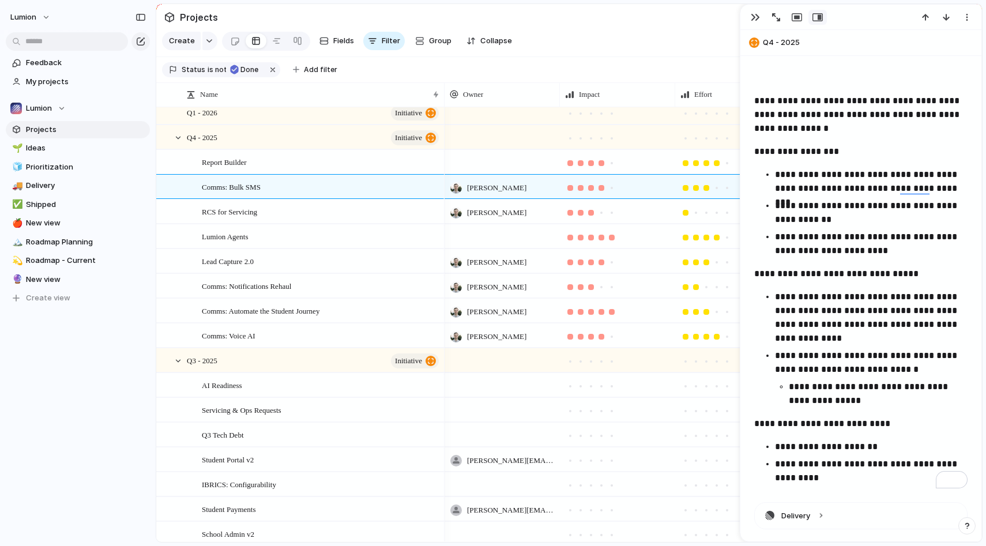
click at [847, 121] on p "**********" at bounding box center [860, 115] width 213 height 42
click at [854, 117] on p "**********" at bounding box center [860, 115] width 213 height 42
click at [846, 114] on p "**********" at bounding box center [860, 115] width 213 height 42
click at [861, 121] on p "**********" at bounding box center [860, 115] width 213 height 42
click at [880, 122] on p "**********" at bounding box center [860, 115] width 213 height 42
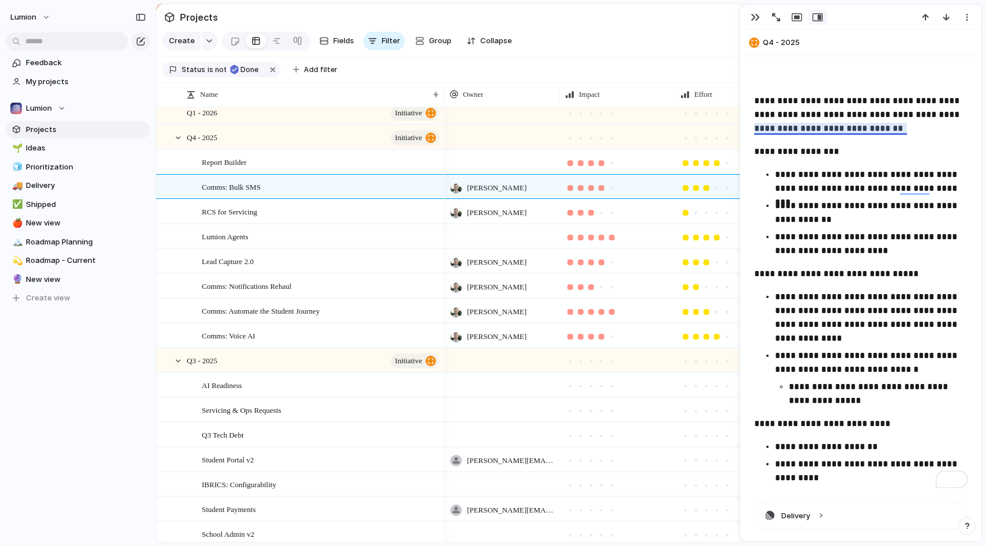
click at [880, 129] on p "**********" at bounding box center [860, 115] width 213 height 42
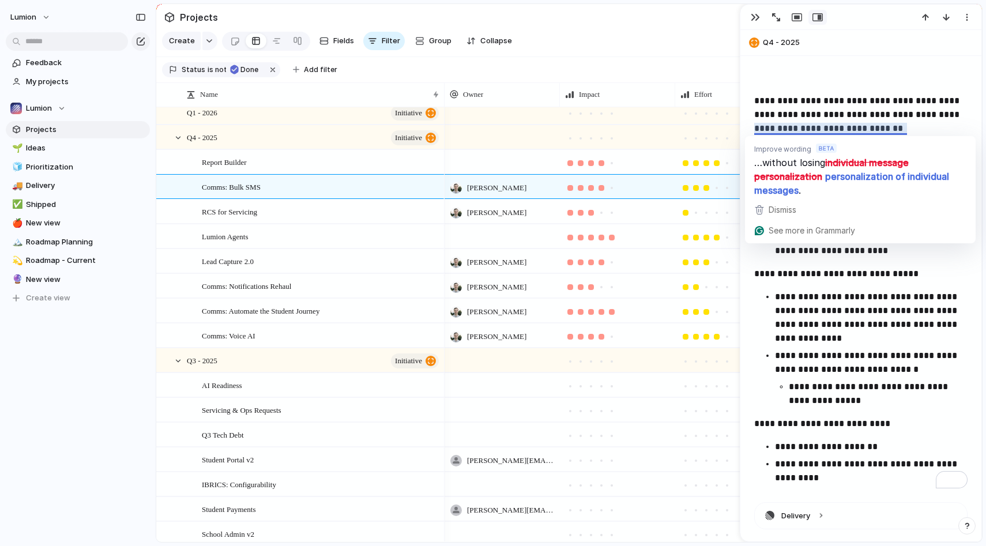
click at [914, 126] on p "**********" at bounding box center [860, 115] width 213 height 42
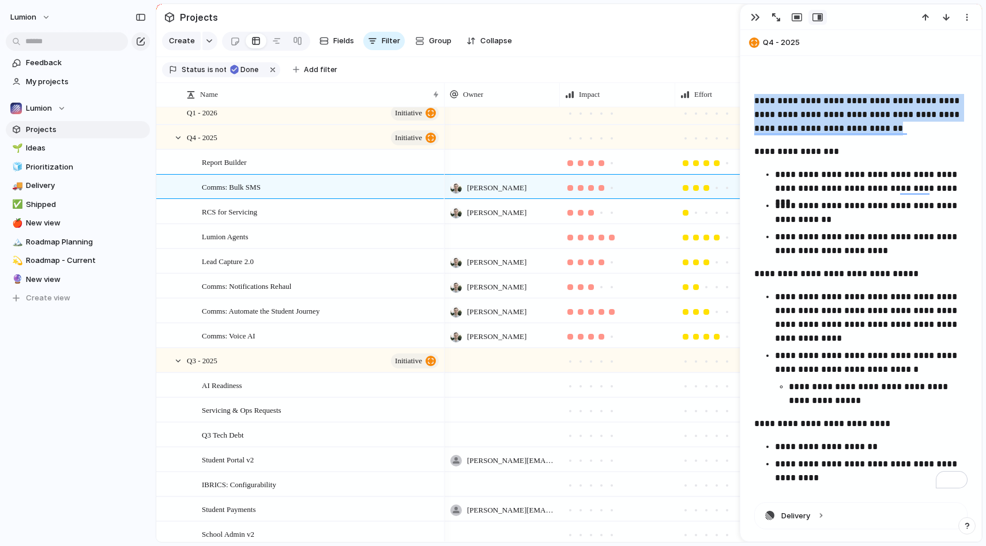
drag, startPoint x: 919, startPoint y: 130, endPoint x: 755, endPoint y: 100, distance: 167.1
click at [755, 100] on p "**********" at bounding box center [860, 115] width 213 height 42
copy p "**********"
click at [833, 201] on p "**********" at bounding box center [871, 213] width 193 height 28
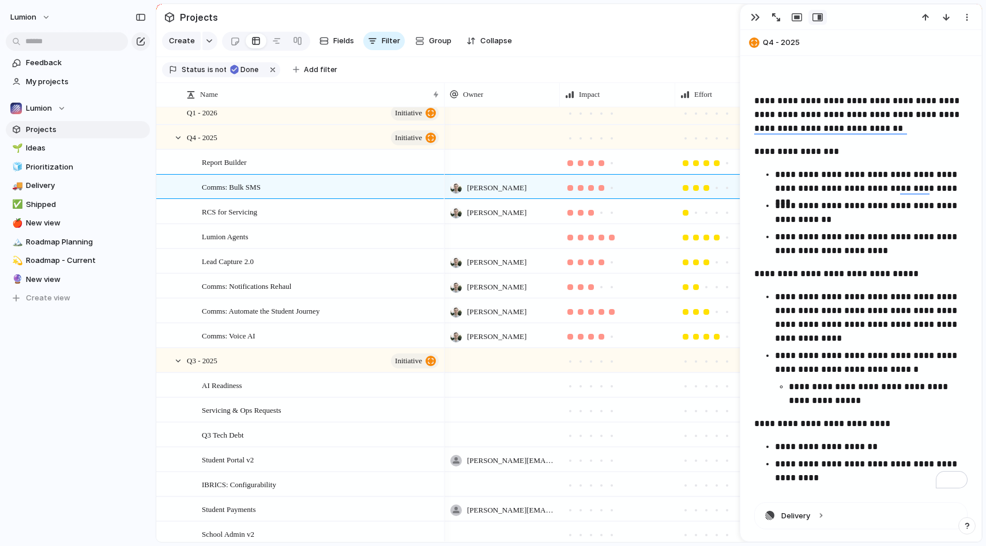
scroll to position [377, 0]
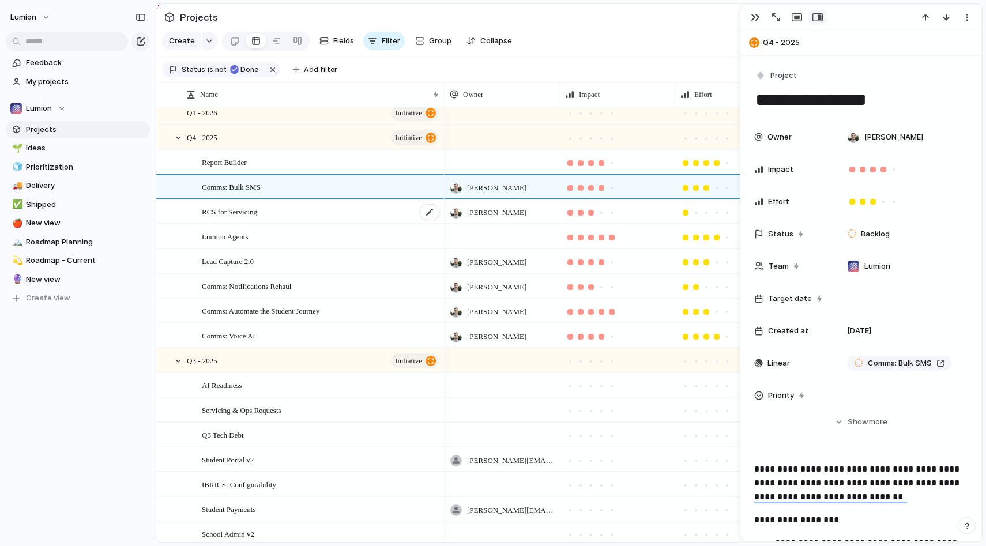
click at [289, 209] on div "RCS for Servicing" at bounding box center [321, 212] width 239 height 24
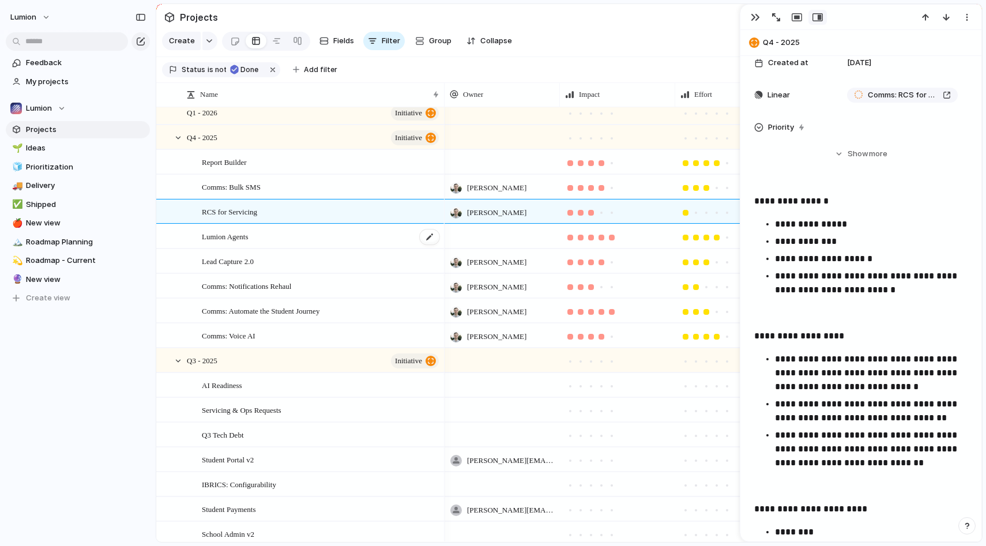
click at [273, 233] on div "Lumion Agents" at bounding box center [321, 237] width 239 height 24
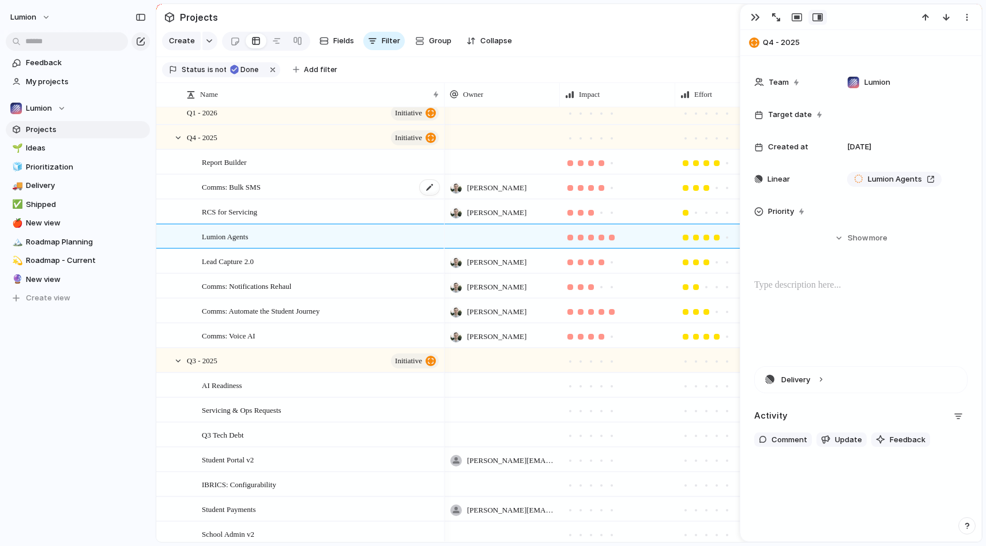
click at [331, 189] on div "Comms: Bulk SMS" at bounding box center [321, 187] width 239 height 24
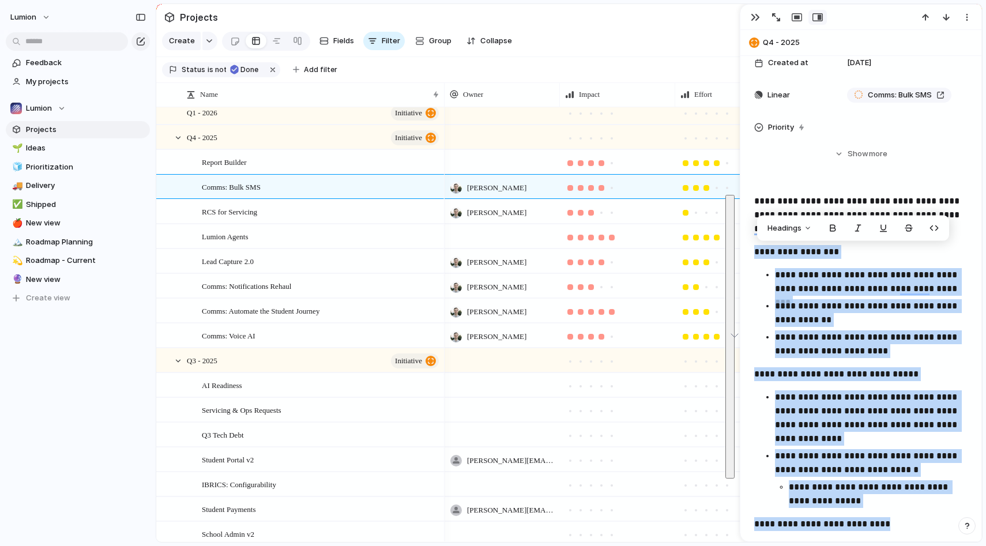
drag, startPoint x: 754, startPoint y: 250, endPoint x: 905, endPoint y: 529, distance: 316.6
click at [905, 529] on div "**********" at bounding box center [860, 391] width 213 height 394
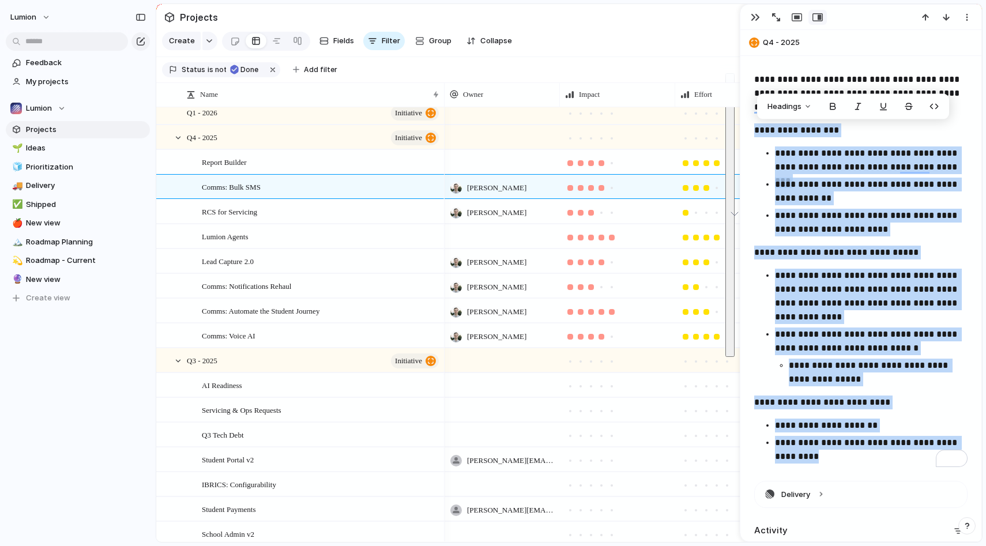
click at [854, 454] on p "**********" at bounding box center [871, 450] width 193 height 28
copy div "**********"
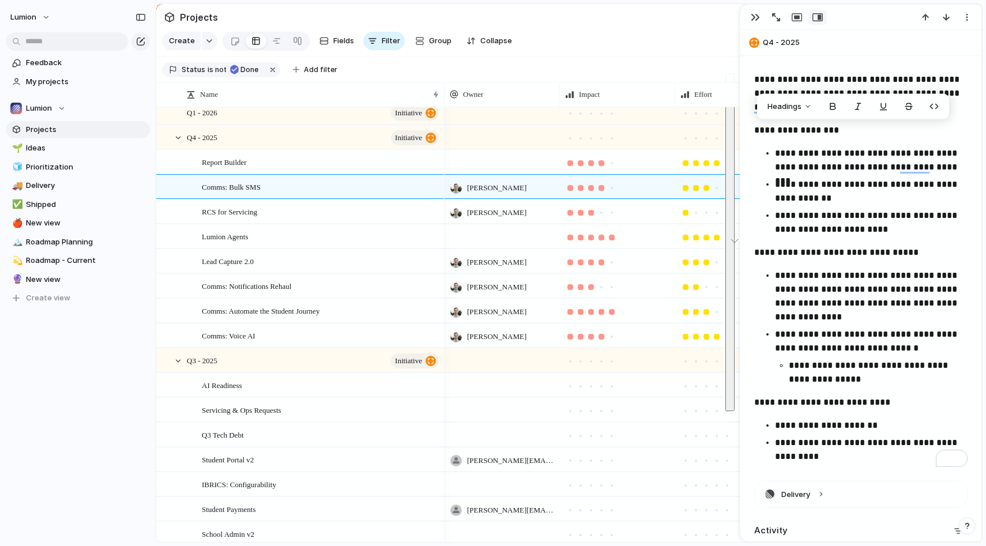
click at [849, 310] on p "**********" at bounding box center [871, 296] width 193 height 55
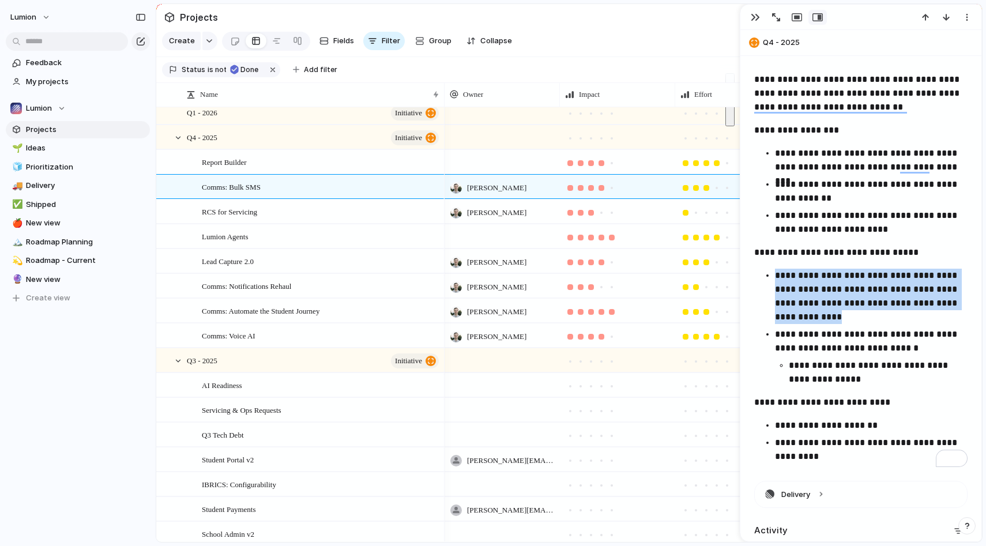
drag, startPoint x: 840, startPoint y: 317, endPoint x: 769, endPoint y: 274, distance: 83.0
click at [775, 274] on li "**********" at bounding box center [871, 296] width 193 height 55
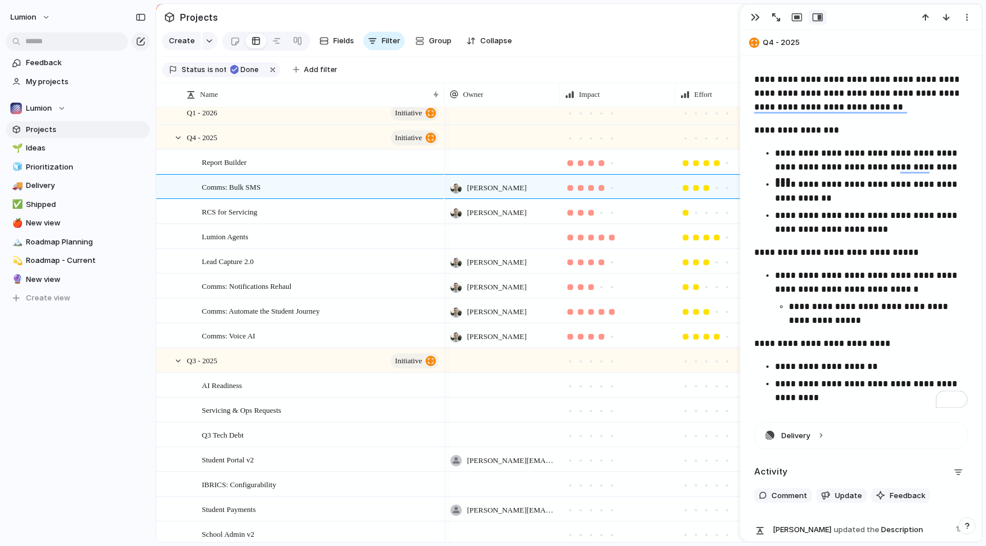
click at [864, 370] on p "**********" at bounding box center [871, 367] width 193 height 14
click at [874, 377] on p "**********" at bounding box center [871, 391] width 193 height 28
click at [863, 388] on p "**********" at bounding box center [871, 391] width 193 height 28
click at [863, 404] on p "**********" at bounding box center [871, 391] width 193 height 28
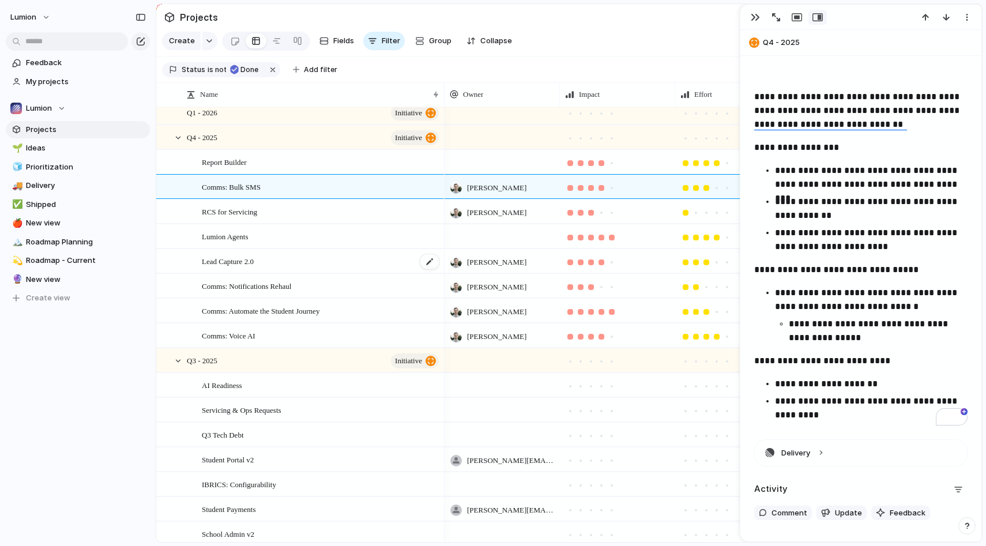
click at [300, 260] on div "Lead Capture 2.0" at bounding box center [321, 262] width 239 height 24
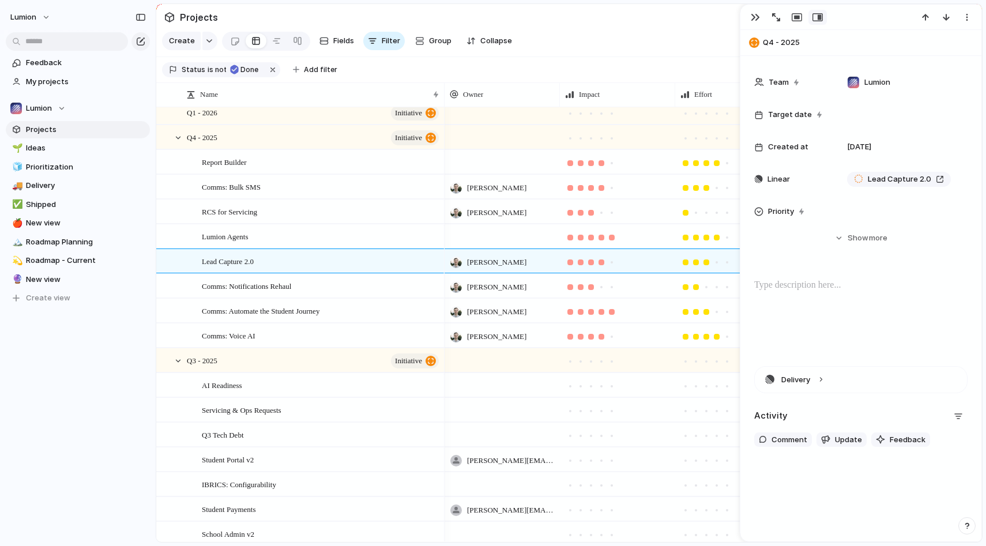
click at [838, 292] on div at bounding box center [860, 316] width 213 height 74
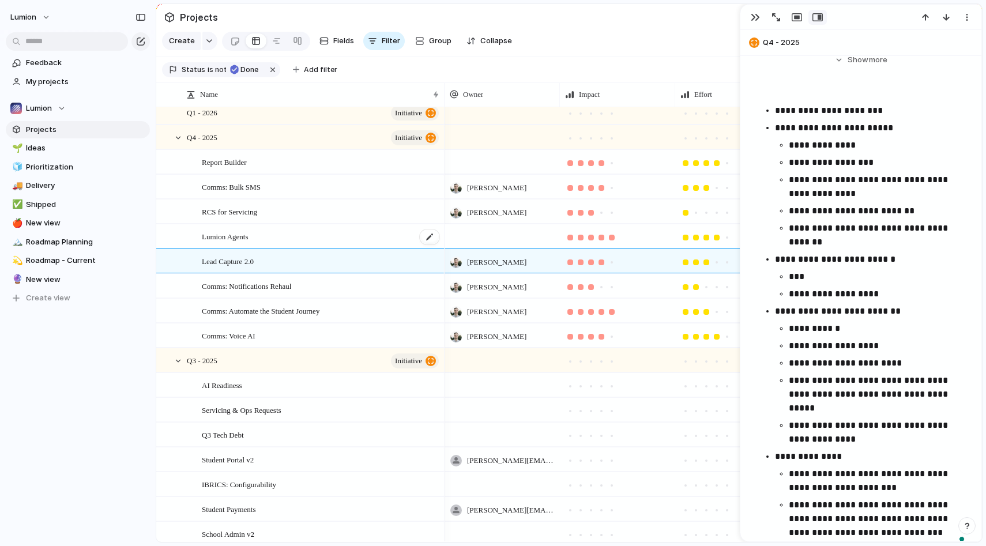
click at [341, 234] on div "Lumion Agents" at bounding box center [321, 237] width 239 height 24
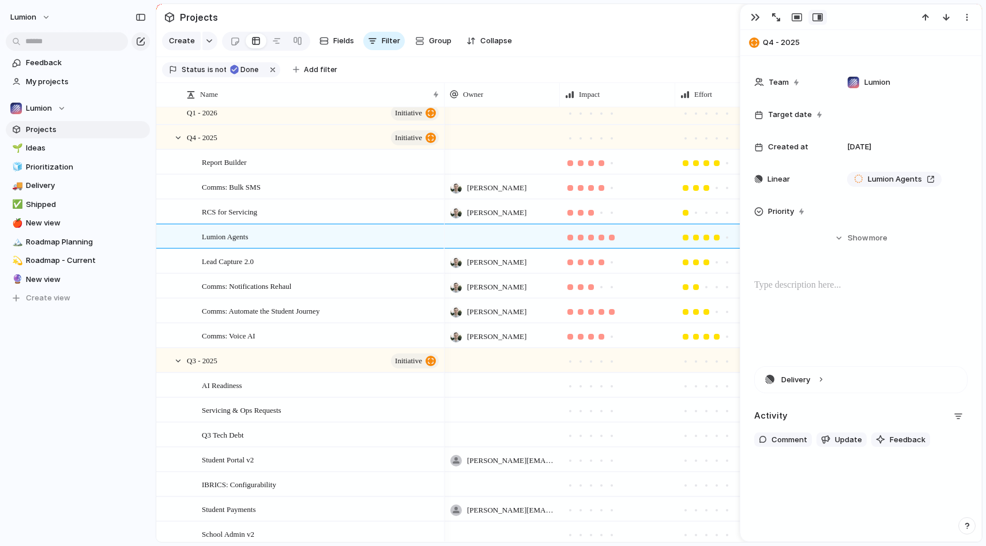
click at [793, 291] on p at bounding box center [860, 286] width 213 height 14
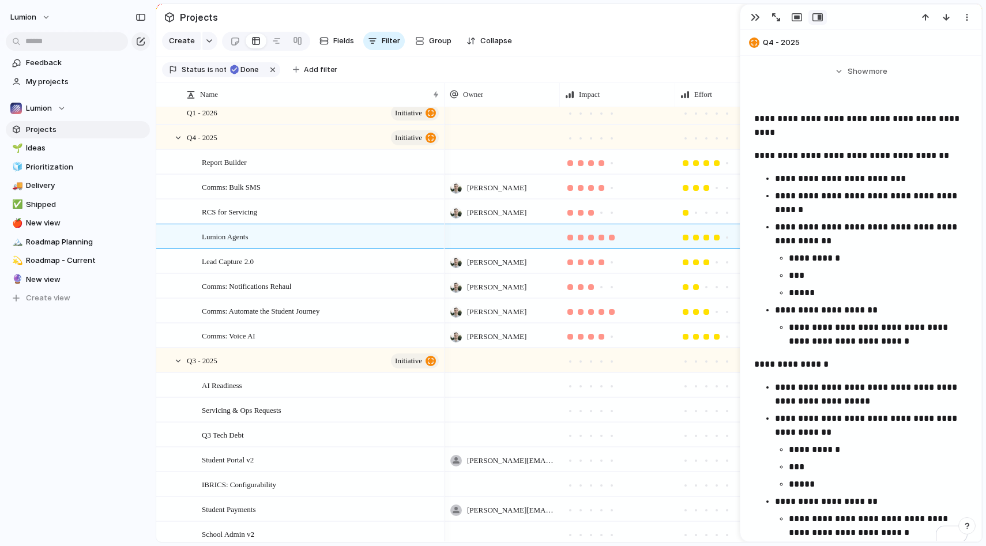
scroll to position [351, 0]
click at [305, 240] on div "Lumion Agents" at bounding box center [321, 237] width 239 height 24
click at [292, 253] on div "Lead Capture 2.0" at bounding box center [321, 262] width 239 height 24
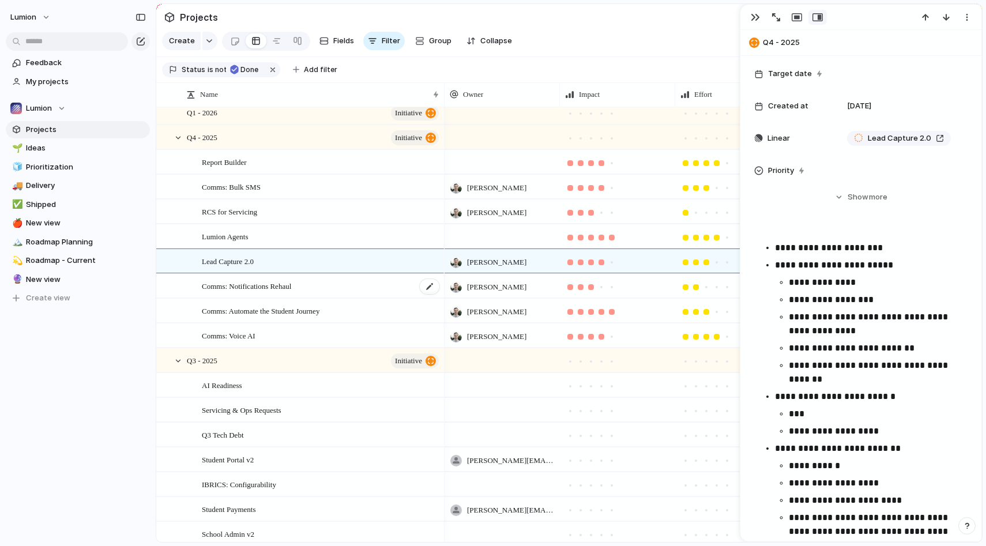
click at [340, 292] on div "Comms: Notifications Rehaul" at bounding box center [321, 286] width 239 height 24
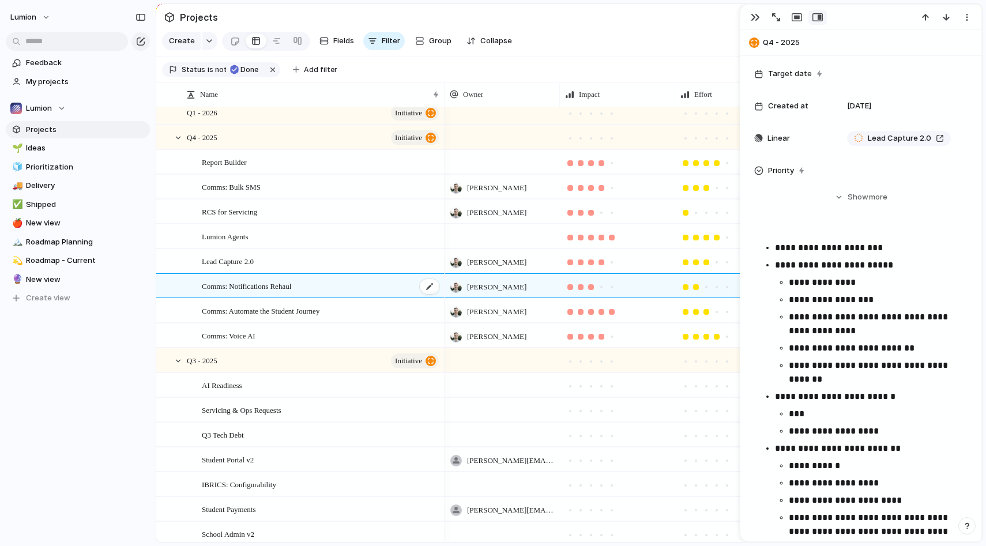
type textarea "**********"
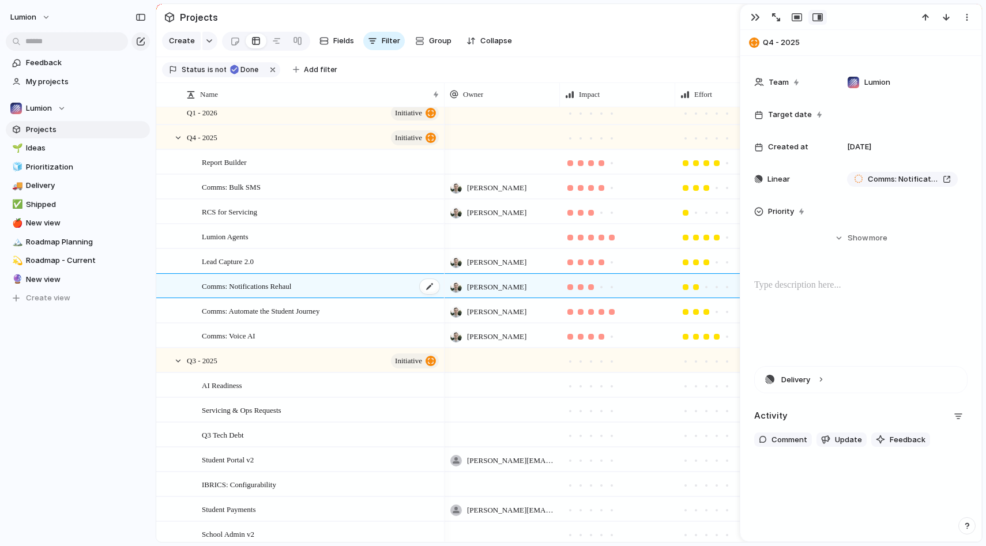
scroll to position [208, 0]
click at [805, 300] on div at bounding box center [860, 316] width 213 height 74
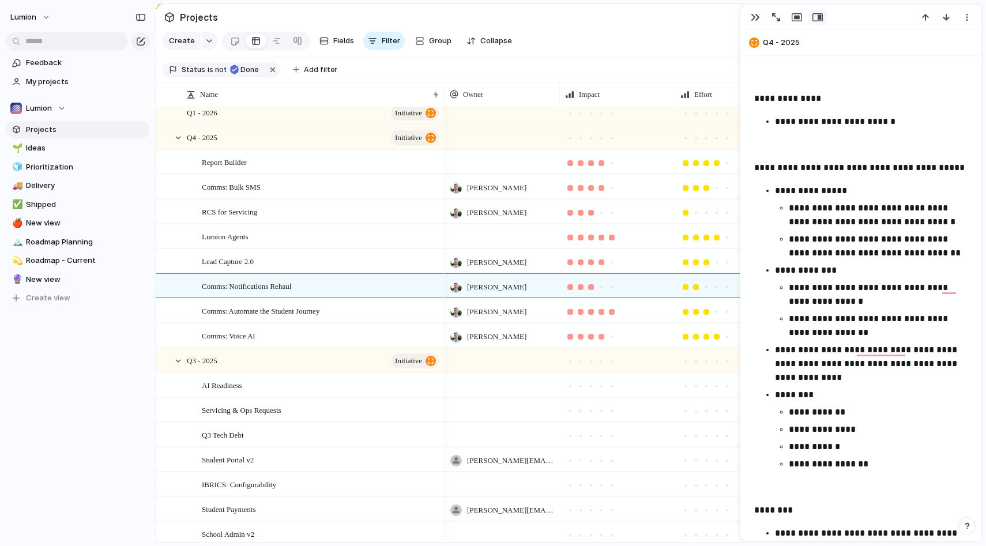
scroll to position [329, 0]
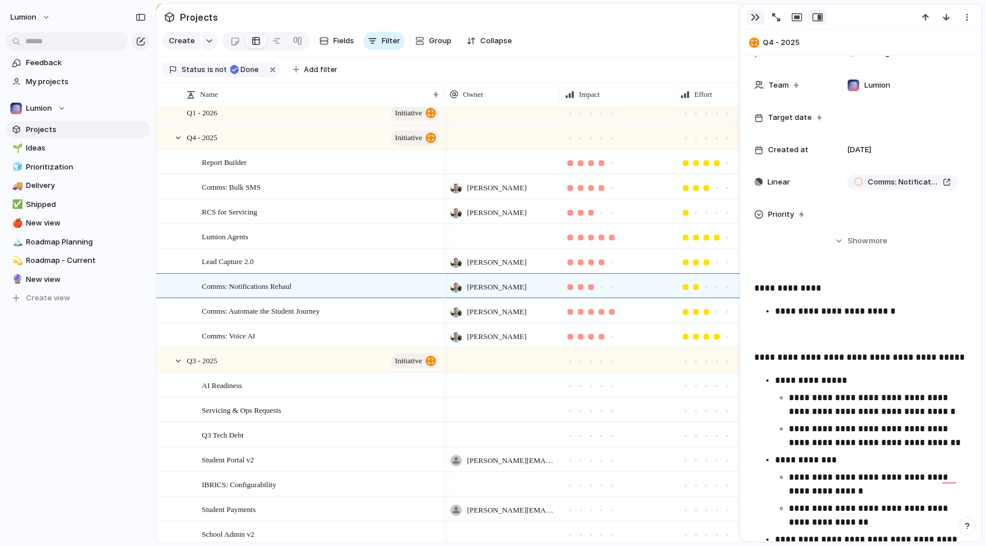
click at [754, 14] on div "button" at bounding box center [755, 17] width 9 height 9
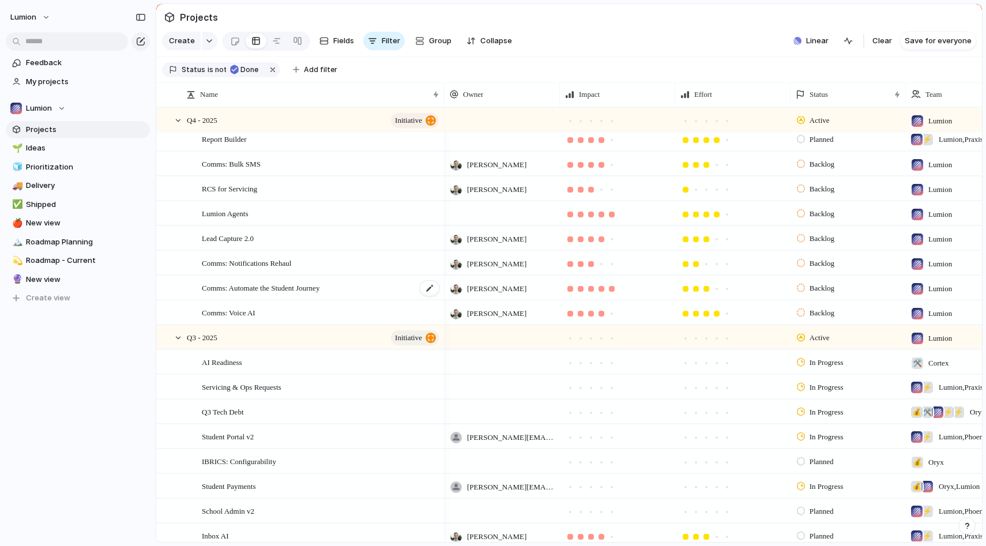
click at [292, 287] on span "Comms: Automate the Student Journey" at bounding box center [261, 287] width 118 height 13
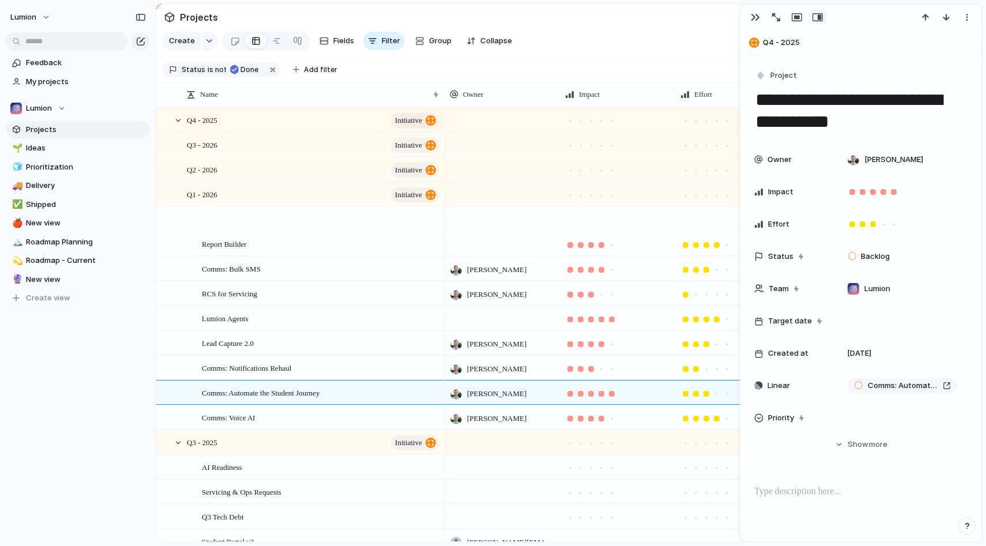
scroll to position [105, 0]
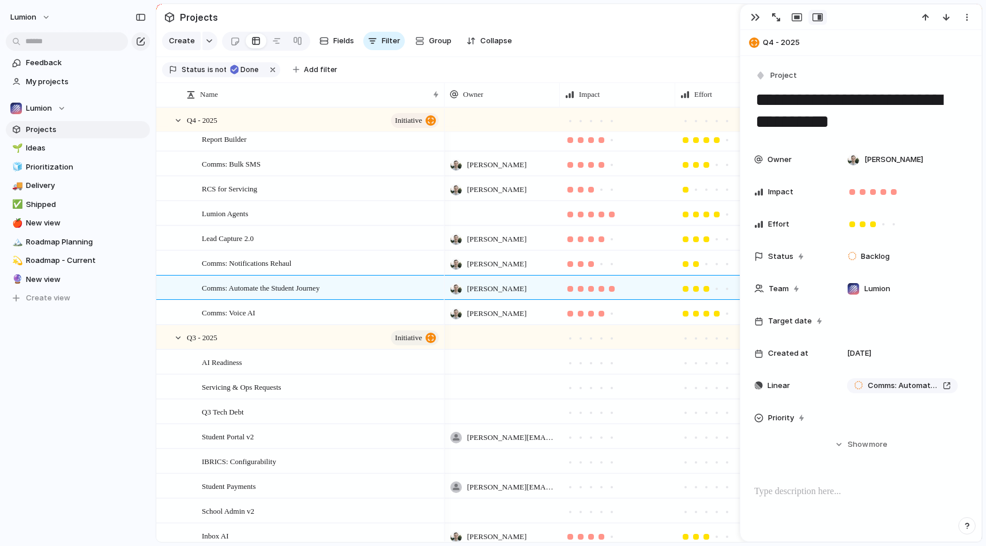
click at [806, 499] on div at bounding box center [860, 522] width 213 height 74
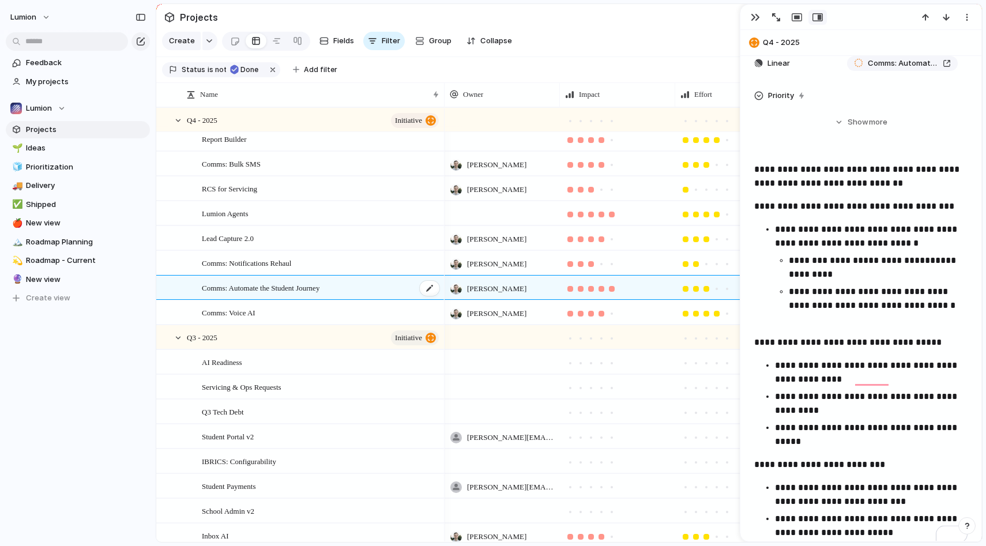
scroll to position [322, 0]
click at [284, 283] on span "Comms: Automate the Student Journey" at bounding box center [261, 287] width 118 height 13
click at [275, 313] on div "Comms: Voice AI" at bounding box center [321, 313] width 239 height 24
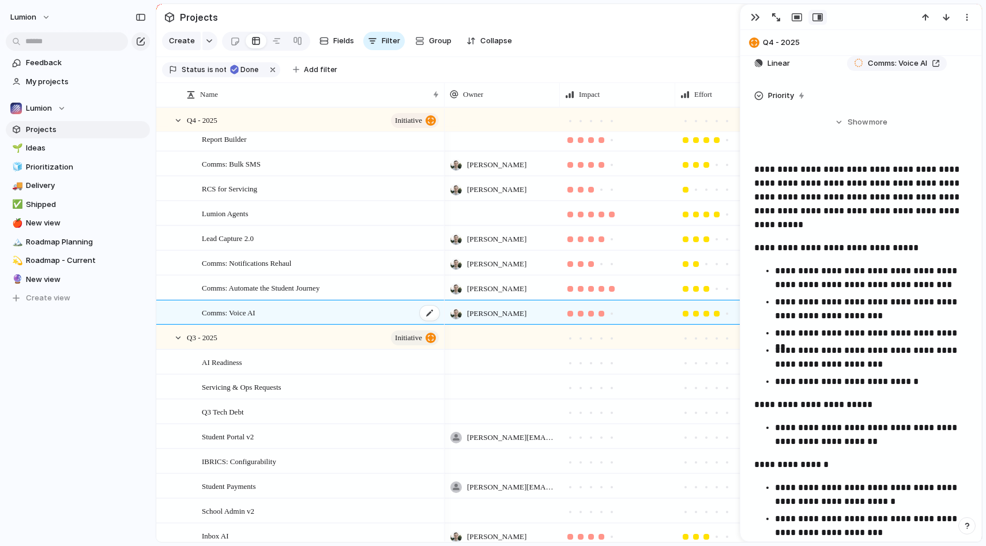
scroll to position [300, 0]
click at [283, 284] on span "Comms: Automate the Student Journey" at bounding box center [261, 287] width 118 height 13
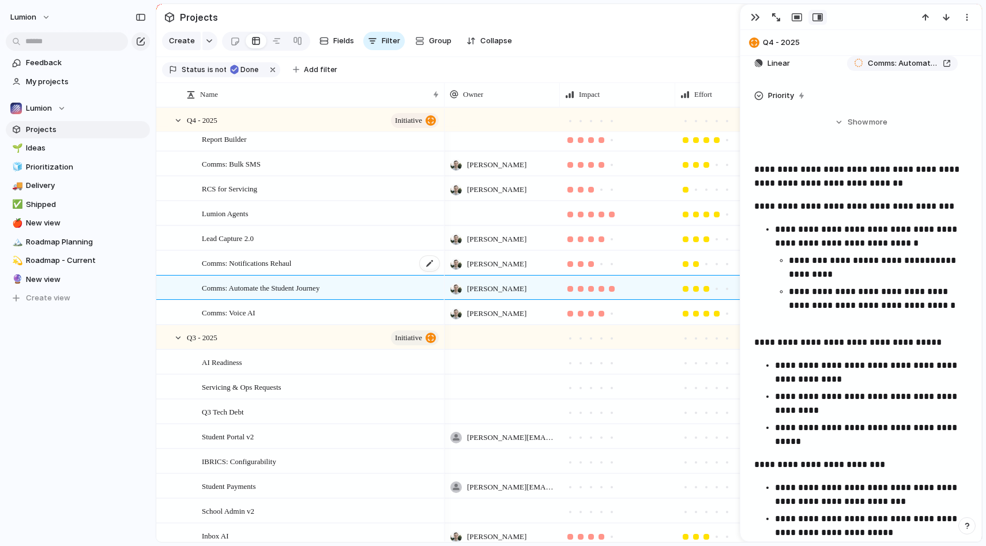
click at [283, 259] on span "Comms: Notifications Rehaul" at bounding box center [246, 262] width 89 height 13
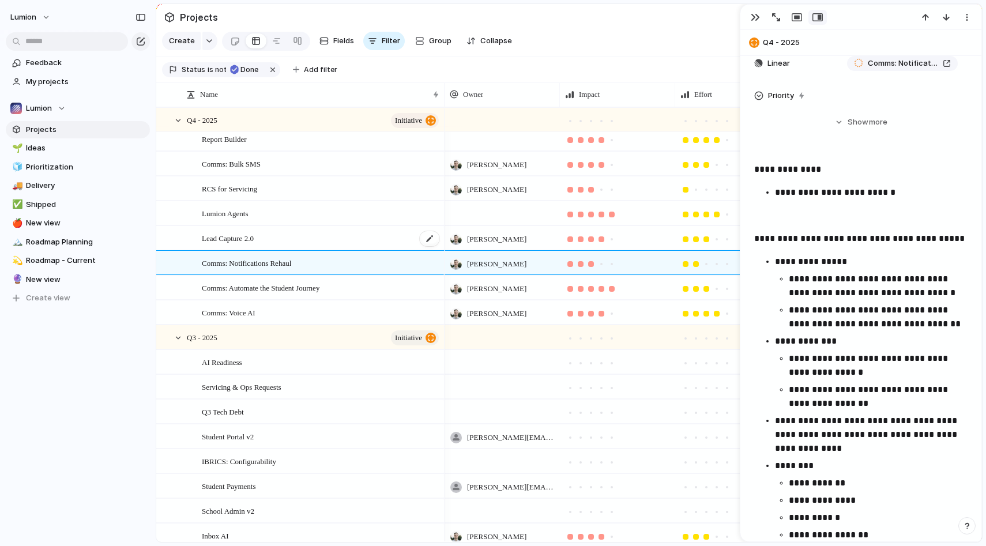
click at [280, 237] on div "Lead Capture 2.0" at bounding box center [321, 239] width 239 height 24
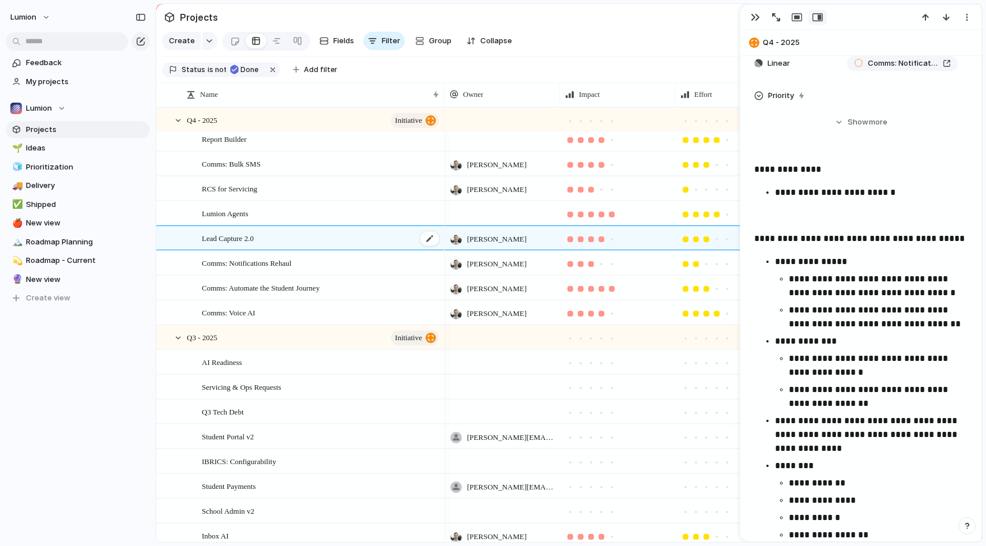
scroll to position [300, 0]
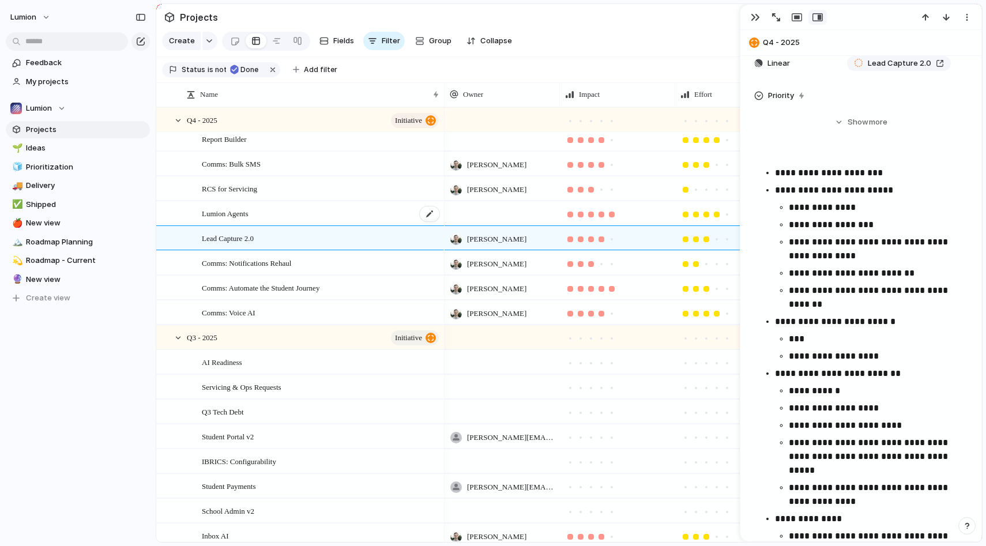
click at [279, 216] on div "Lumion Agents" at bounding box center [321, 214] width 239 height 24
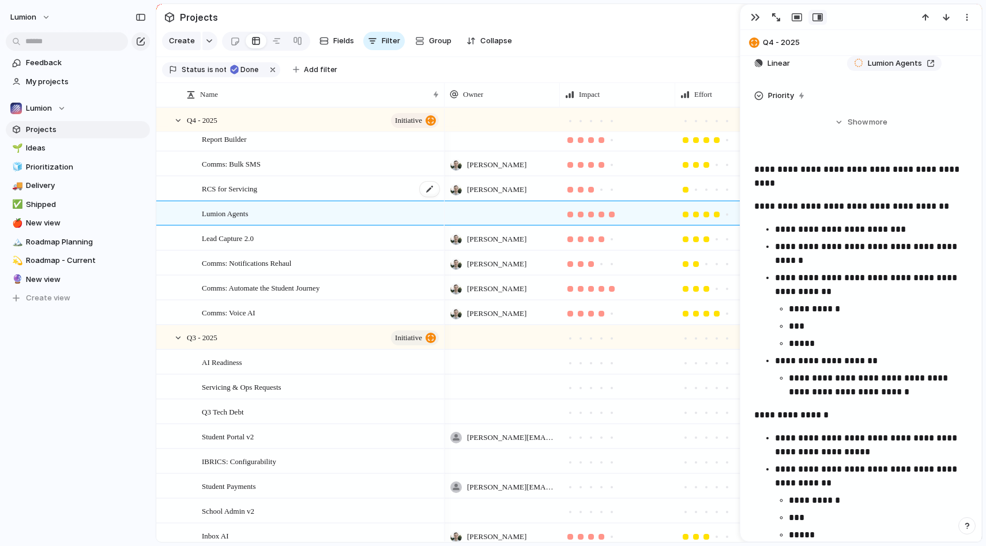
click at [278, 190] on div "RCS for Servicing" at bounding box center [321, 189] width 239 height 24
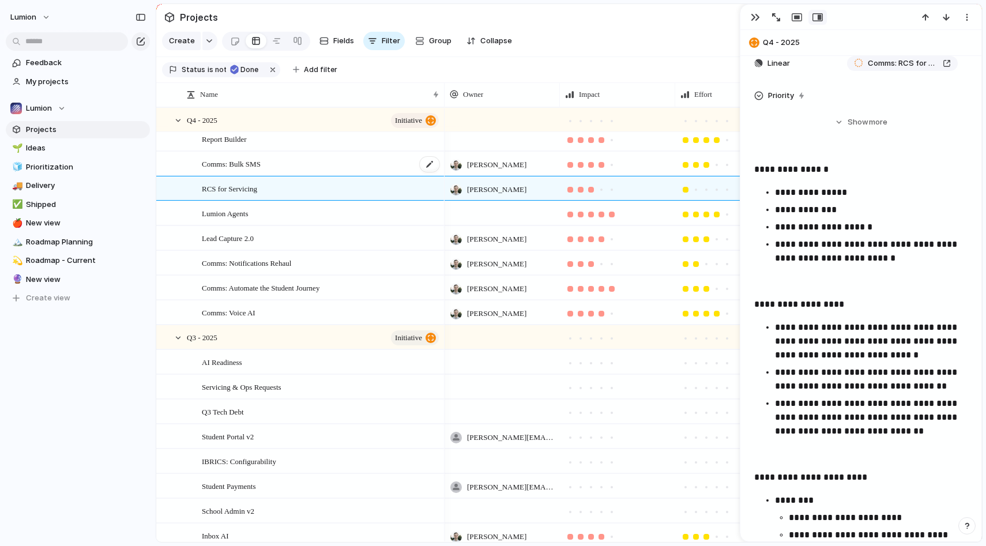
click at [275, 163] on div "Comms: Bulk SMS" at bounding box center [321, 164] width 239 height 24
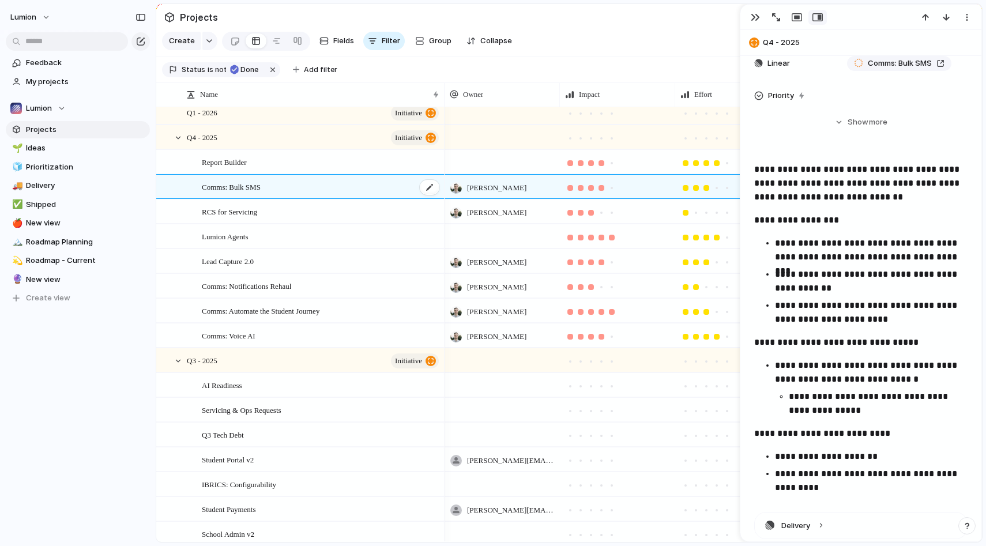
scroll to position [79, 0]
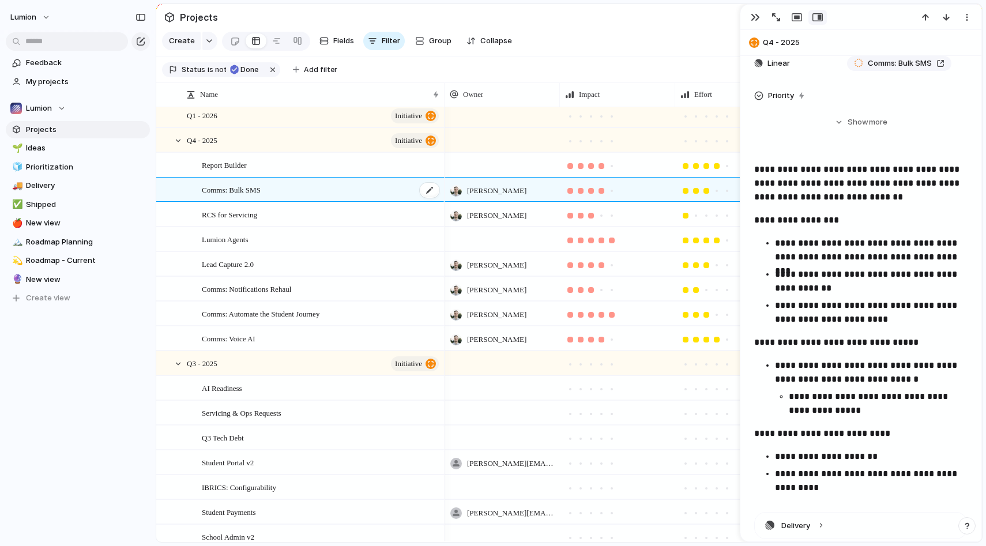
click at [275, 163] on div "Report Builder" at bounding box center [321, 165] width 239 height 24
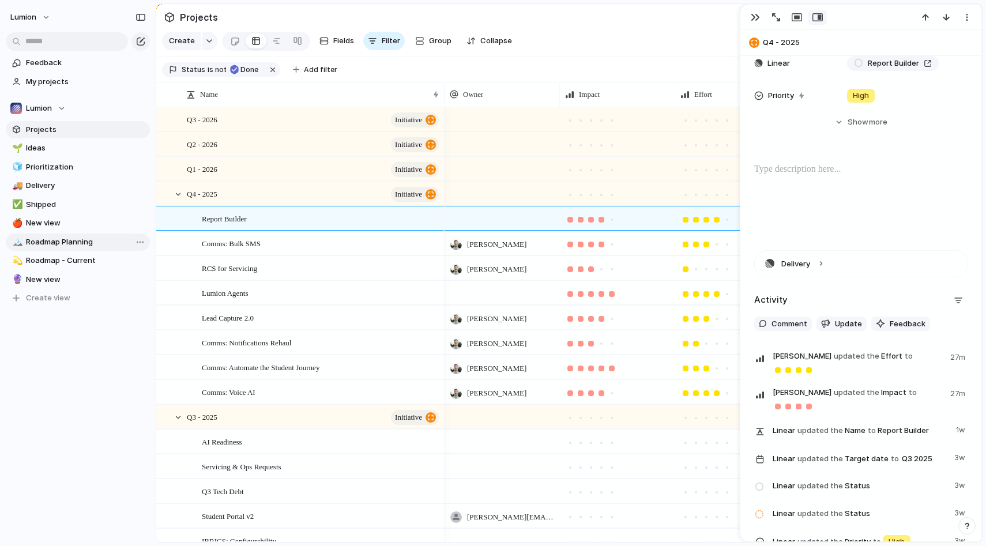
click at [69, 244] on span "Roadmap Planning" at bounding box center [86, 242] width 120 height 12
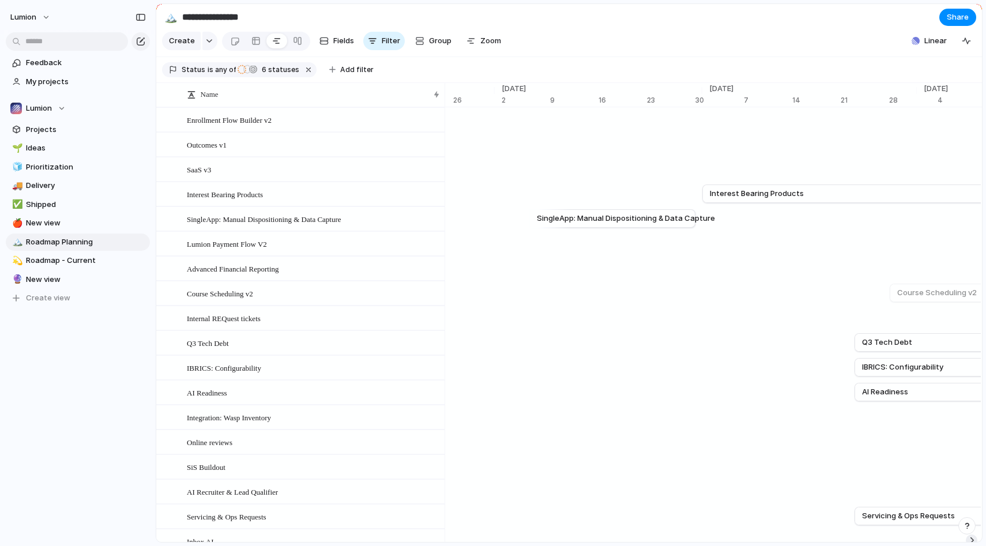
scroll to position [0, 7014]
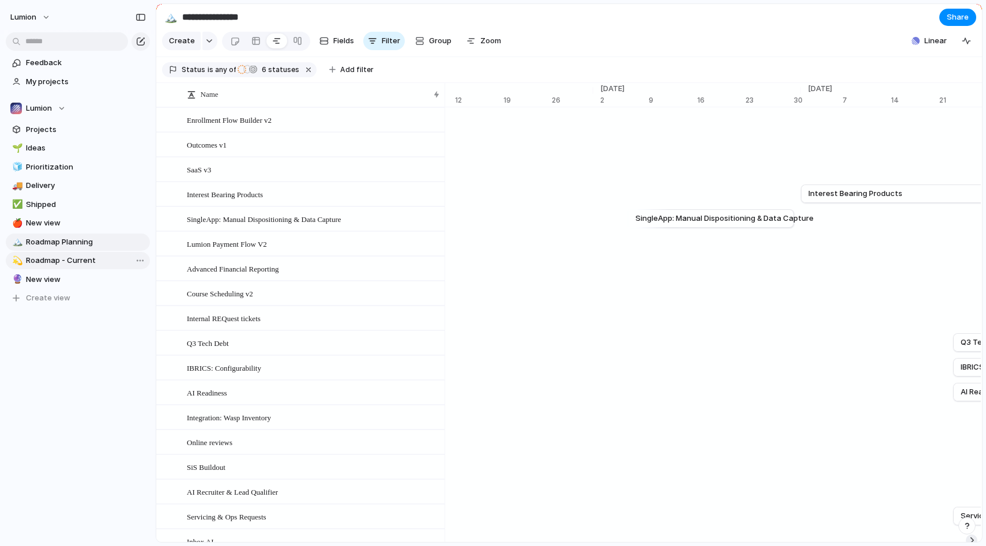
click at [35, 264] on span "Roadmap - Current" at bounding box center [86, 261] width 120 height 12
type input "**********"
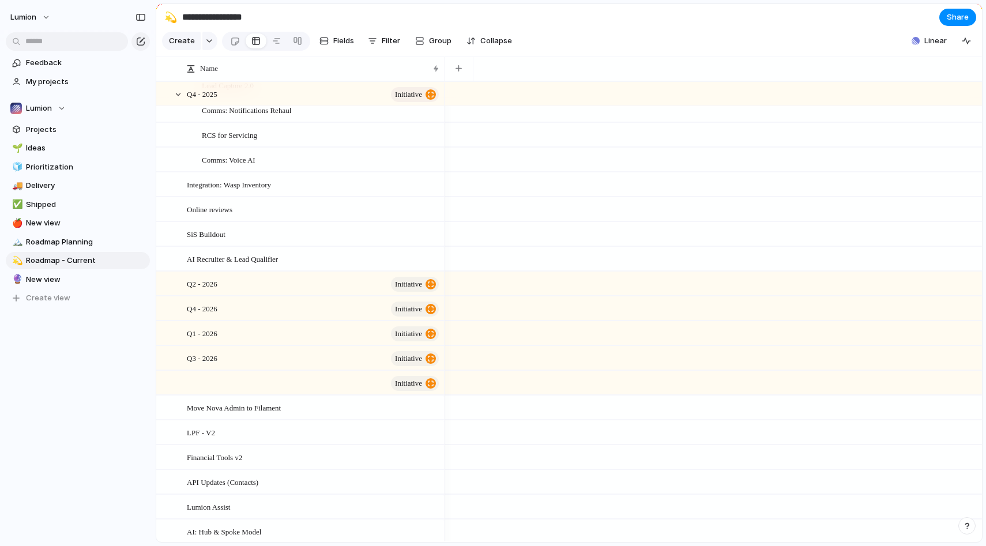
scroll to position [1393, 0]
